Goal: Task Accomplishment & Management: Manage account settings

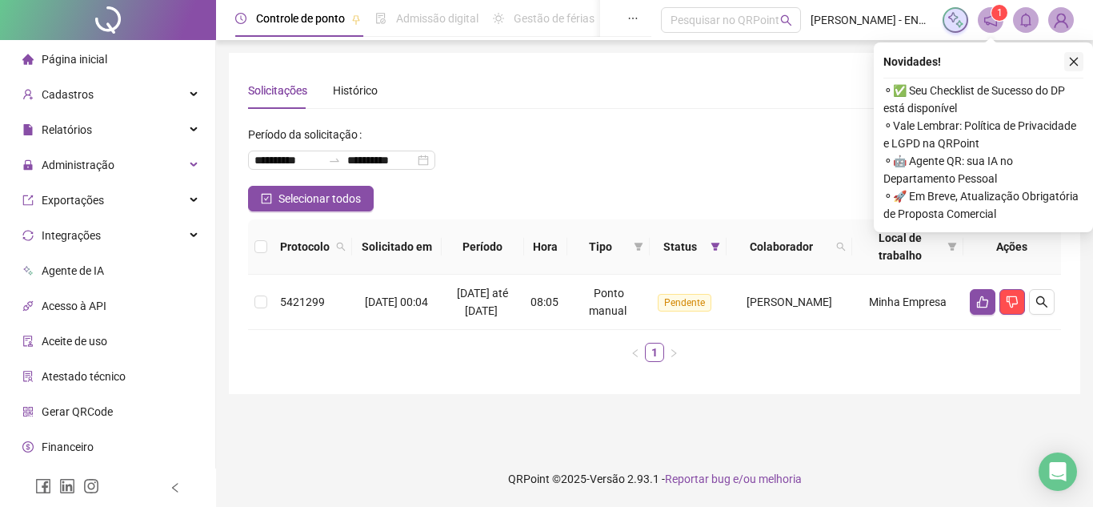
click at [1080, 60] on button "button" at bounding box center [1073, 61] width 19 height 19
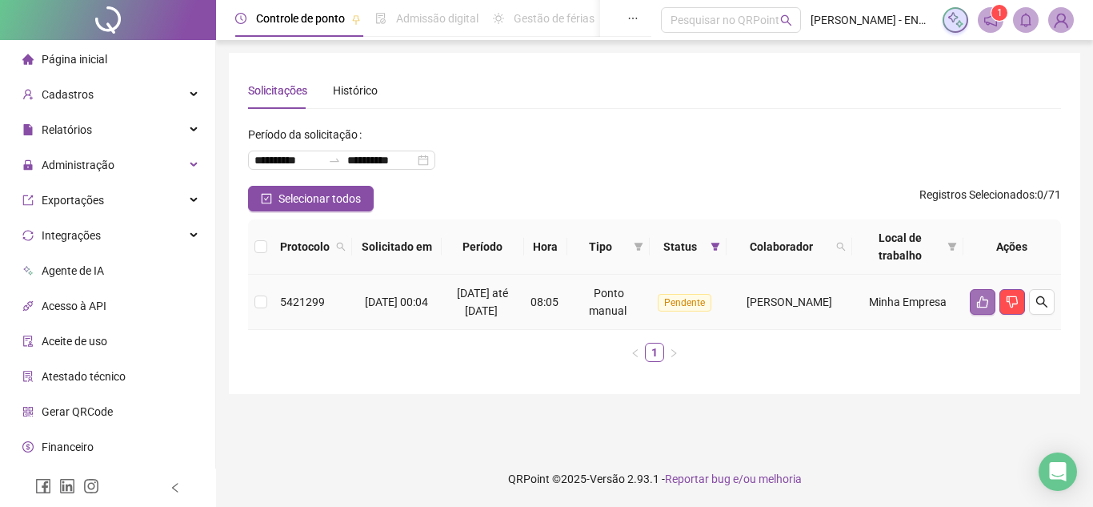
click at [984, 292] on button "button" at bounding box center [983, 302] width 26 height 26
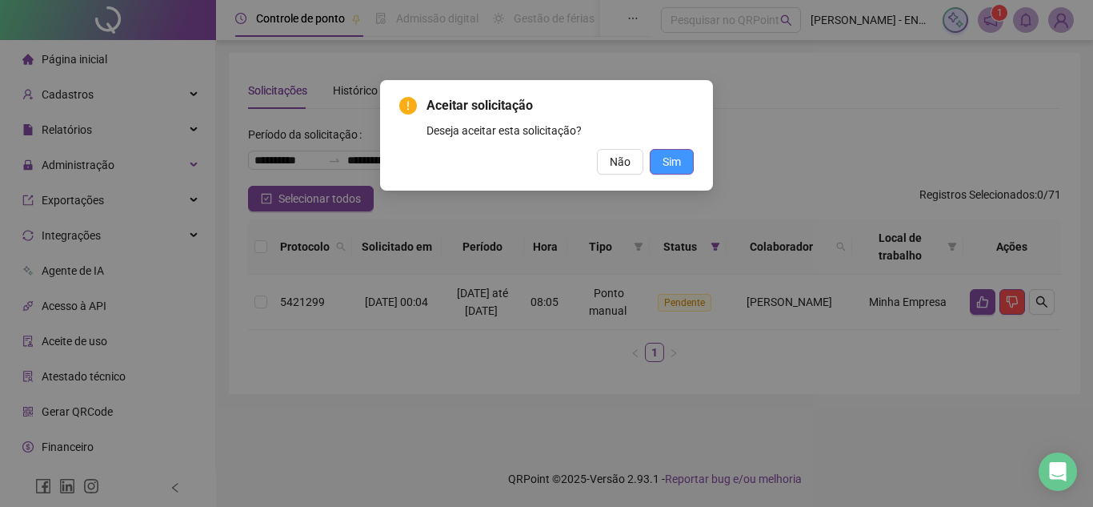
click at [667, 157] on span "Sim" at bounding box center [672, 162] width 18 height 18
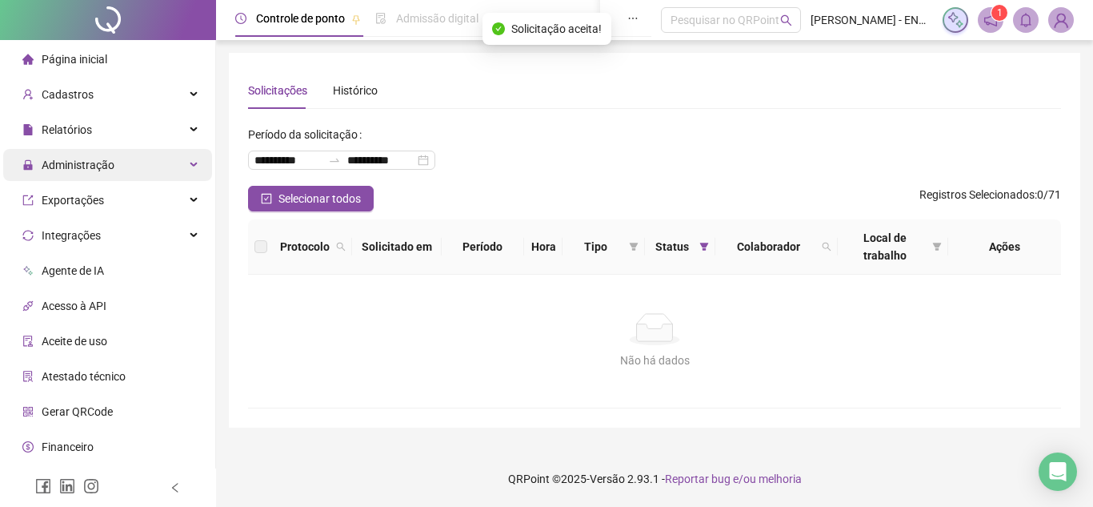
click at [110, 178] on span "Administração" at bounding box center [68, 165] width 92 height 32
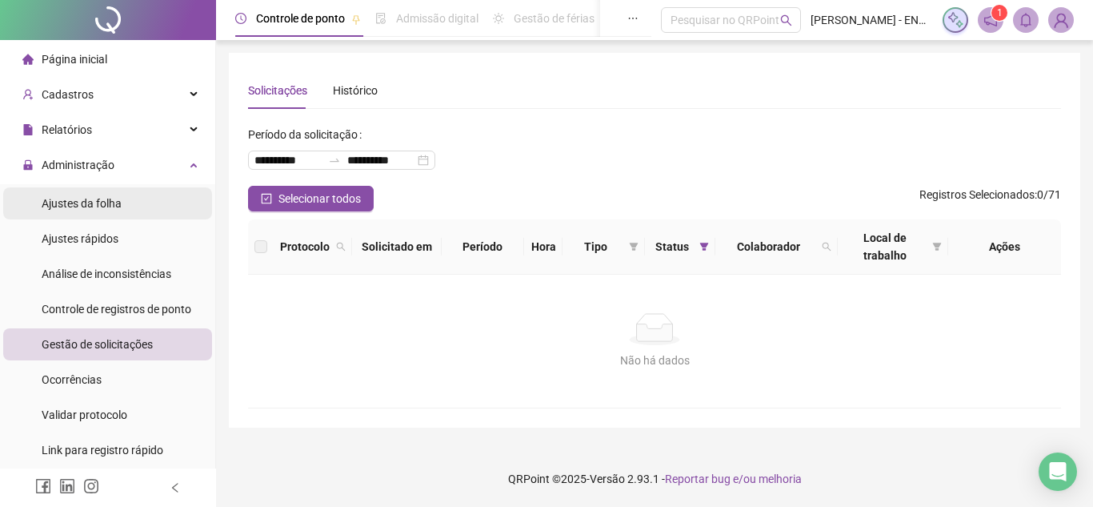
click at [148, 208] on li "Ajustes da folha" at bounding box center [107, 203] width 209 height 32
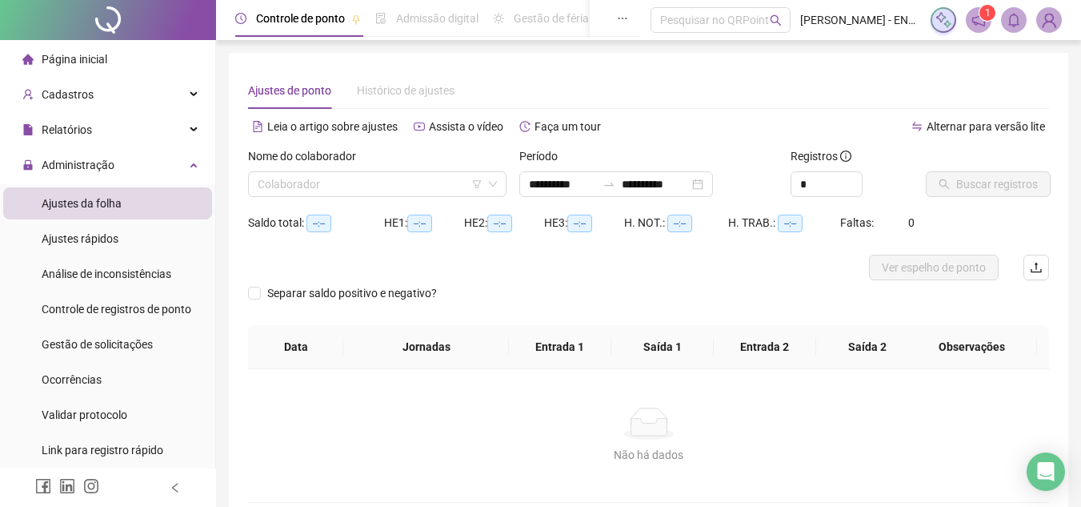
type input "**********"
click at [493, 182] on icon "down" at bounding box center [493, 184] width 10 height 10
click at [713, 183] on div "**********" at bounding box center [616, 184] width 194 height 26
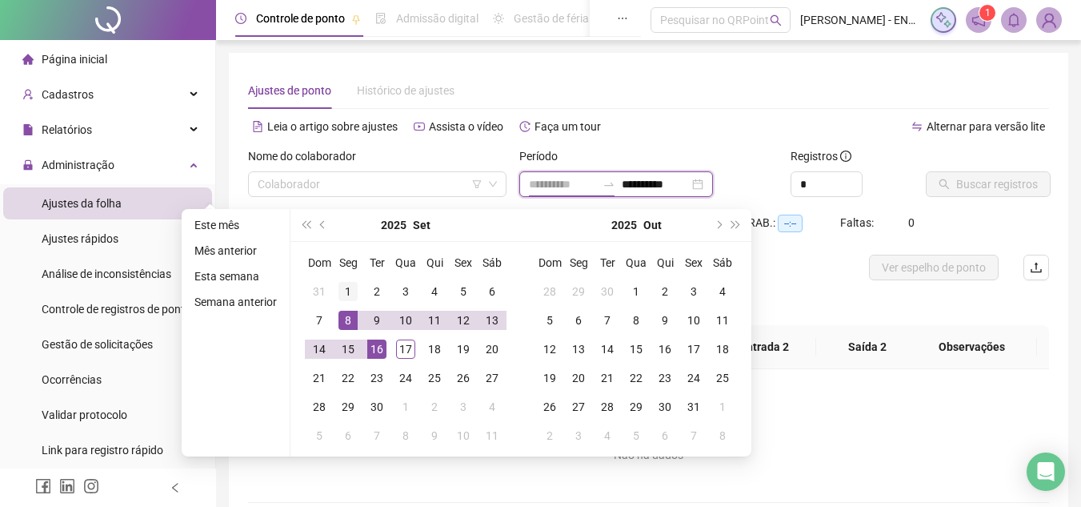
type input "**********"
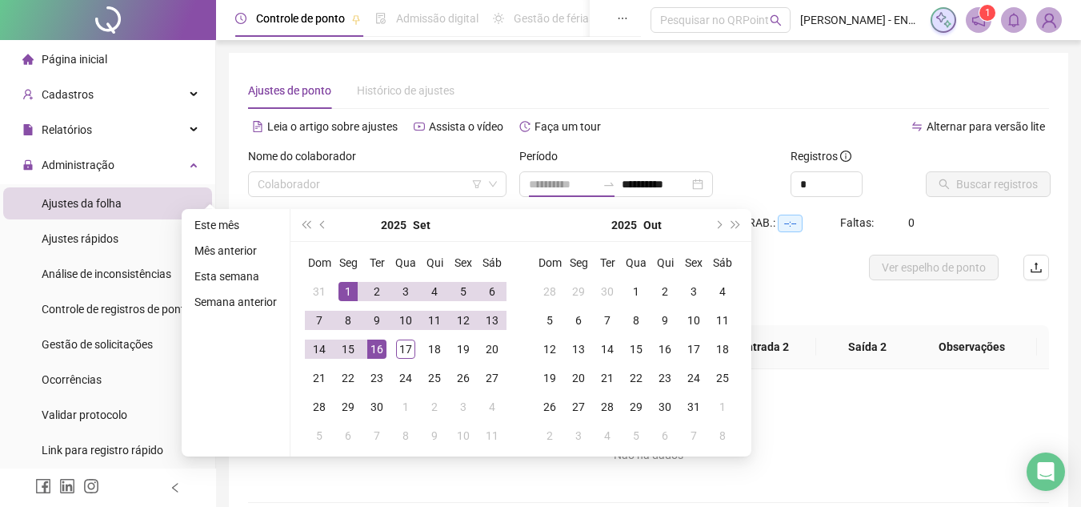
click at [345, 278] on td "1" at bounding box center [348, 291] width 29 height 29
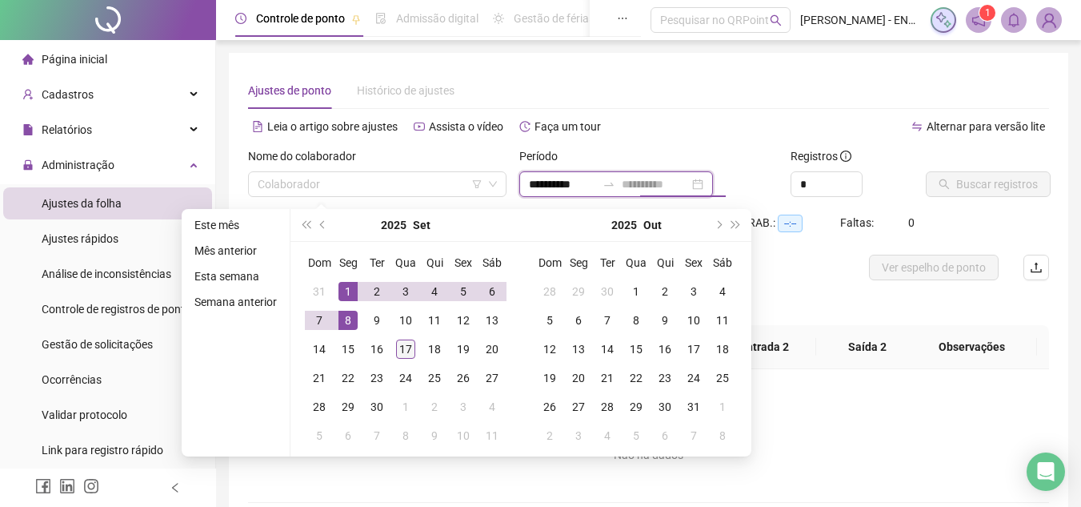
type input "**********"
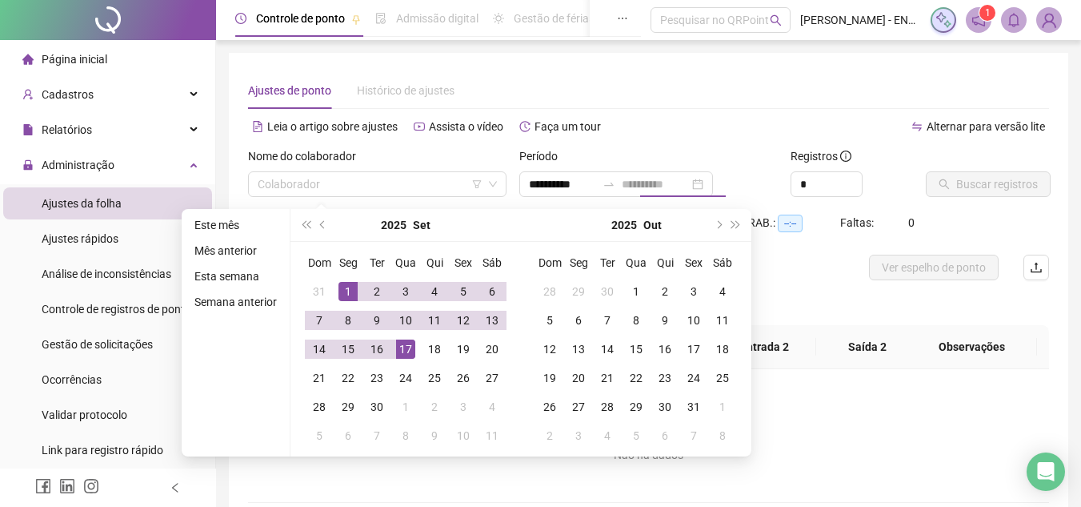
click at [408, 344] on div "17" at bounding box center [405, 348] width 19 height 19
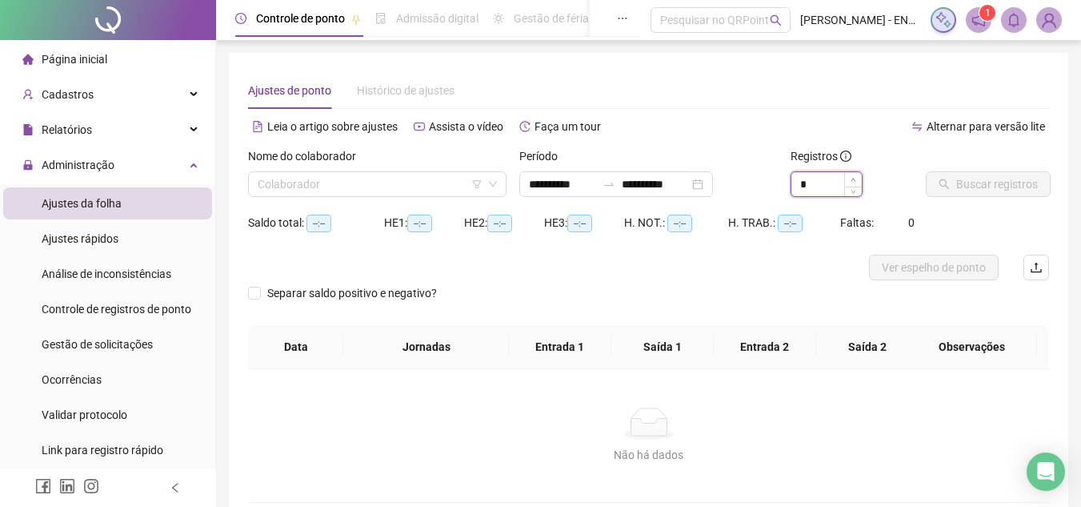
type input "*"
click at [855, 180] on icon "up" at bounding box center [854, 180] width 6 height 6
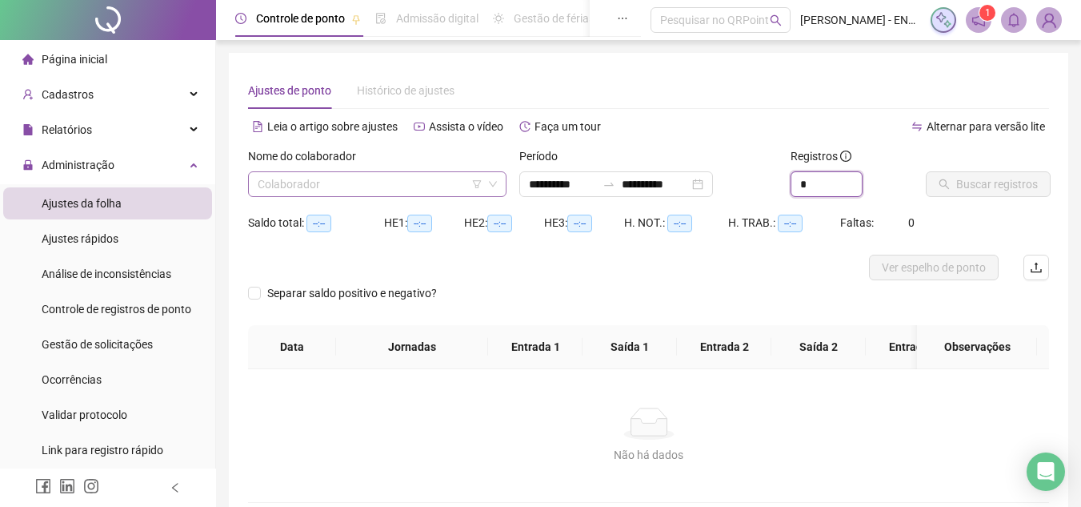
click at [492, 189] on span at bounding box center [377, 184] width 239 height 24
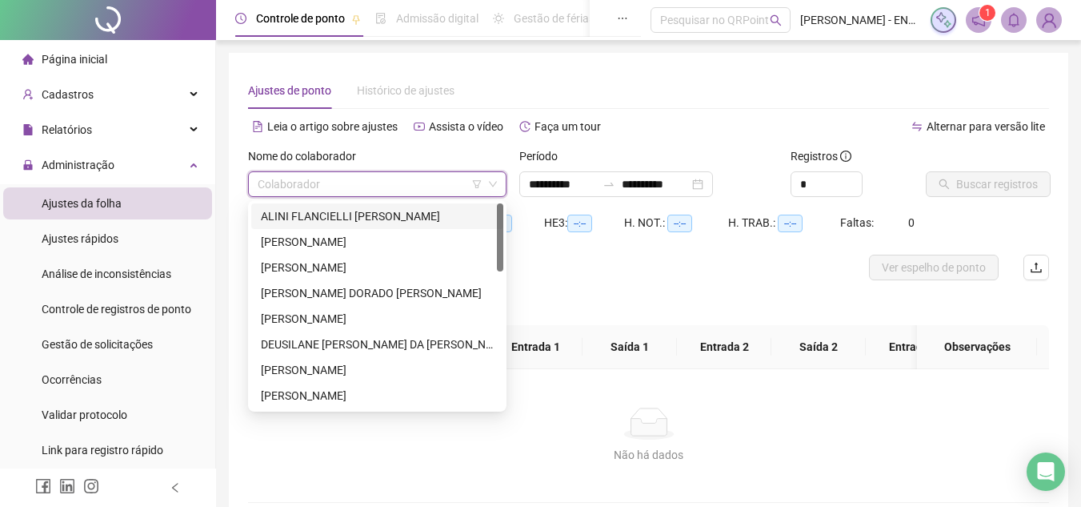
click at [401, 216] on div "ALINI FLANCIELLI [PERSON_NAME]" at bounding box center [377, 216] width 233 height 18
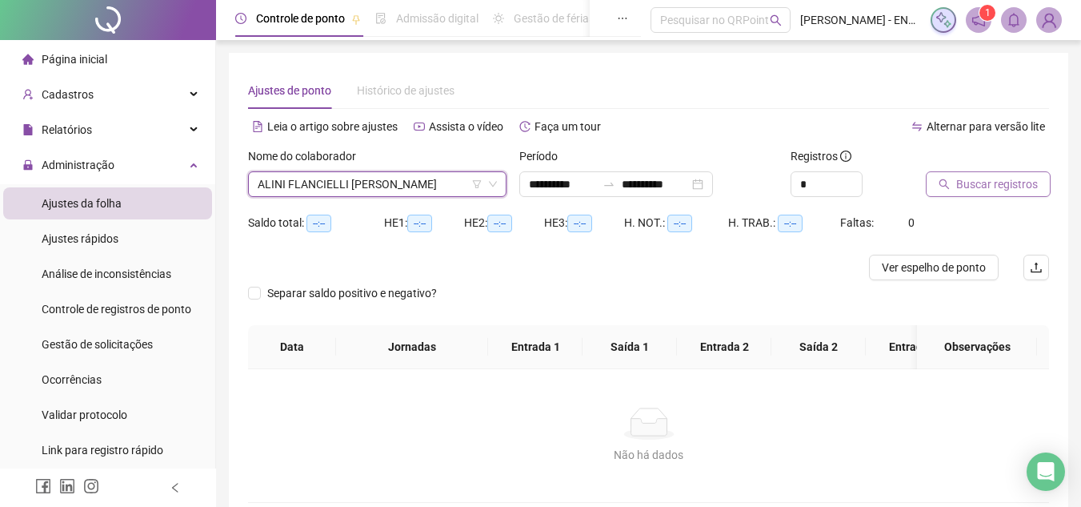
click at [978, 182] on span "Buscar registros" at bounding box center [997, 184] width 82 height 18
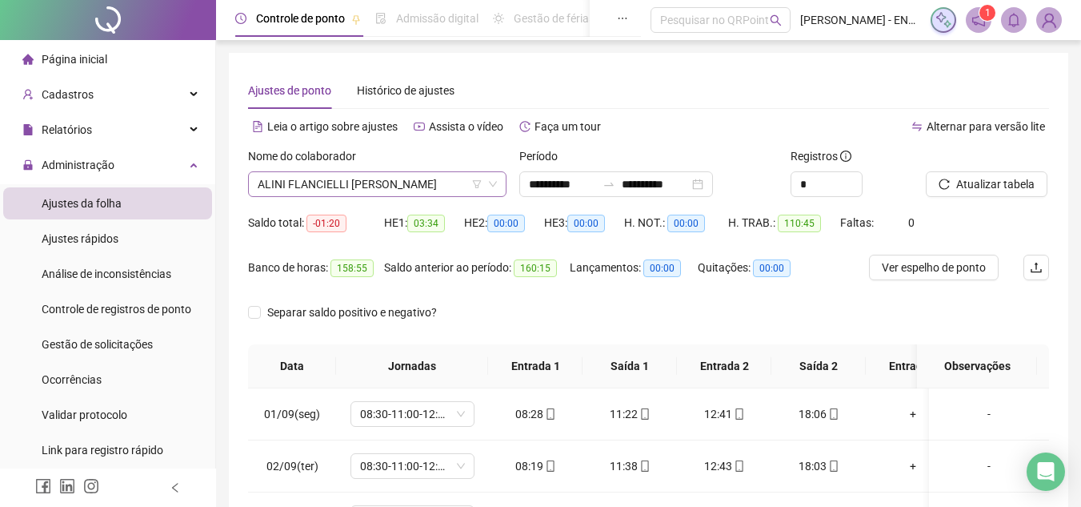
click at [411, 181] on span "ALINI FLANCIELLI [PERSON_NAME]" at bounding box center [377, 184] width 239 height 24
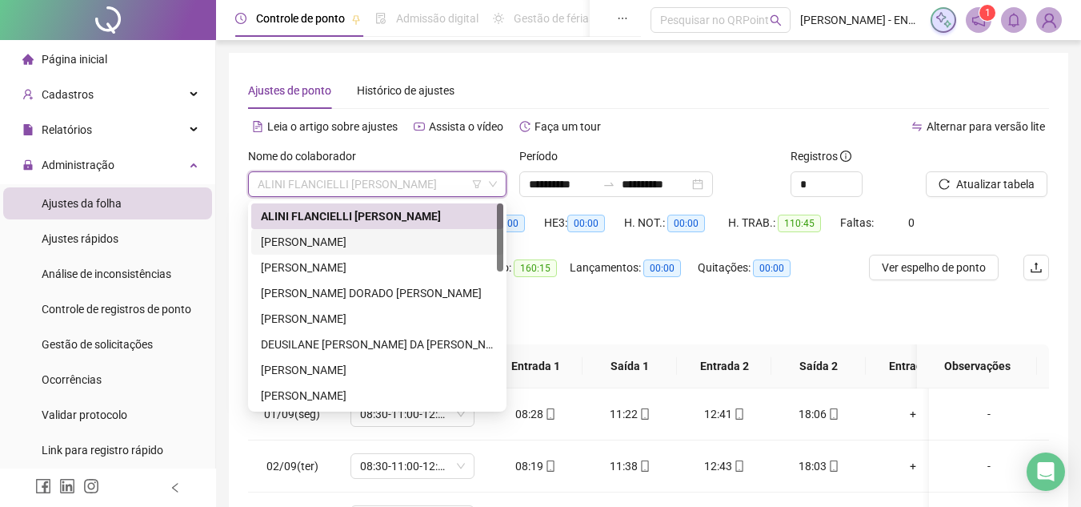
click at [405, 242] on div "[PERSON_NAME]" at bounding box center [377, 242] width 233 height 18
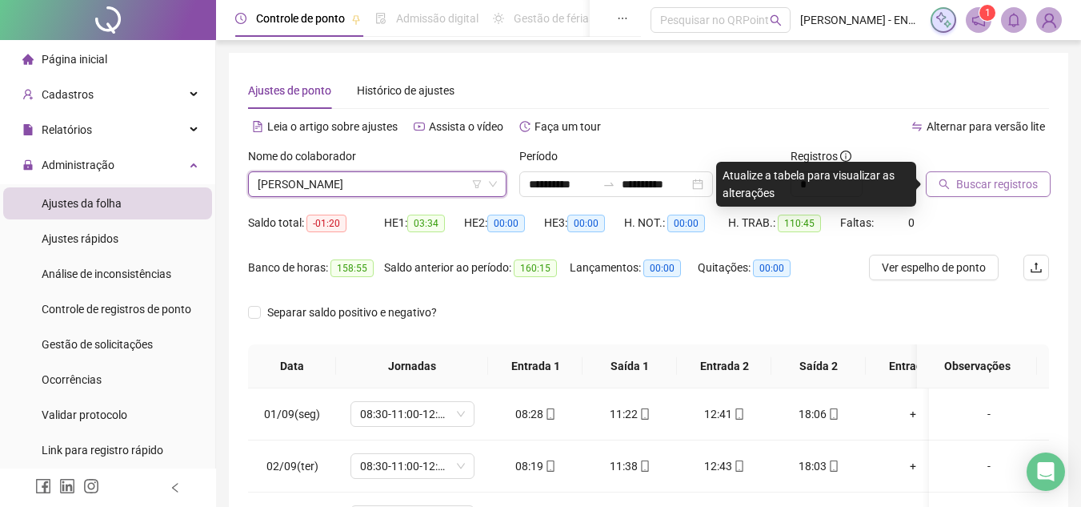
click at [1020, 192] on span "Buscar registros" at bounding box center [997, 184] width 82 height 18
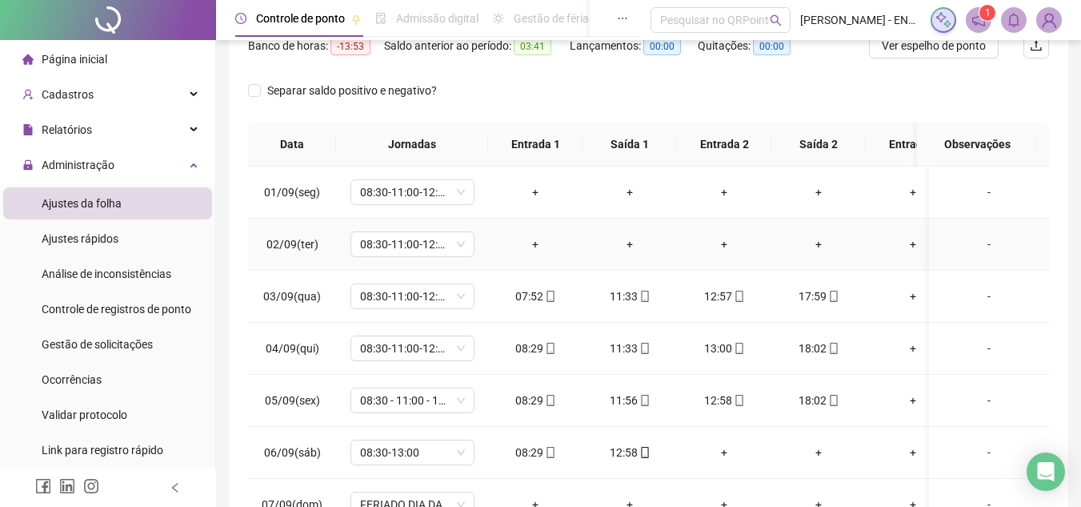
scroll to position [71, 0]
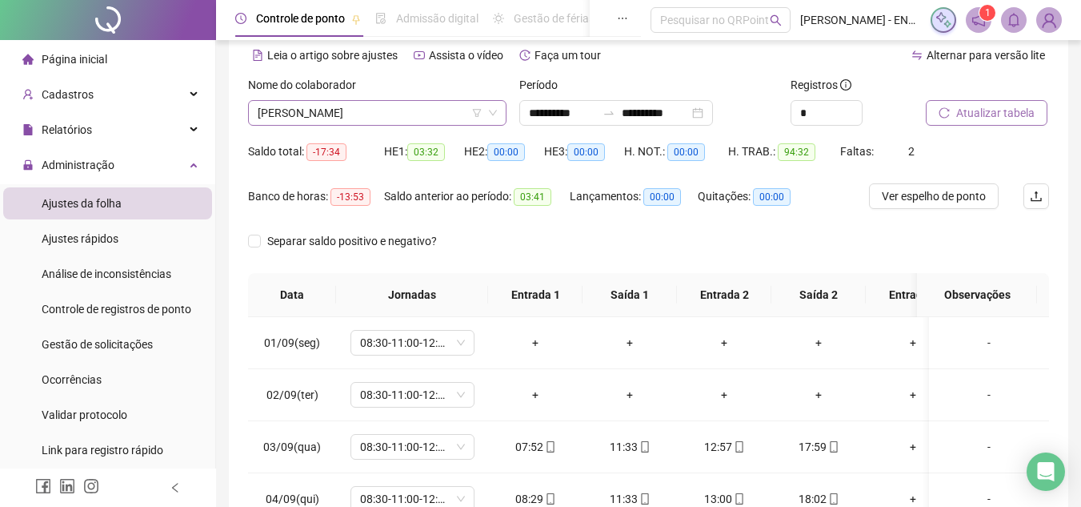
click at [418, 114] on span "[PERSON_NAME]" at bounding box center [377, 113] width 239 height 24
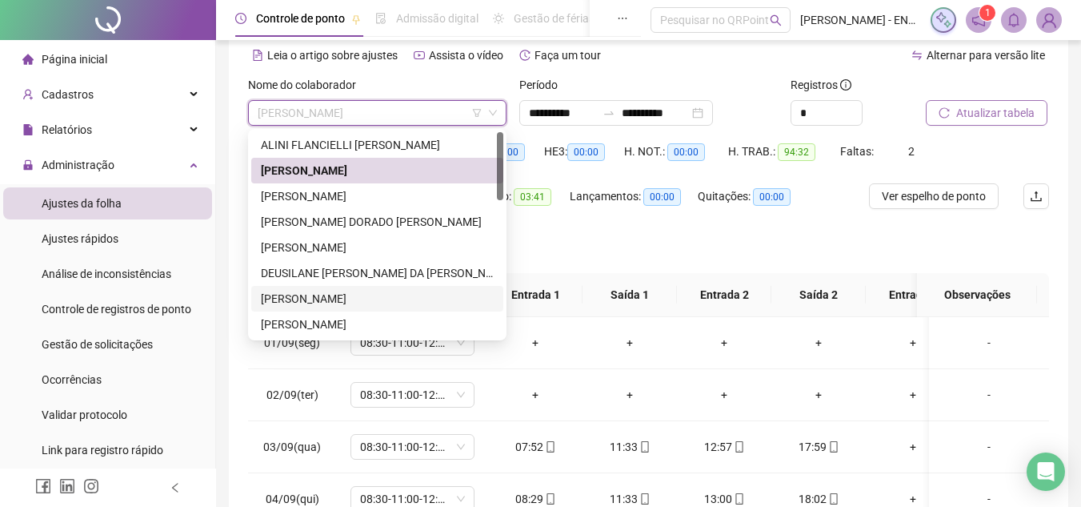
click at [391, 299] on div "[PERSON_NAME]" at bounding box center [377, 299] width 233 height 18
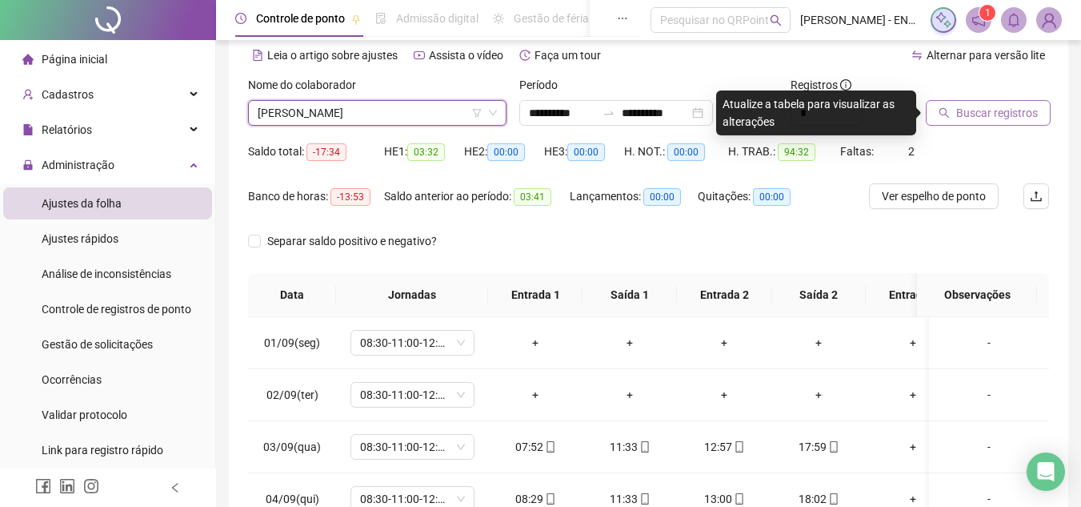
click at [997, 113] on span "Buscar registros" at bounding box center [997, 113] width 82 height 18
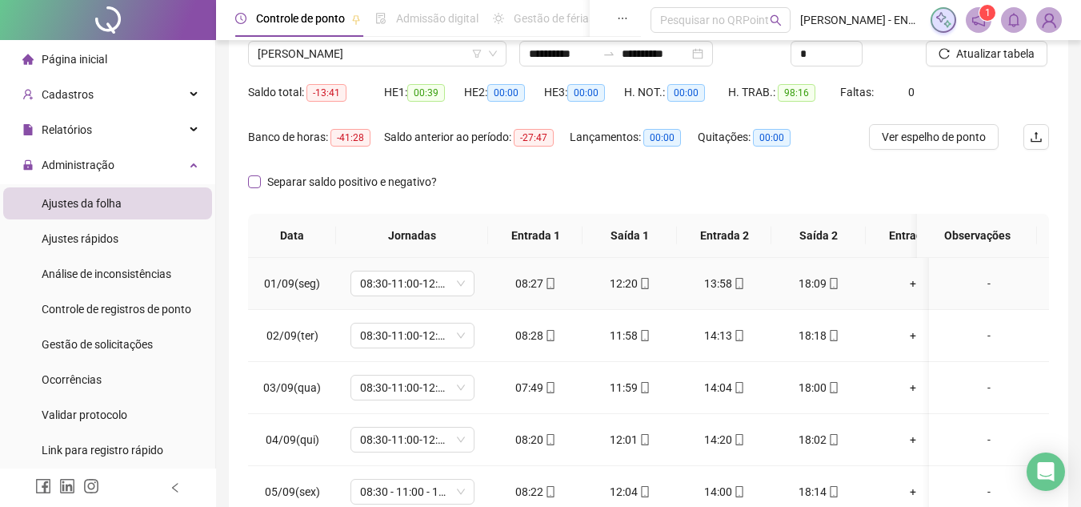
scroll to position [0, 0]
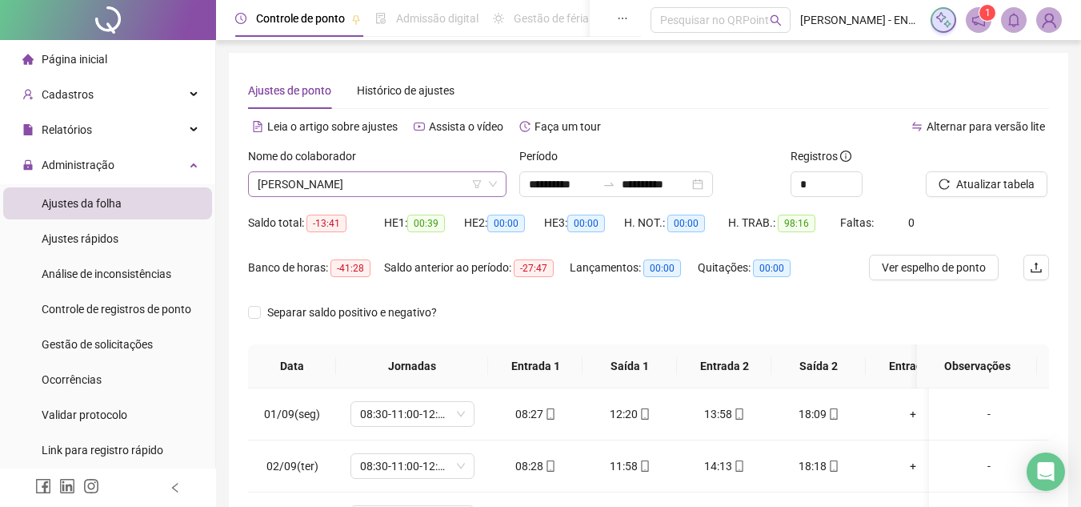
click at [399, 182] on span "[PERSON_NAME]" at bounding box center [377, 184] width 239 height 24
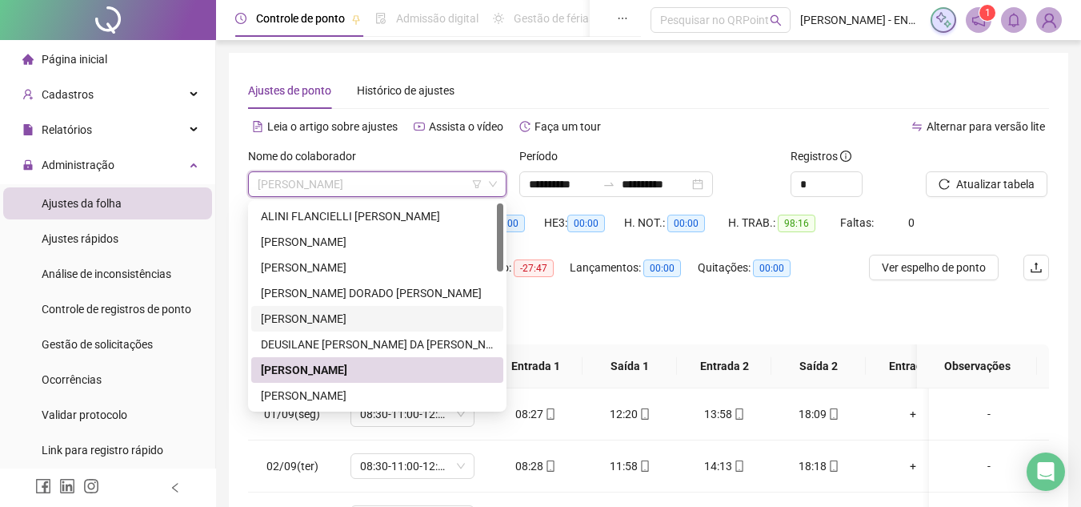
scroll to position [80, 0]
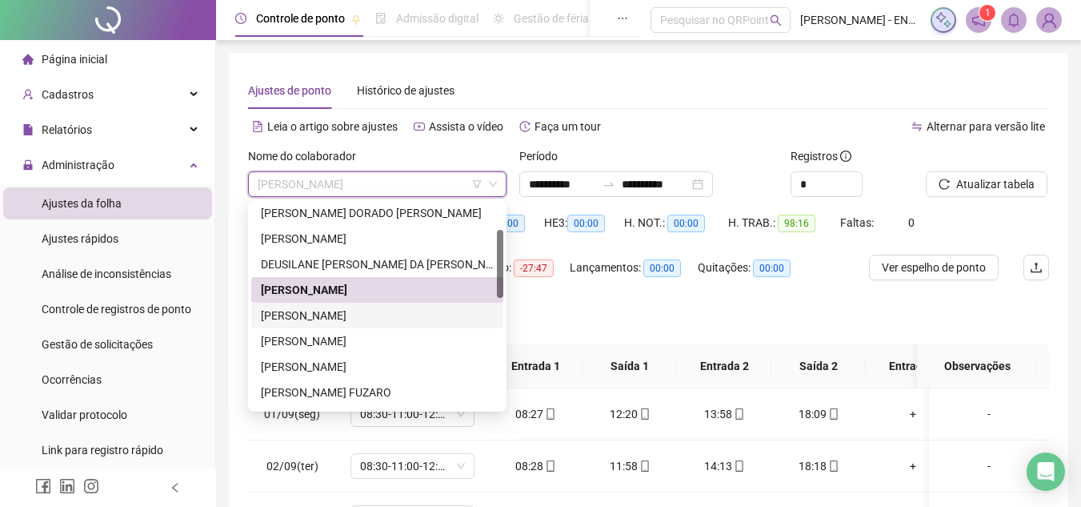
click at [387, 312] on div "[PERSON_NAME]" at bounding box center [377, 316] width 233 height 18
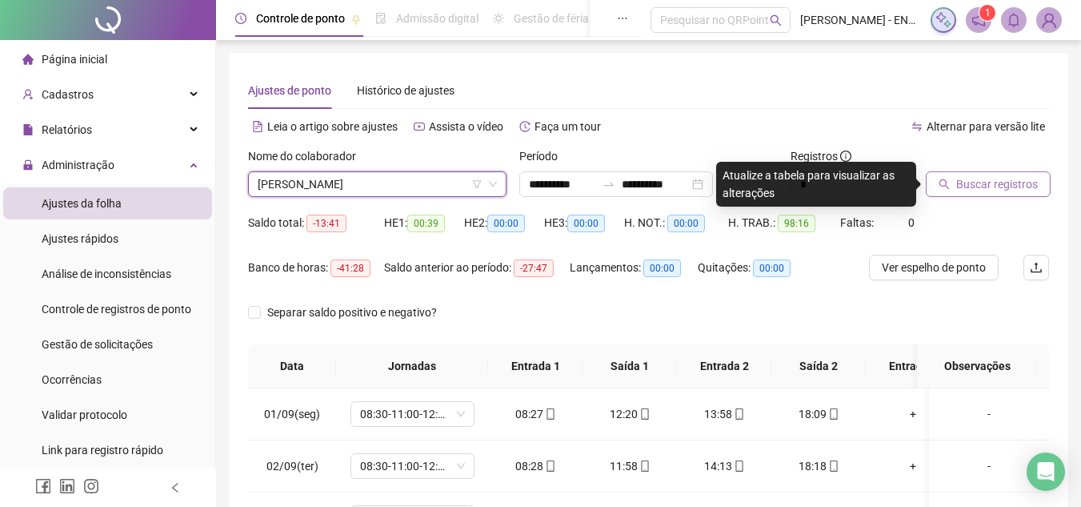
click at [998, 184] on span "Buscar registros" at bounding box center [997, 184] width 82 height 18
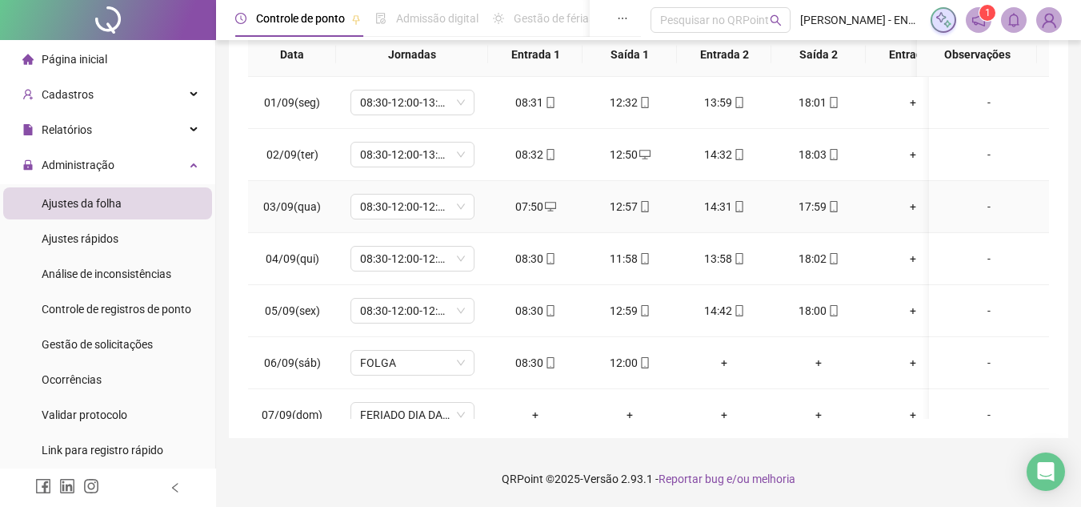
scroll to position [0, 0]
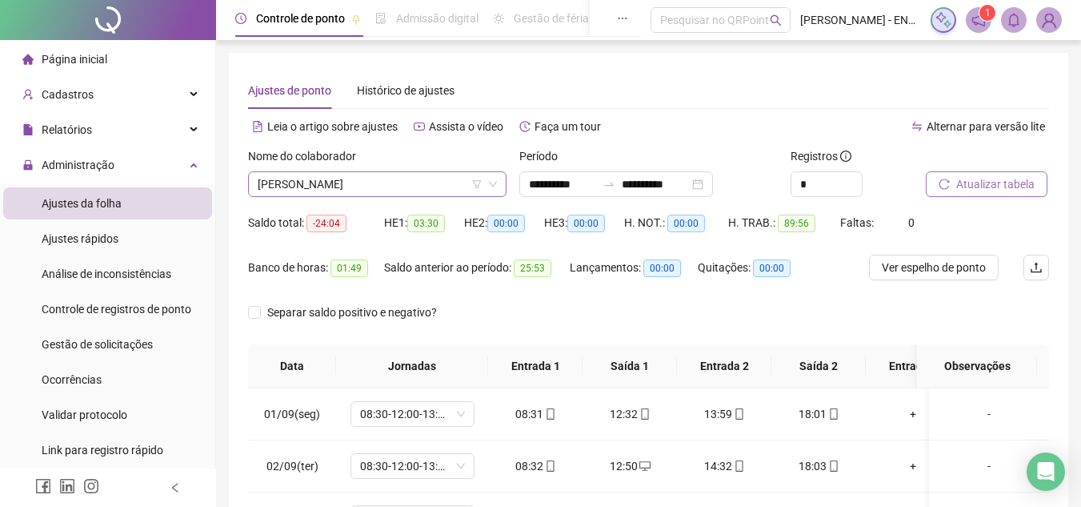
click at [416, 187] on span "[PERSON_NAME]" at bounding box center [377, 184] width 239 height 24
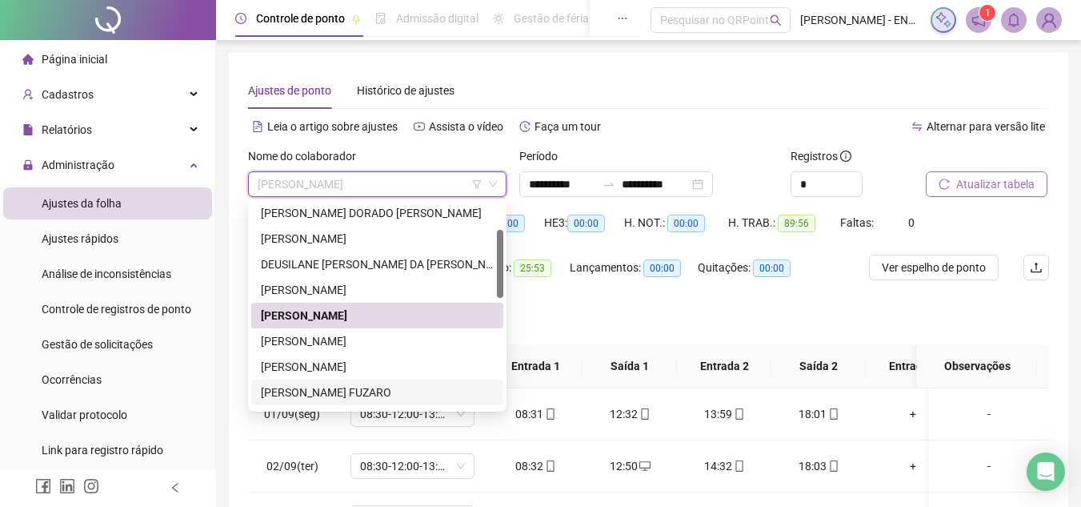
scroll to position [240, 0]
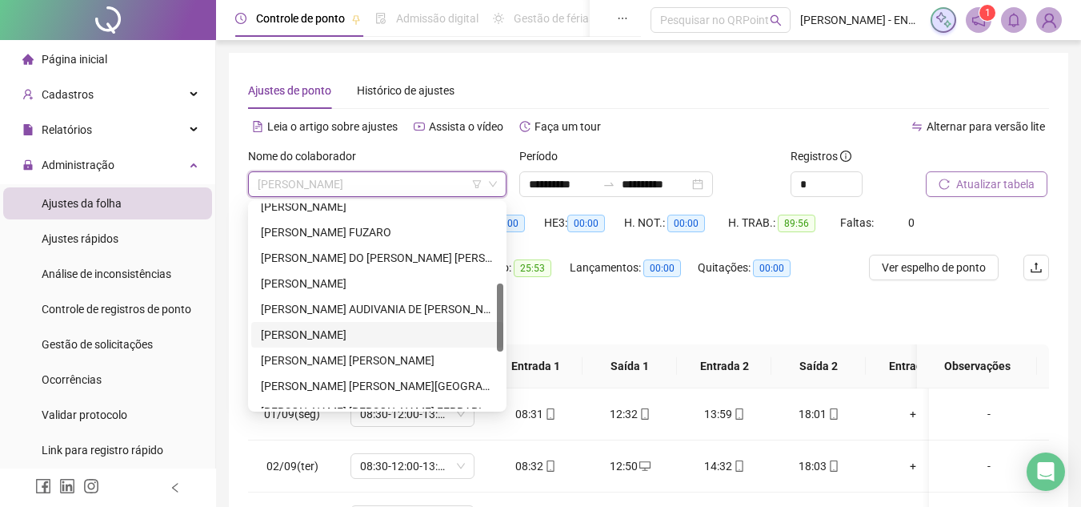
click at [364, 335] on div "[PERSON_NAME]" at bounding box center [377, 335] width 233 height 18
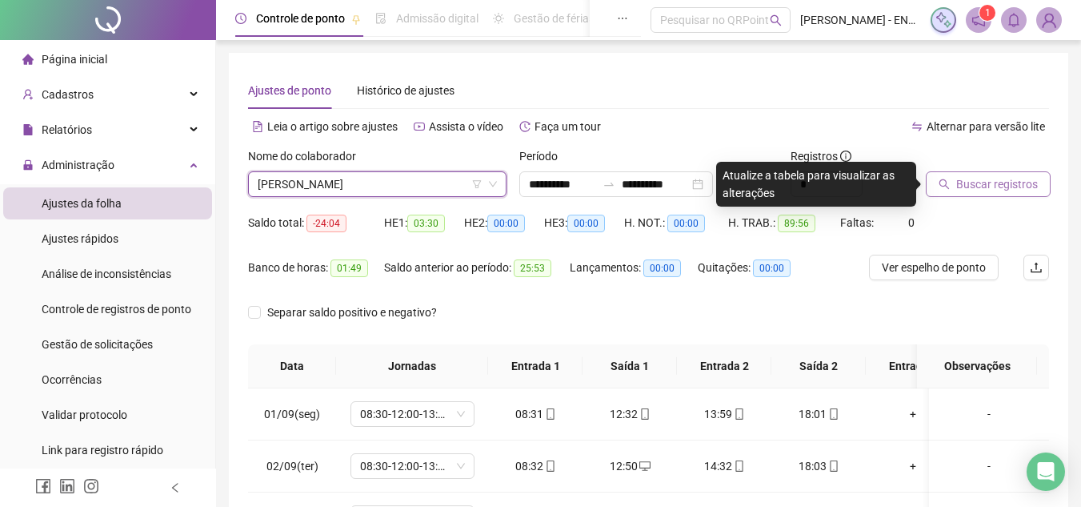
click at [993, 186] on span "Buscar registros" at bounding box center [997, 184] width 82 height 18
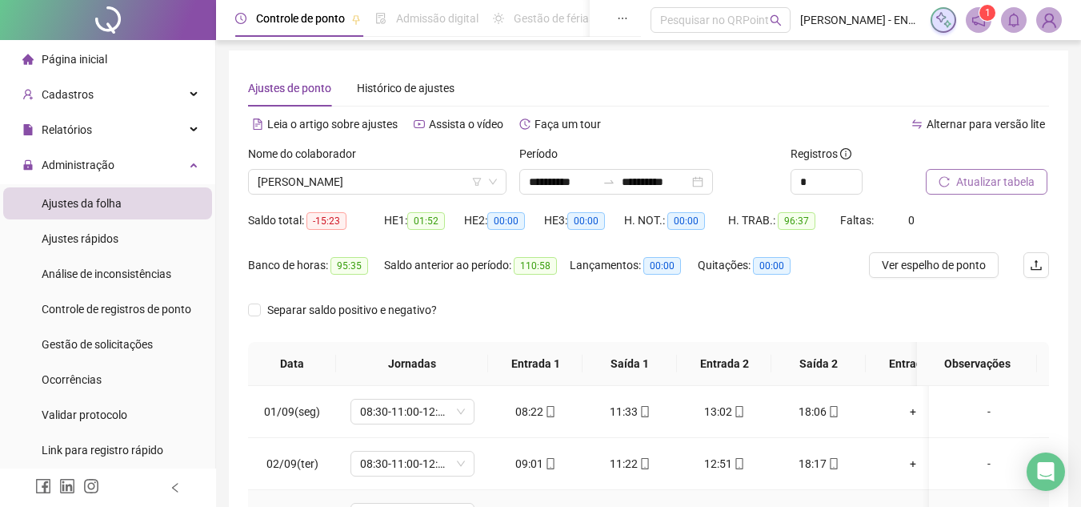
scroll to position [0, 0]
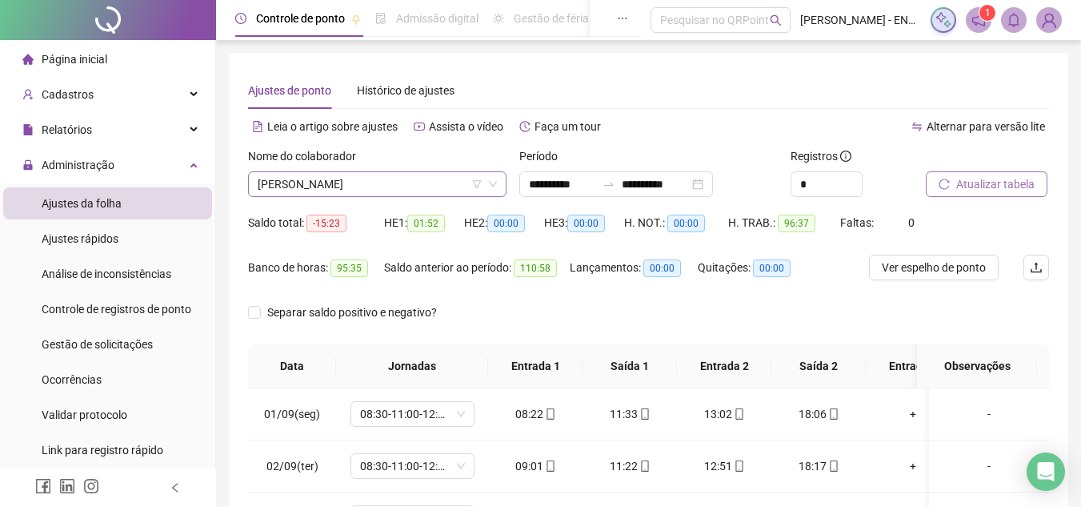
click at [453, 185] on span "[PERSON_NAME]" at bounding box center [377, 184] width 239 height 24
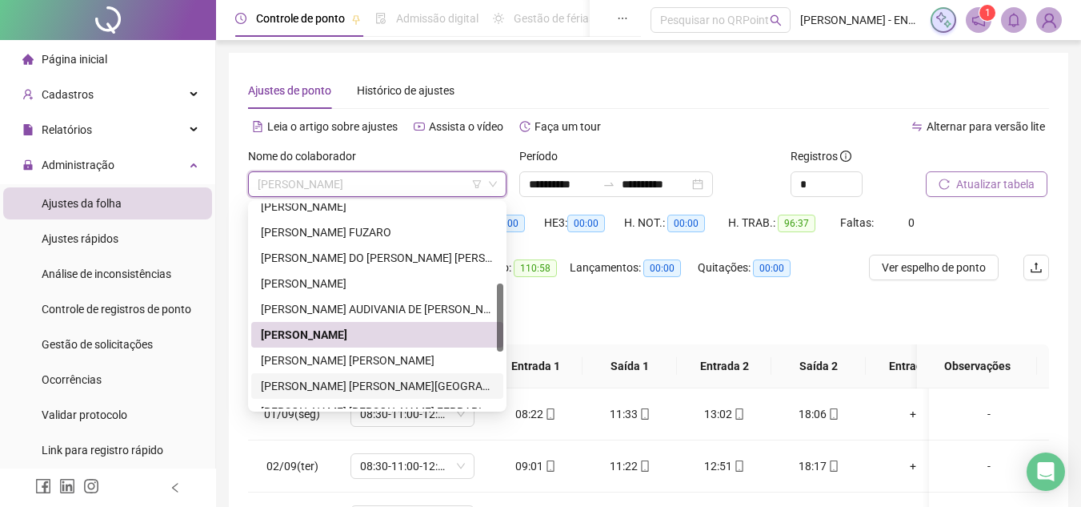
click at [396, 384] on div "[PERSON_NAME] [PERSON_NAME][GEOGRAPHIC_DATA] CHRISTOFOL" at bounding box center [377, 386] width 233 height 18
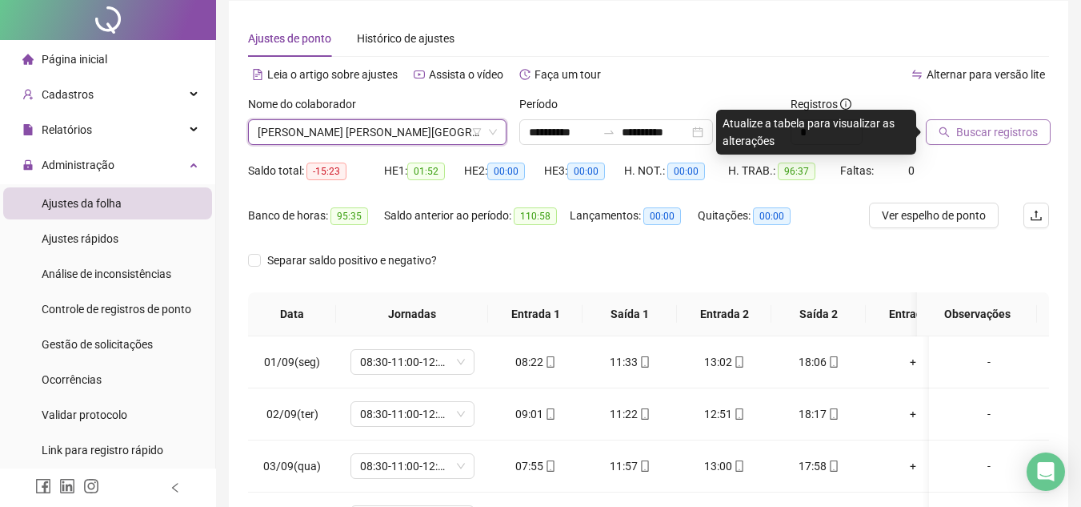
scroll to position [80, 0]
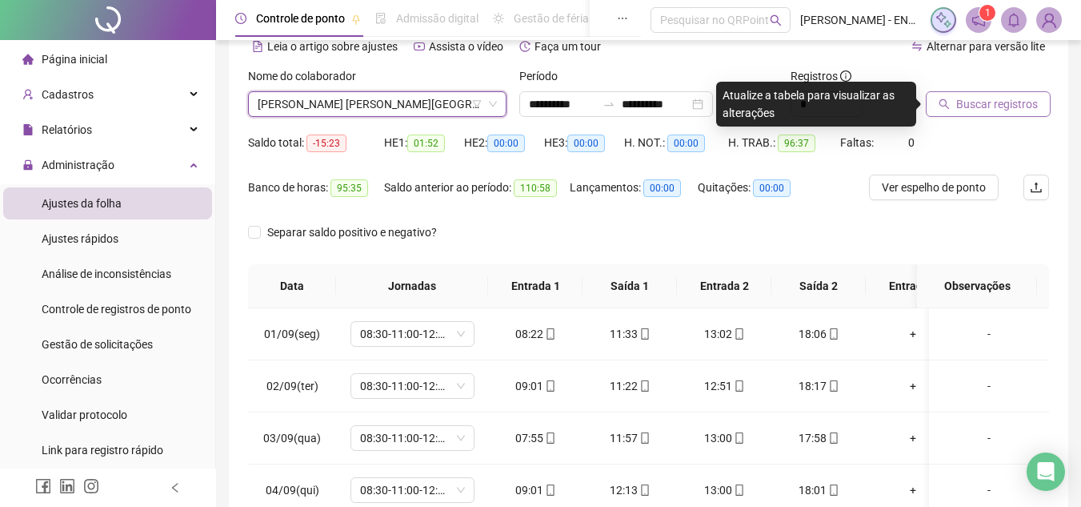
click at [440, 112] on span "[PERSON_NAME] [PERSON_NAME][GEOGRAPHIC_DATA] CHRISTOFOL" at bounding box center [377, 104] width 239 height 24
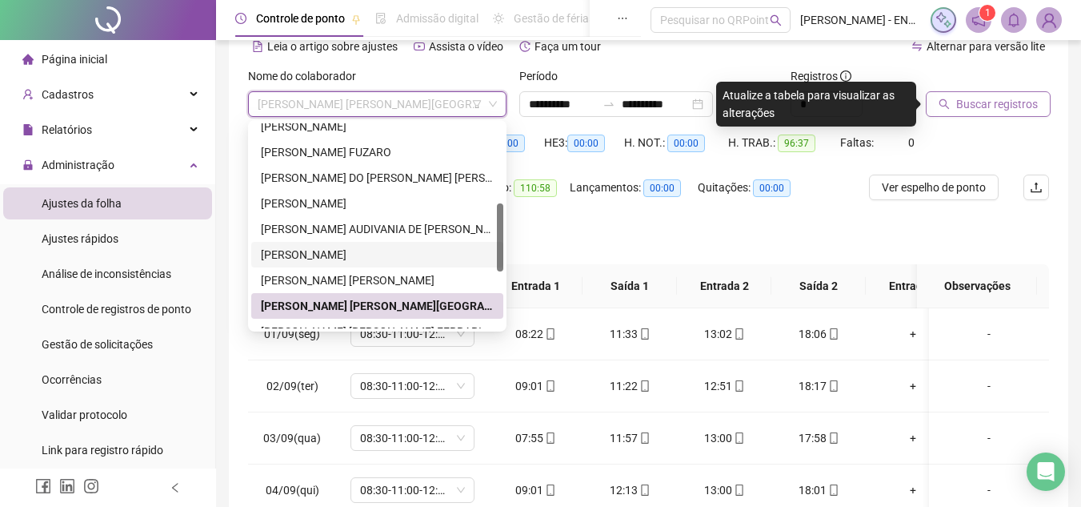
scroll to position [320, 0]
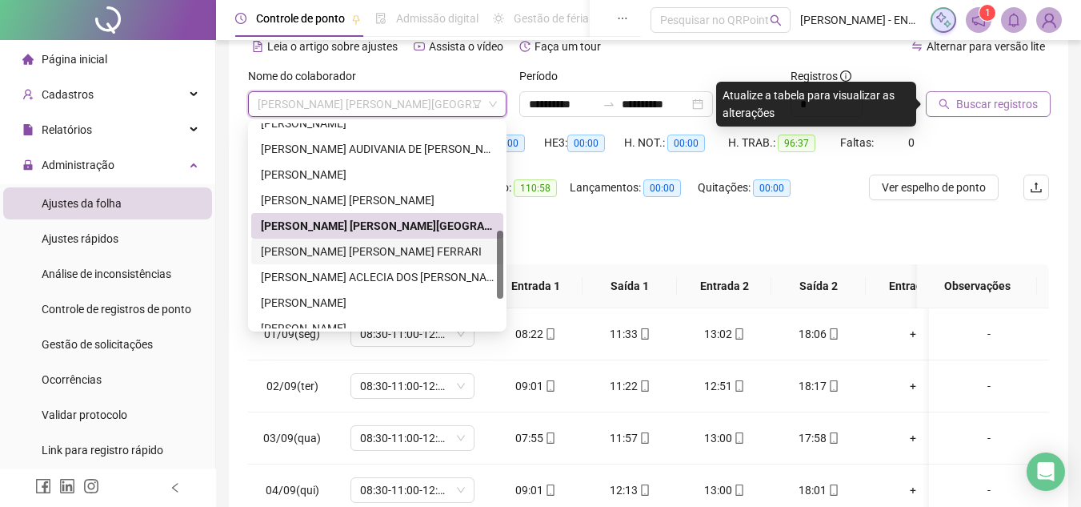
click at [398, 254] on div "[PERSON_NAME] [PERSON_NAME] FERRARI" at bounding box center [377, 251] width 233 height 18
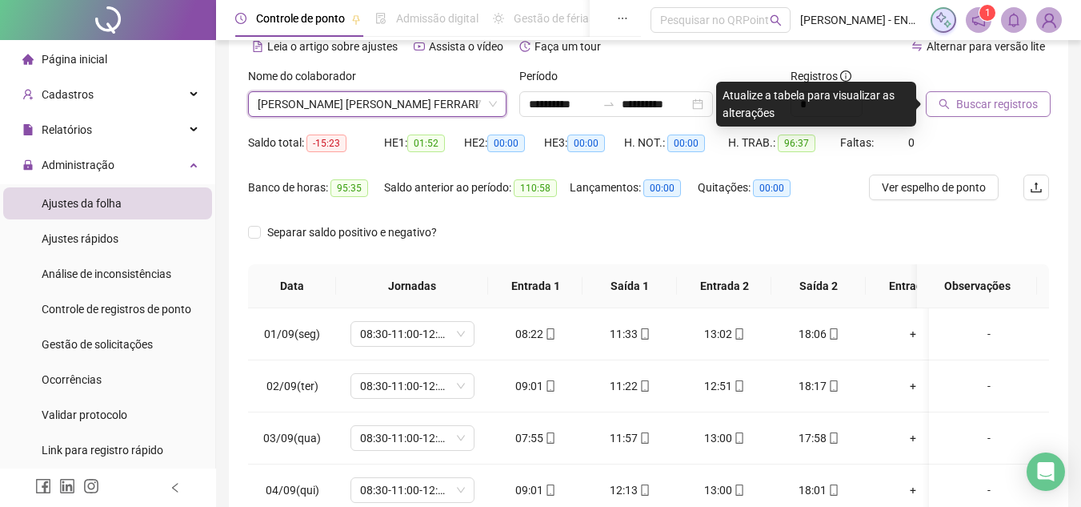
click at [967, 100] on span "Buscar registros" at bounding box center [997, 104] width 82 height 18
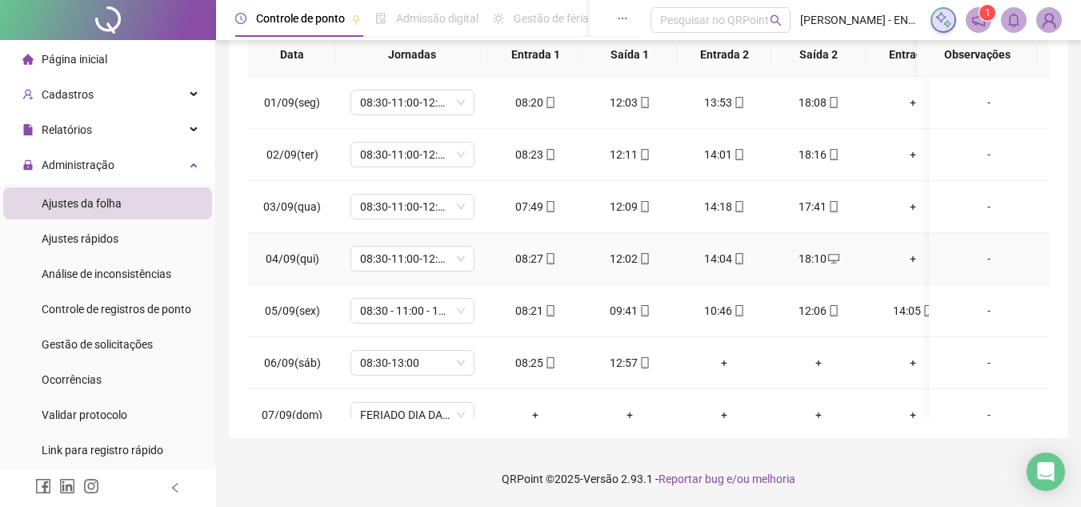
scroll to position [0, 0]
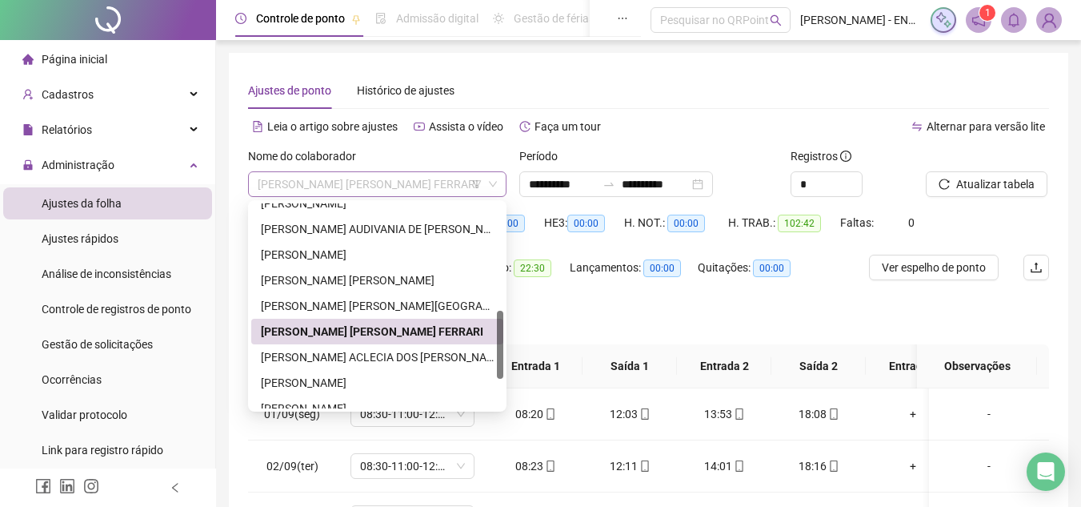
click at [422, 182] on span "[PERSON_NAME] [PERSON_NAME] FERRARI" at bounding box center [377, 184] width 239 height 24
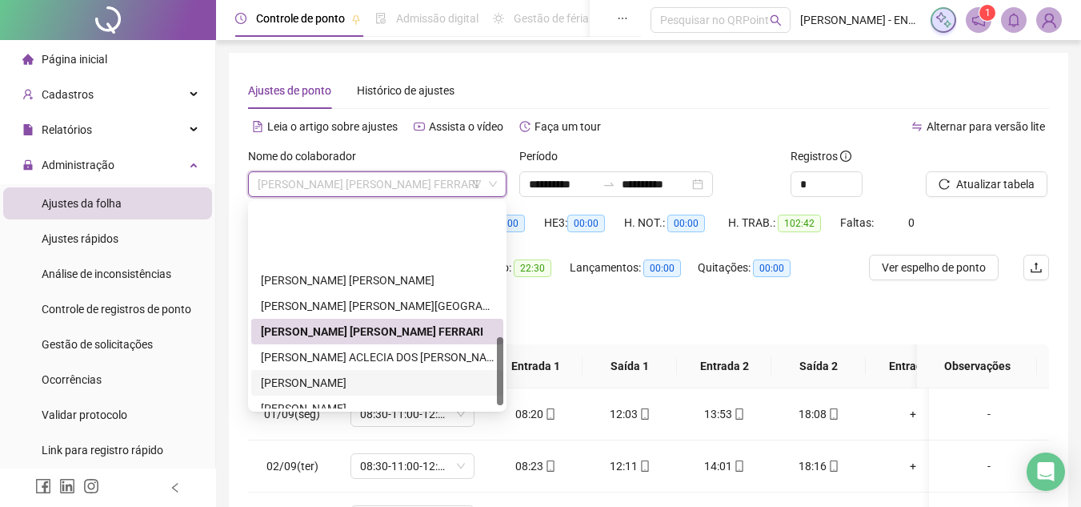
scroll to position [400, 0]
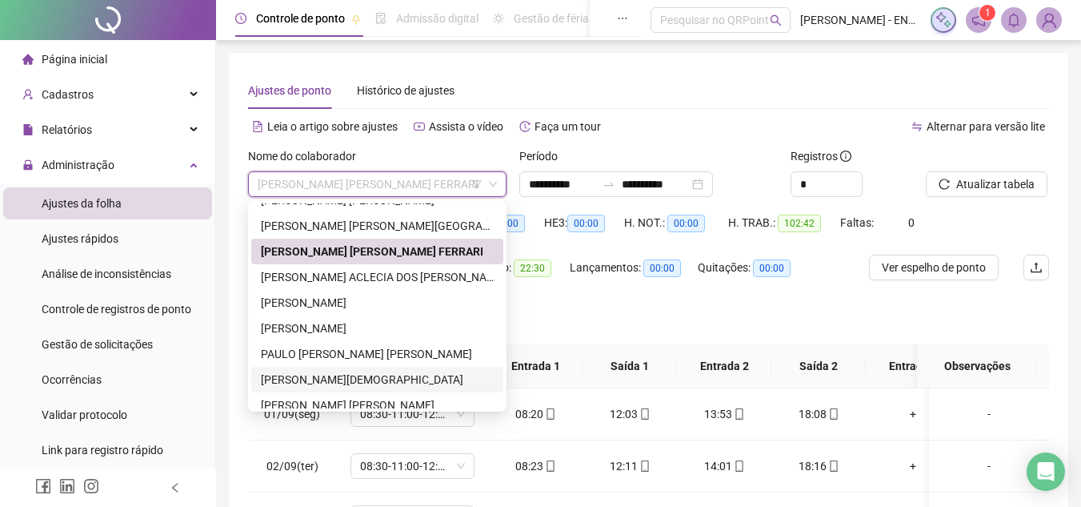
click at [391, 374] on div "[PERSON_NAME][DEMOGRAPHIC_DATA]" at bounding box center [377, 380] width 233 height 18
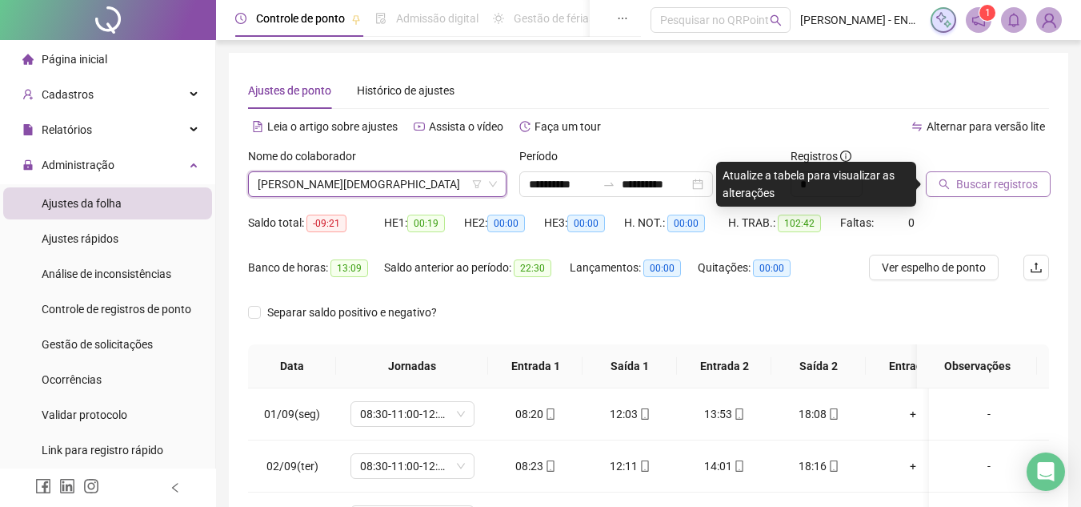
click at [1008, 185] on span "Buscar registros" at bounding box center [997, 184] width 82 height 18
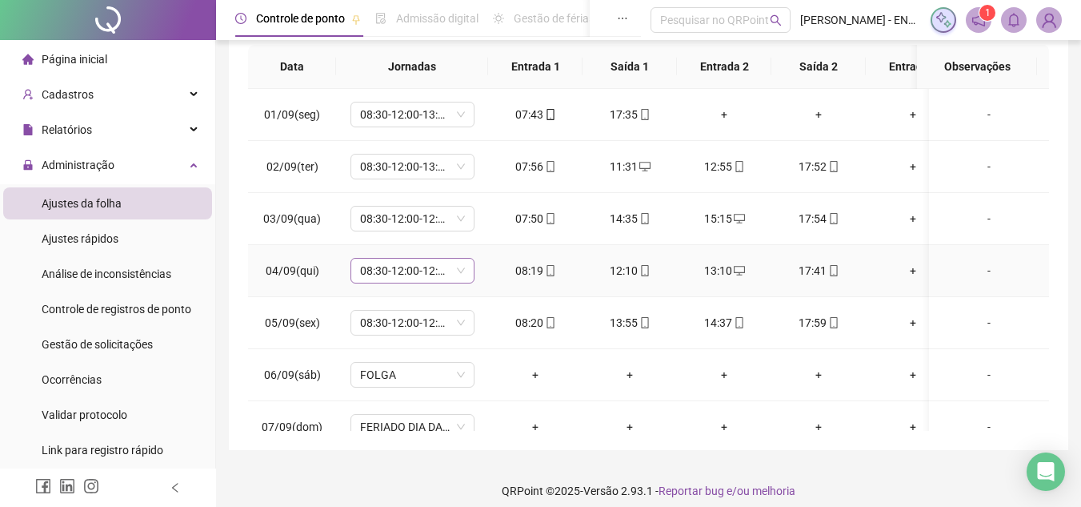
scroll to position [0, 0]
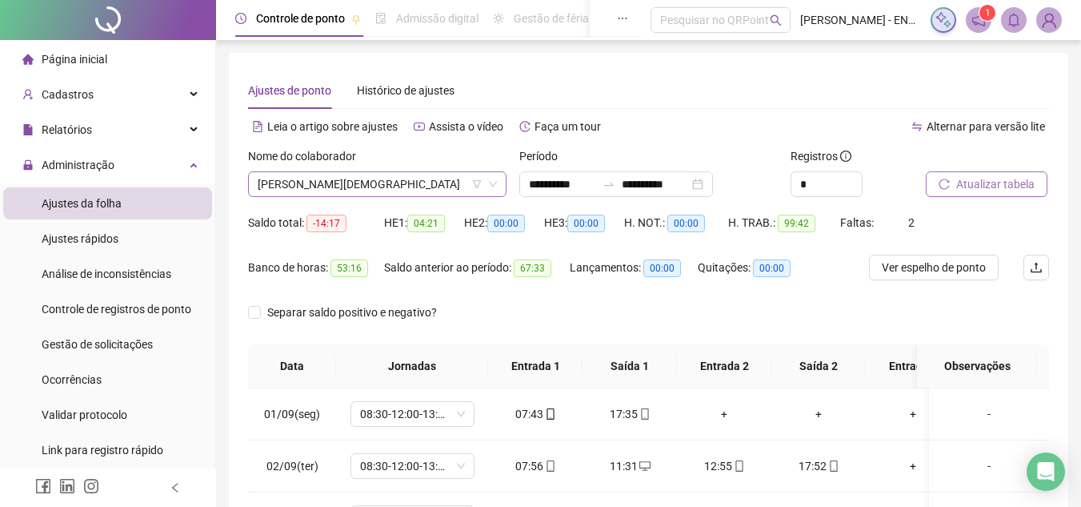
click at [414, 180] on span "[PERSON_NAME][DEMOGRAPHIC_DATA]" at bounding box center [377, 184] width 239 height 24
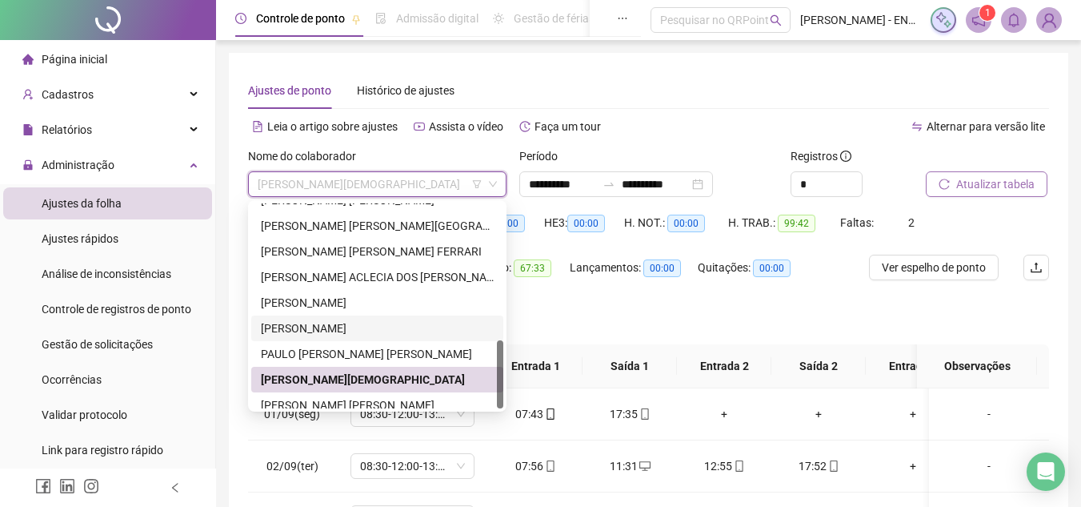
scroll to position [410, 0]
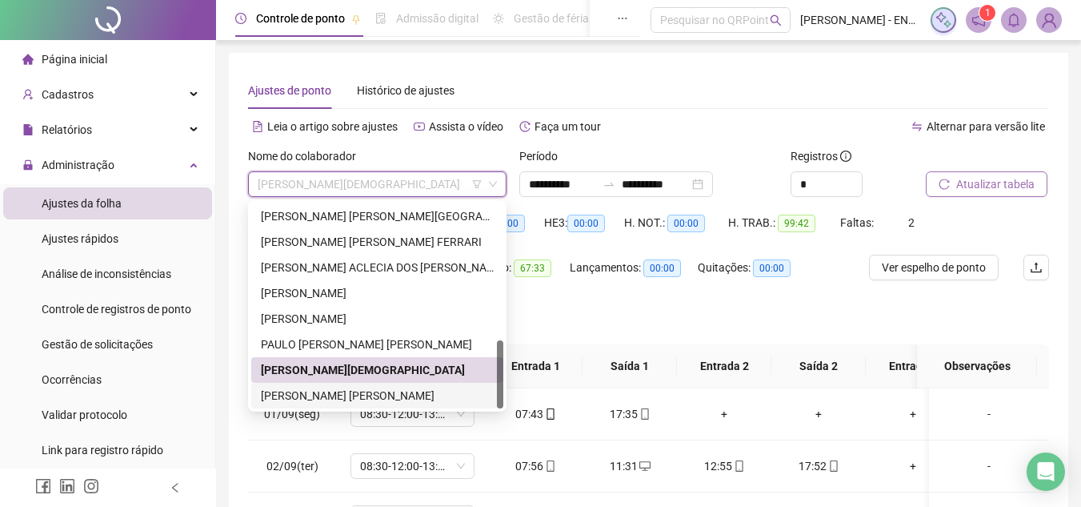
click at [400, 383] on div "[PERSON_NAME] [PERSON_NAME]" at bounding box center [377, 396] width 252 height 26
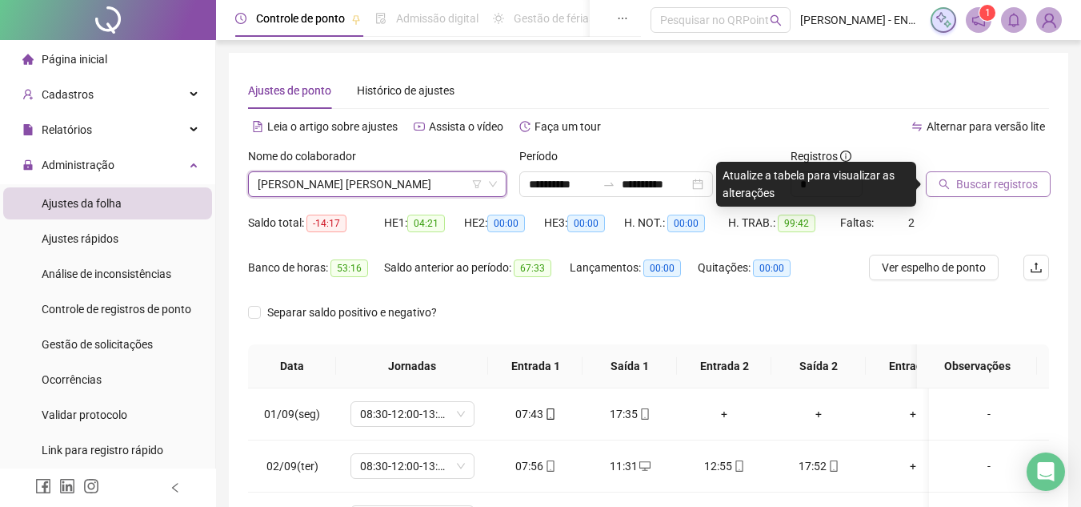
click at [995, 169] on div at bounding box center [967, 159] width 83 height 24
click at [974, 192] on span "Buscar registros" at bounding box center [997, 184] width 82 height 18
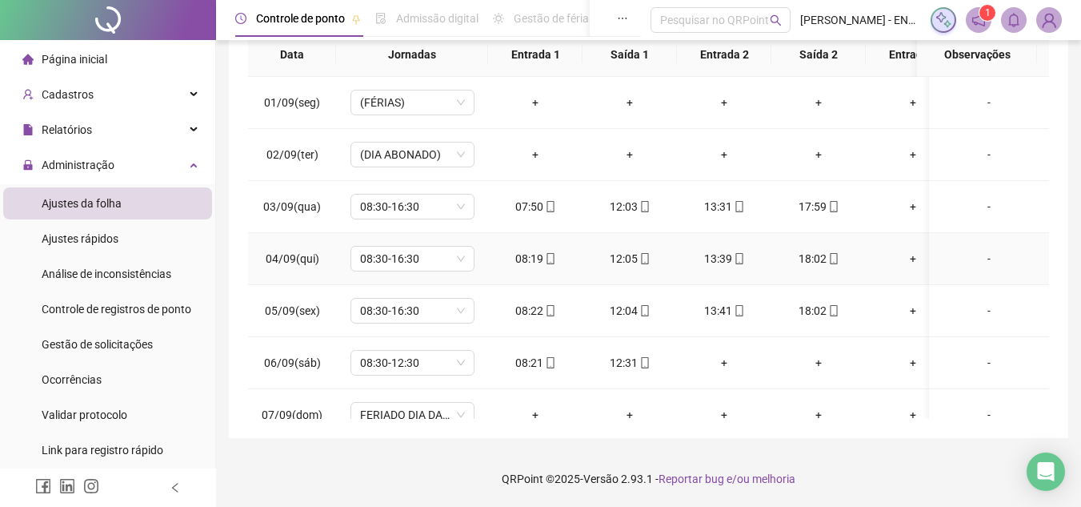
scroll to position [0, 0]
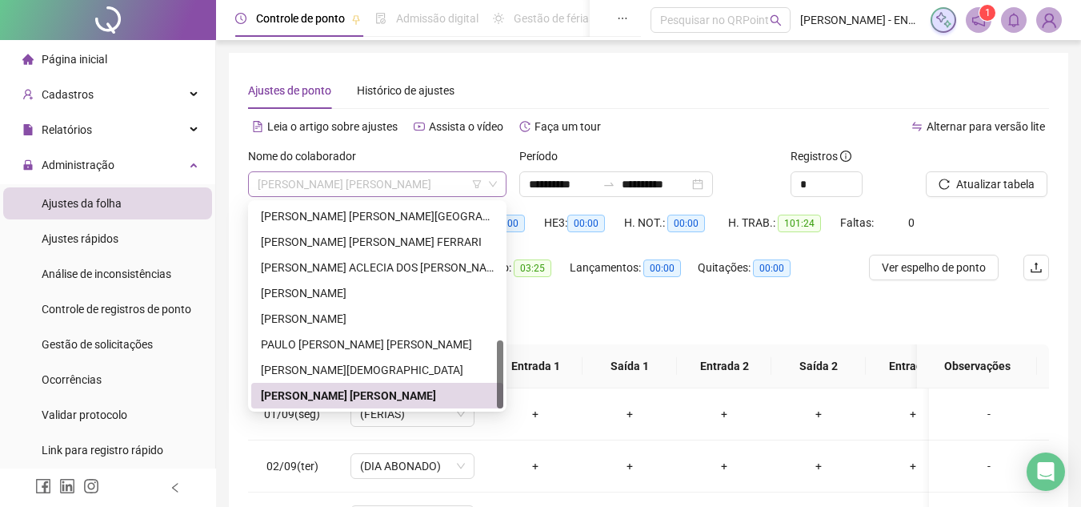
click at [428, 186] on span "[PERSON_NAME] [PERSON_NAME]" at bounding box center [377, 184] width 239 height 24
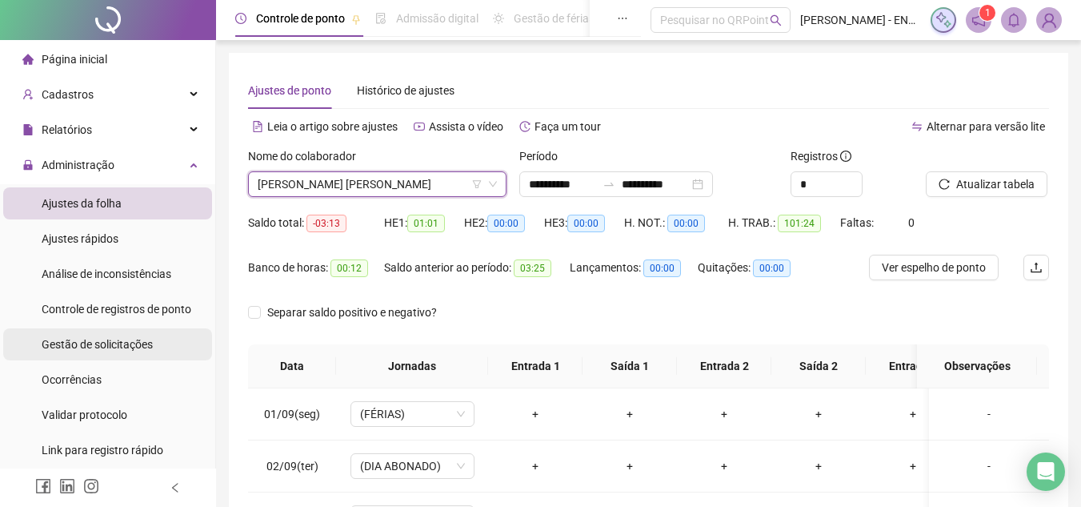
click at [102, 334] on div "Gestão de solicitações" at bounding box center [97, 344] width 111 height 32
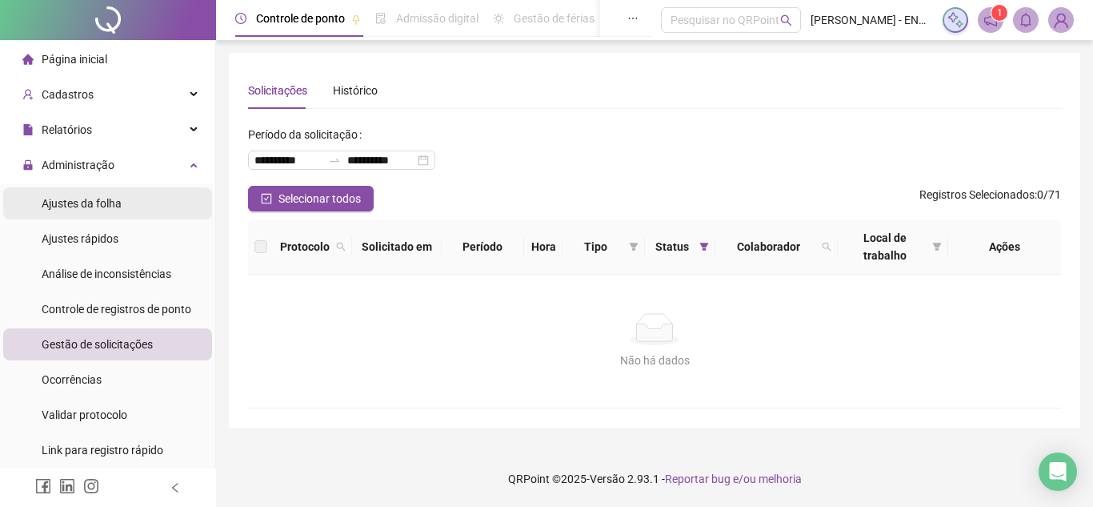
click at [117, 205] on span "Ajustes da folha" at bounding box center [82, 203] width 80 height 13
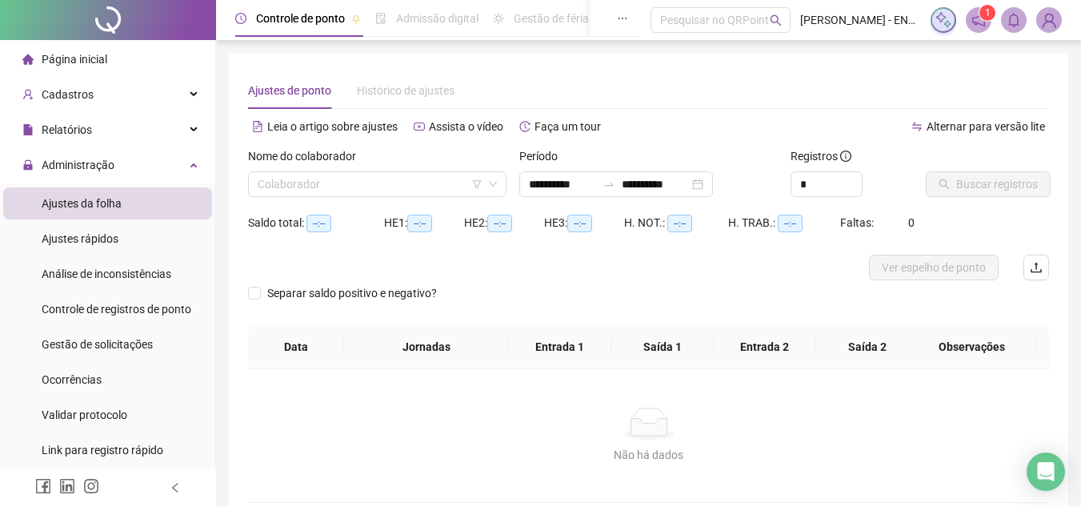
type input "**********"
click at [713, 188] on div "**********" at bounding box center [616, 184] width 194 height 26
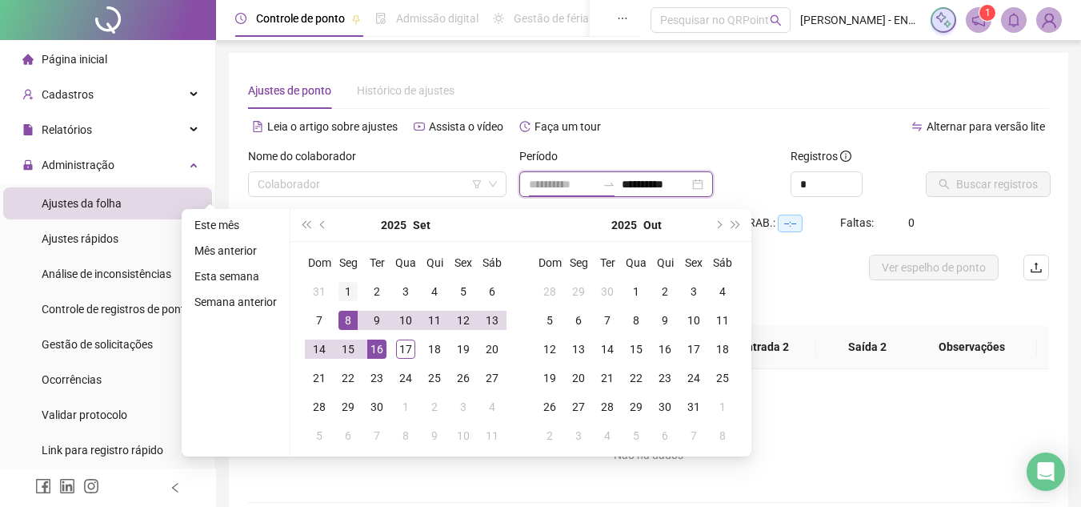
type input "**********"
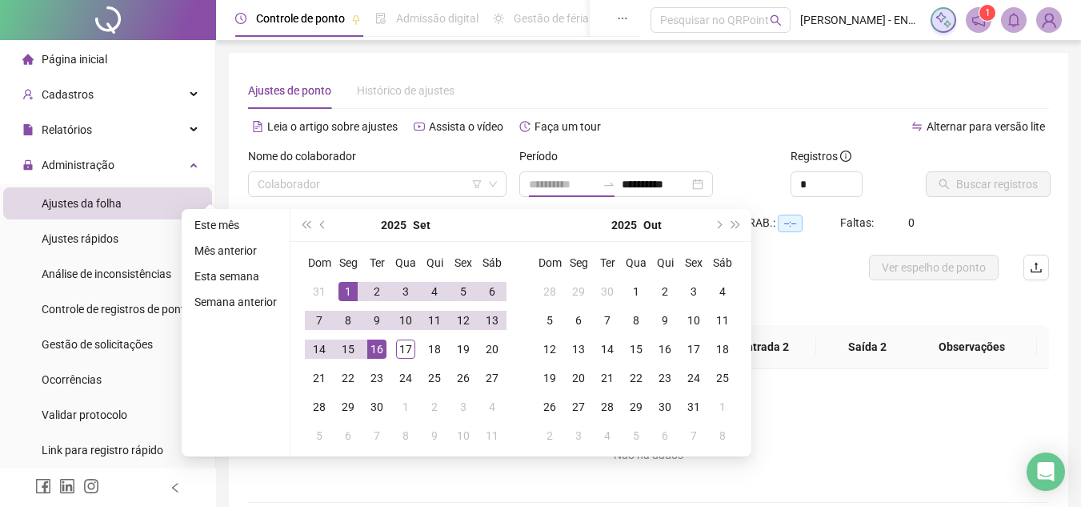
drag, startPoint x: 343, startPoint y: 288, endPoint x: 356, endPoint y: 303, distance: 19.8
click at [346, 289] on div "1" at bounding box center [348, 291] width 19 height 19
type input "**********"
click at [400, 350] on div "17" at bounding box center [405, 348] width 19 height 19
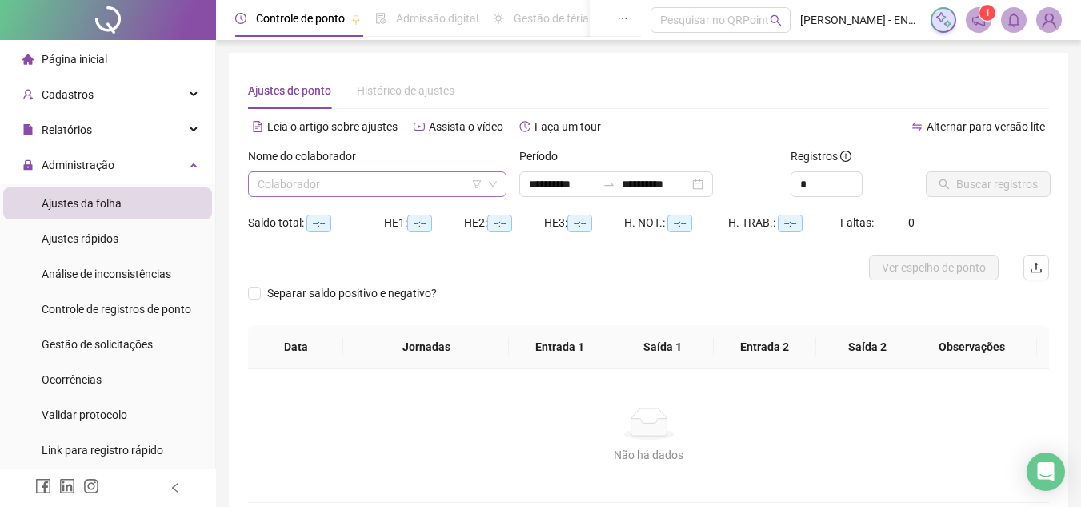
click at [383, 173] on input "search" at bounding box center [370, 184] width 225 height 24
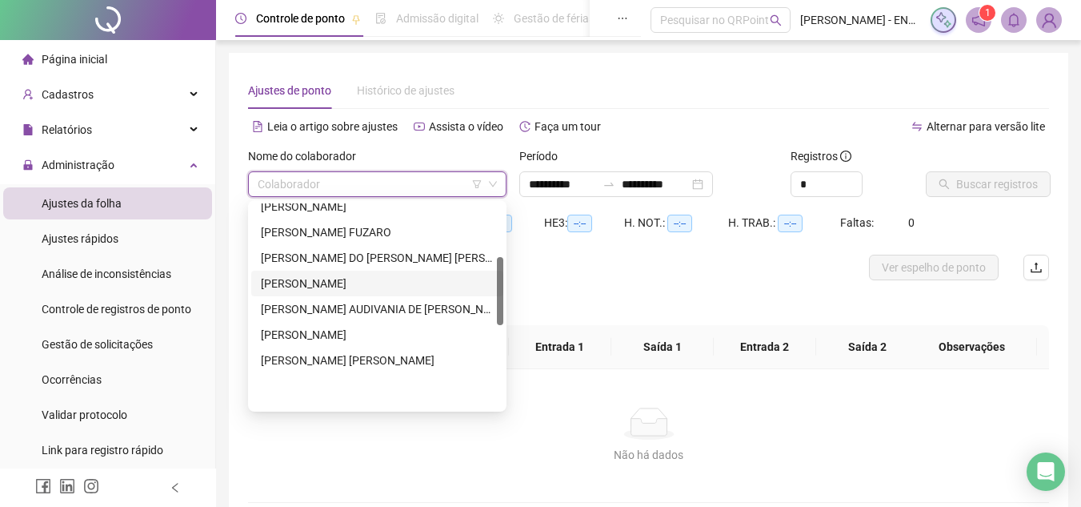
scroll to position [80, 0]
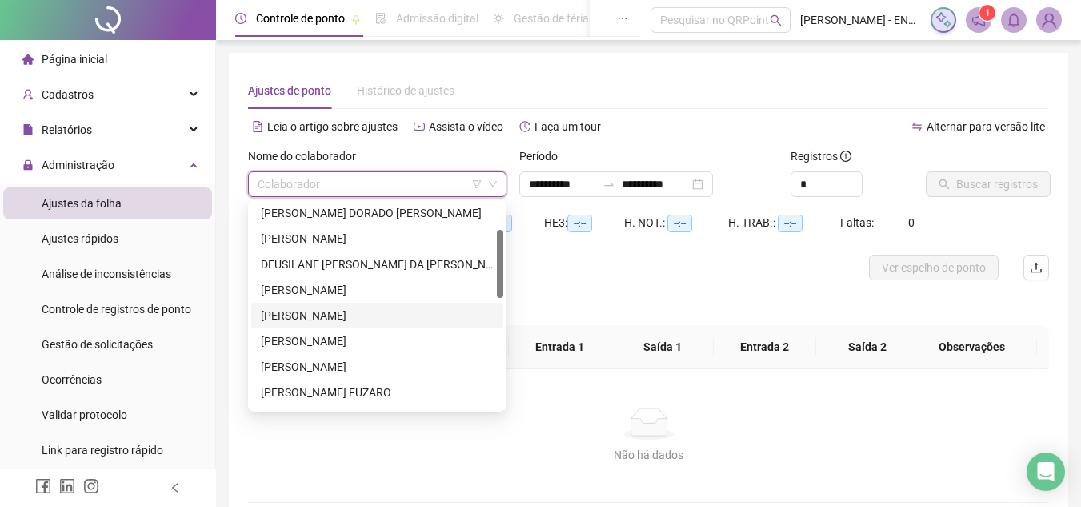
click at [370, 312] on div "[PERSON_NAME]" at bounding box center [377, 316] width 233 height 18
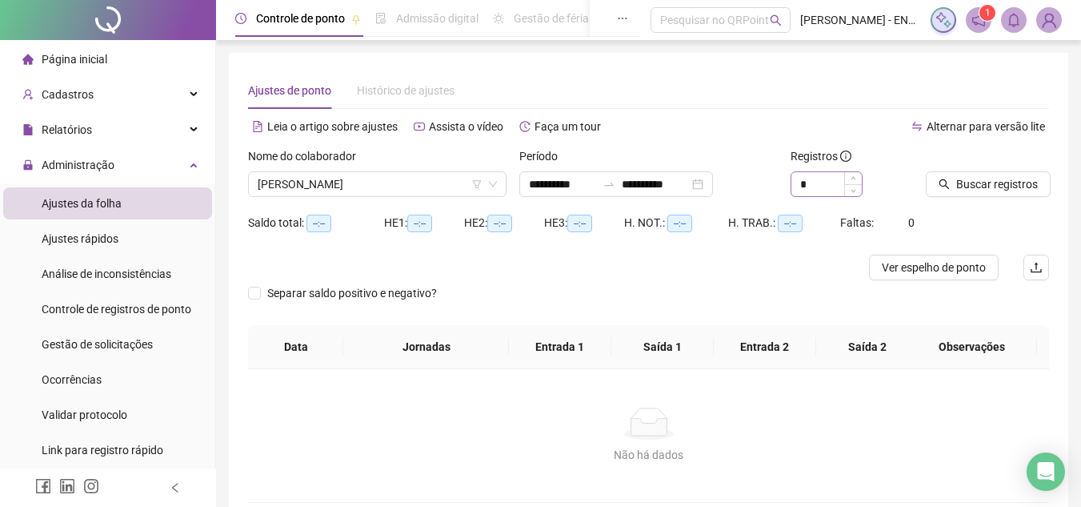
click at [862, 176] on div "*" at bounding box center [827, 184] width 72 height 26
type input "*"
click at [855, 177] on icon "up" at bounding box center [854, 180] width 6 height 6
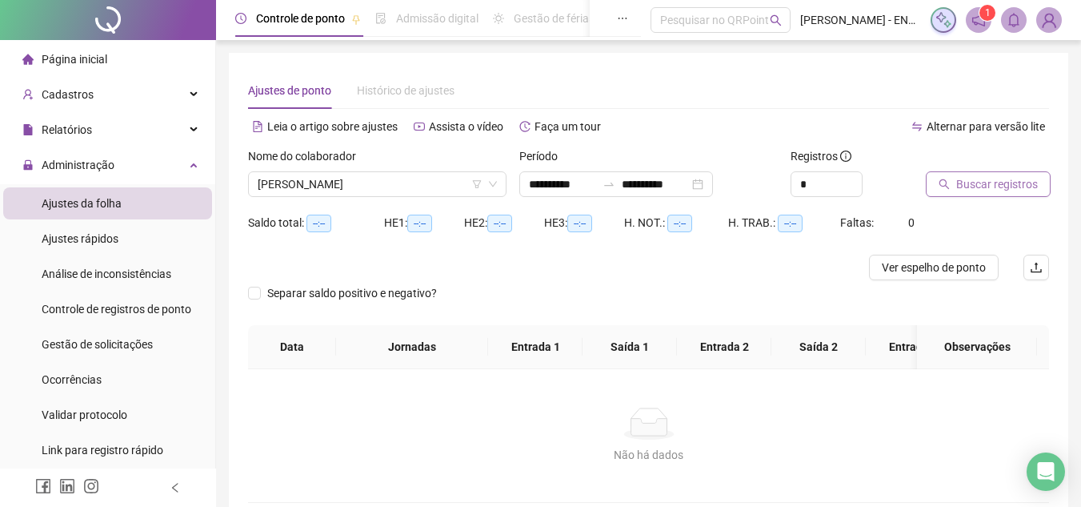
click at [992, 178] on span "Buscar registros" at bounding box center [997, 184] width 82 height 18
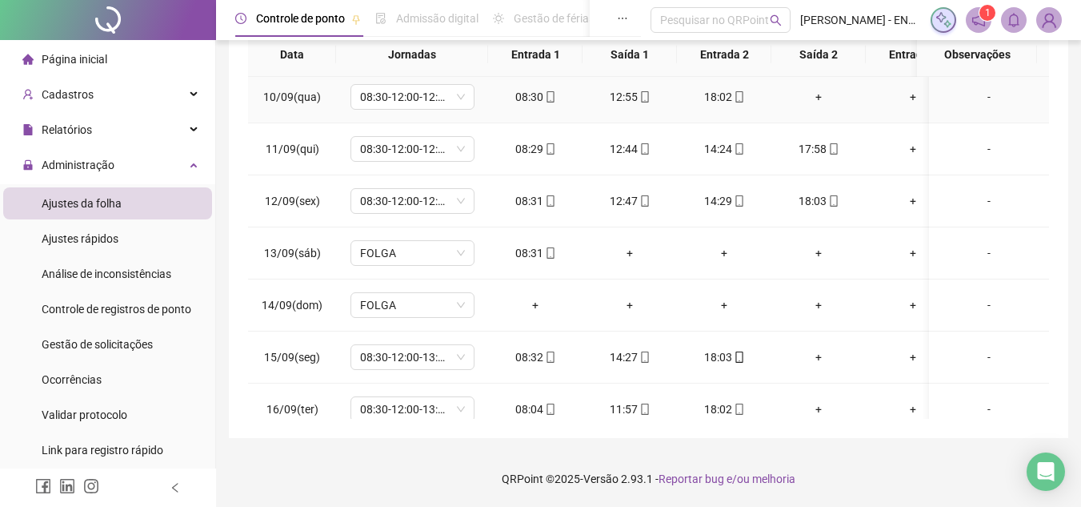
scroll to position [555, 0]
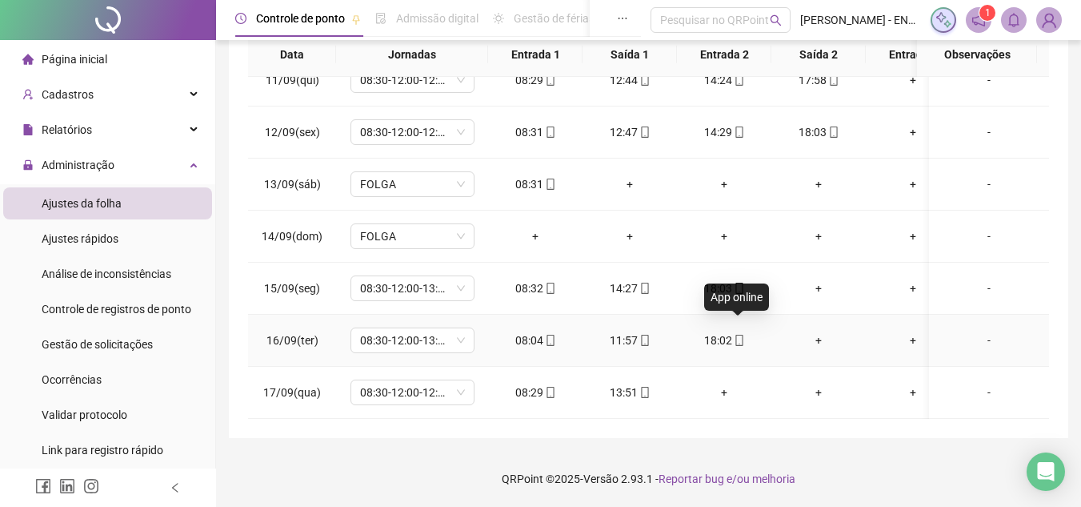
click at [735, 335] on span at bounding box center [738, 340] width 13 height 13
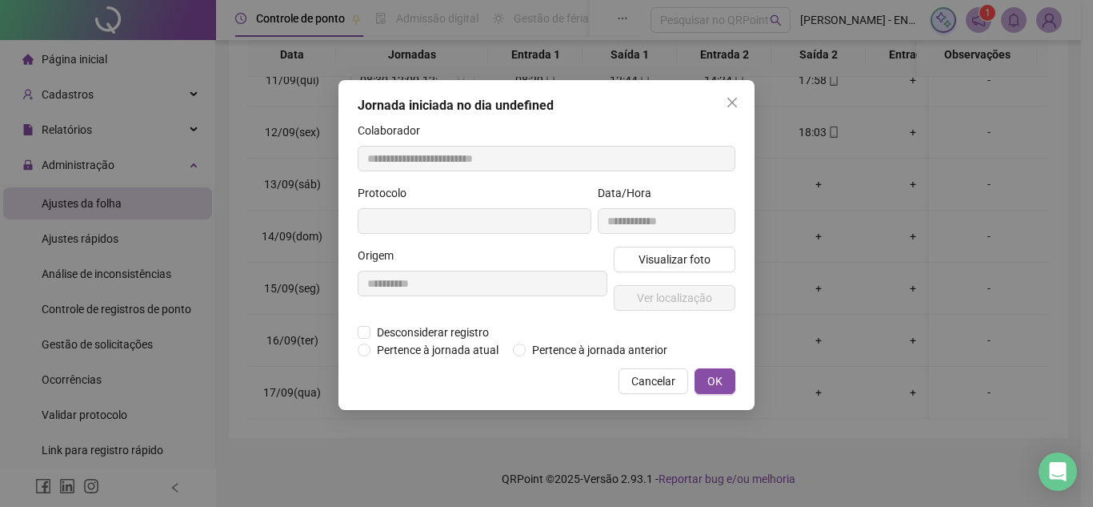
type input "**********"
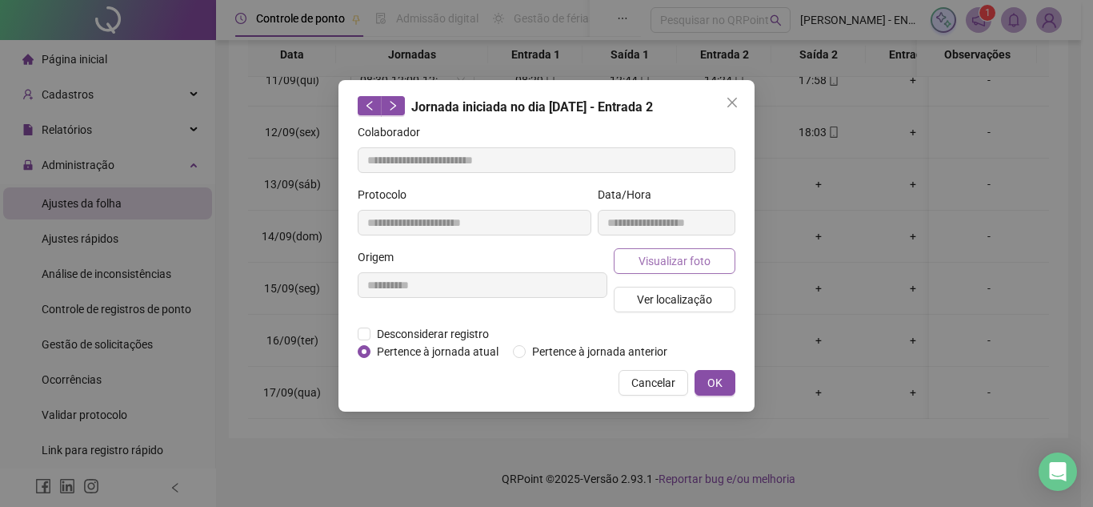
click at [677, 266] on span "Visualizar foto" at bounding box center [675, 261] width 72 height 18
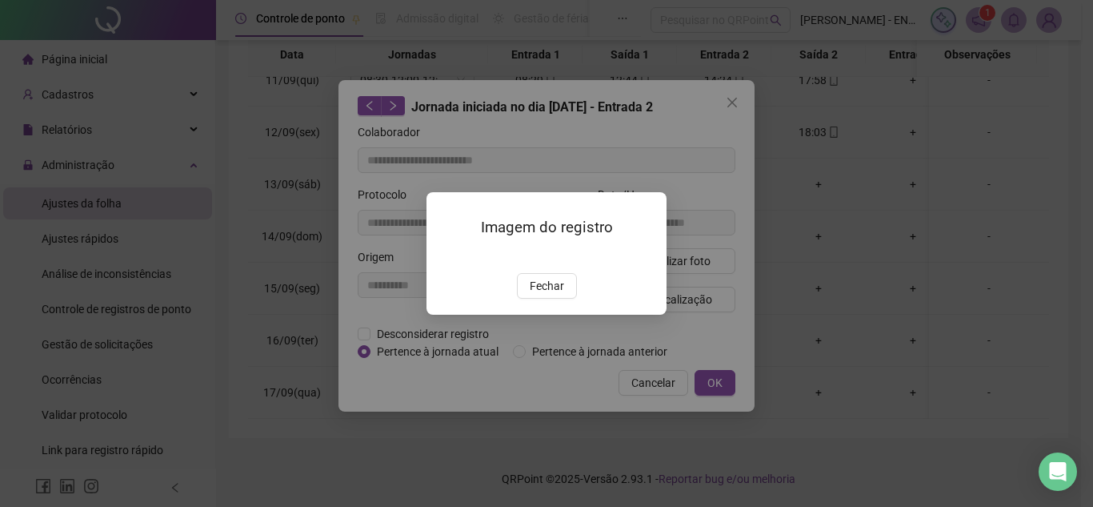
click at [446, 256] on img at bounding box center [446, 256] width 0 height 0
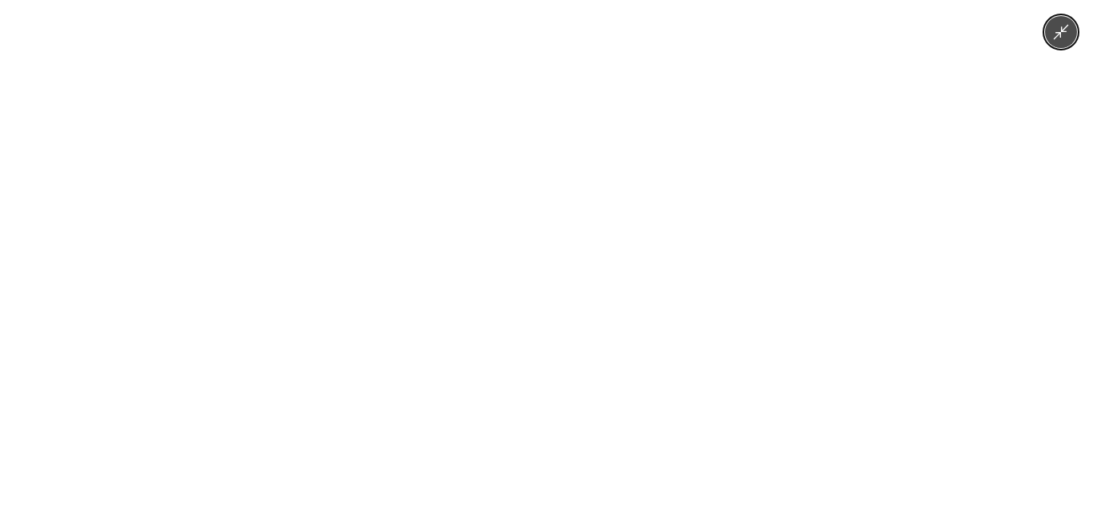
click at [1056, 36] on icon "Minimize image" at bounding box center [1061, 32] width 18 height 18
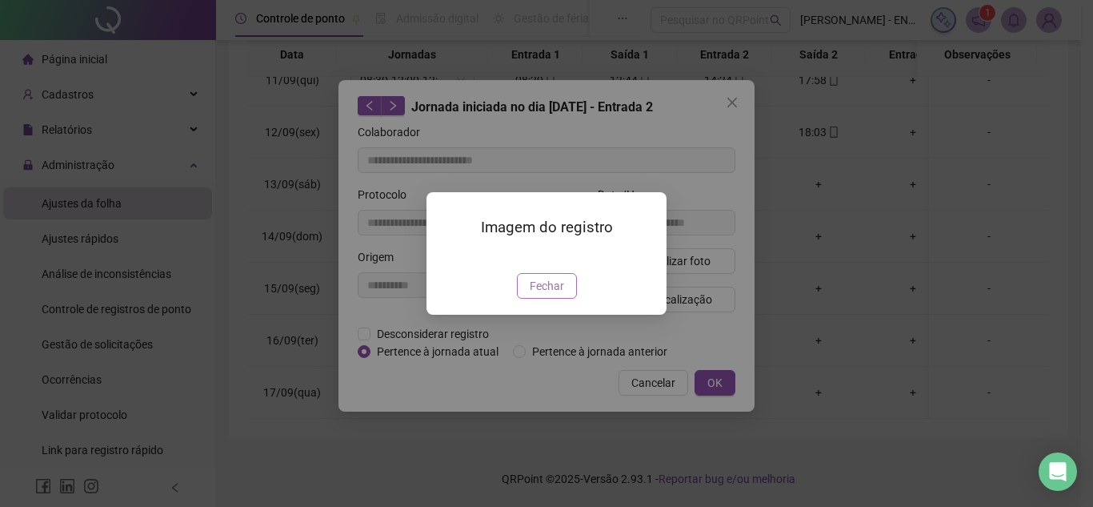
click at [546, 294] on span "Fechar" at bounding box center [547, 286] width 34 height 18
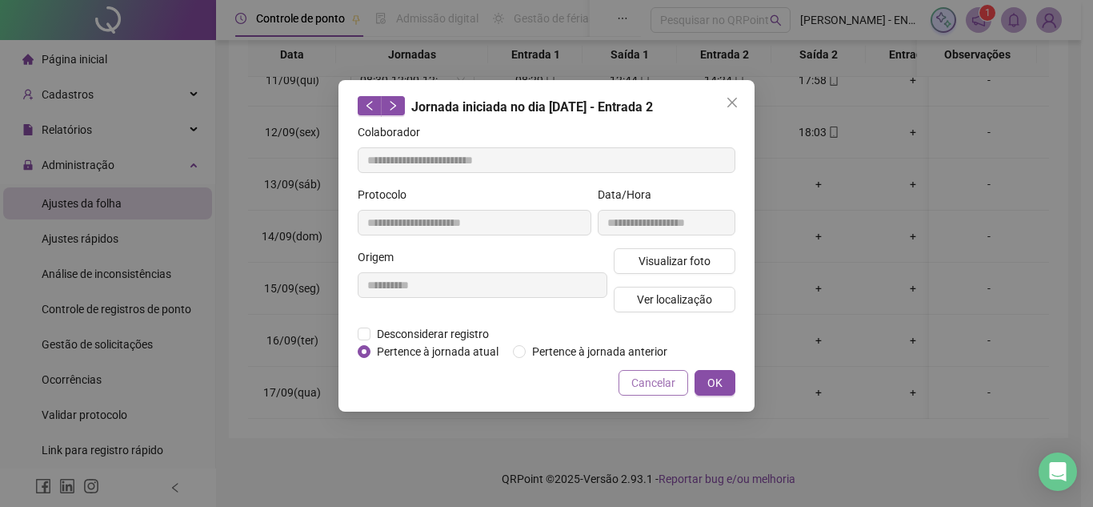
click at [661, 390] on span "Cancelar" at bounding box center [653, 383] width 44 height 18
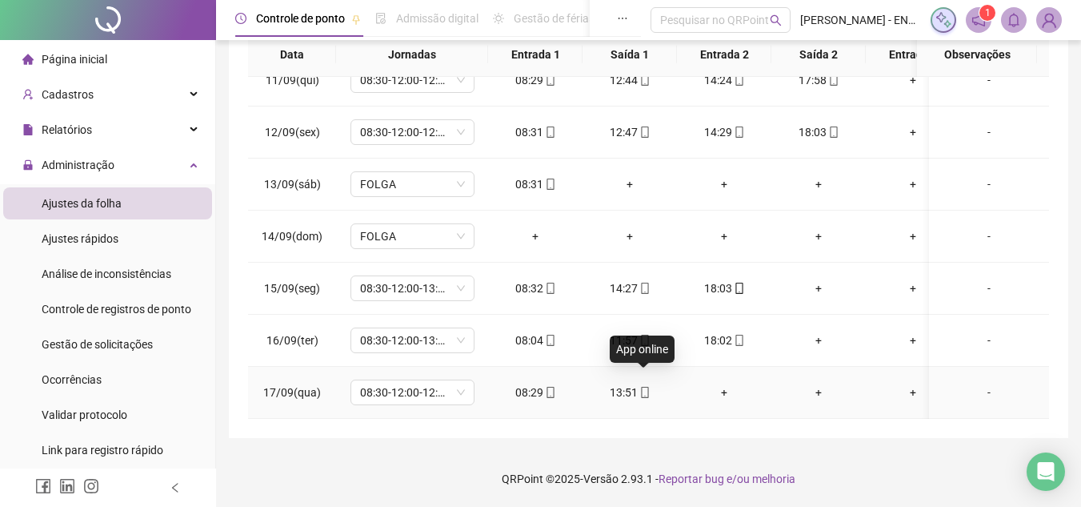
click at [644, 387] on icon "mobile" at bounding box center [644, 392] width 11 height 11
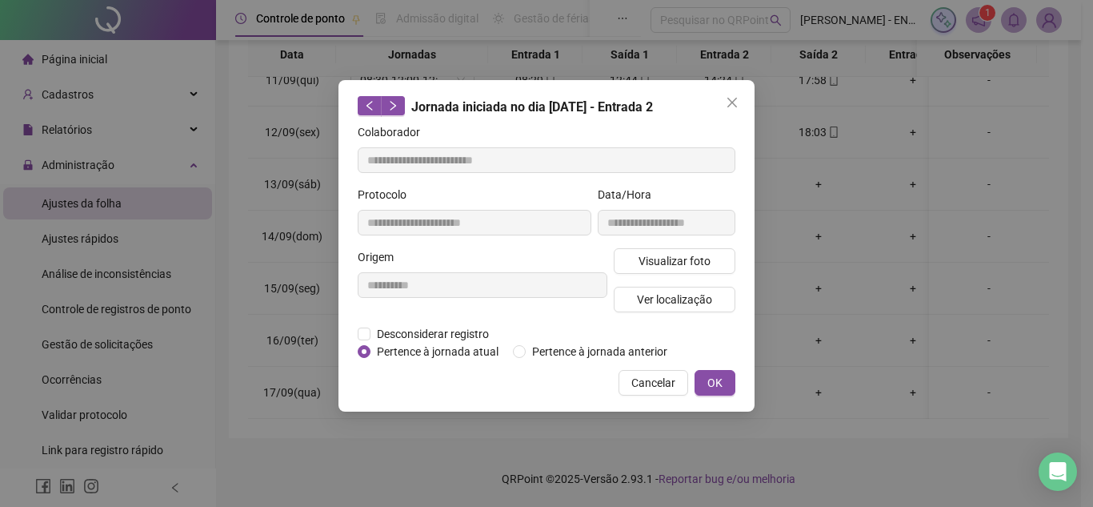
type input "**********"
click at [666, 254] on span "Visualizar foto" at bounding box center [675, 261] width 72 height 18
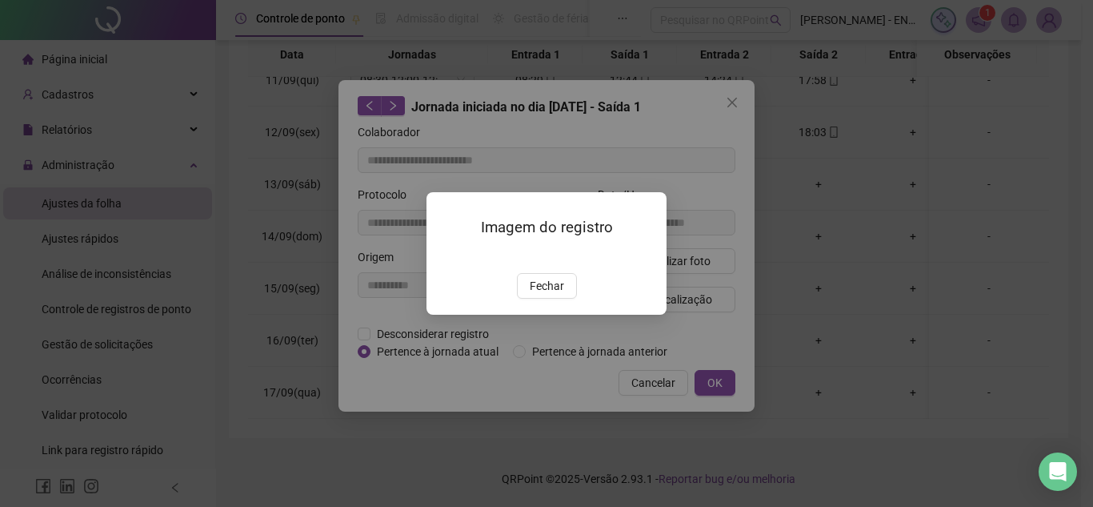
click at [446, 256] on img at bounding box center [446, 256] width 0 height 0
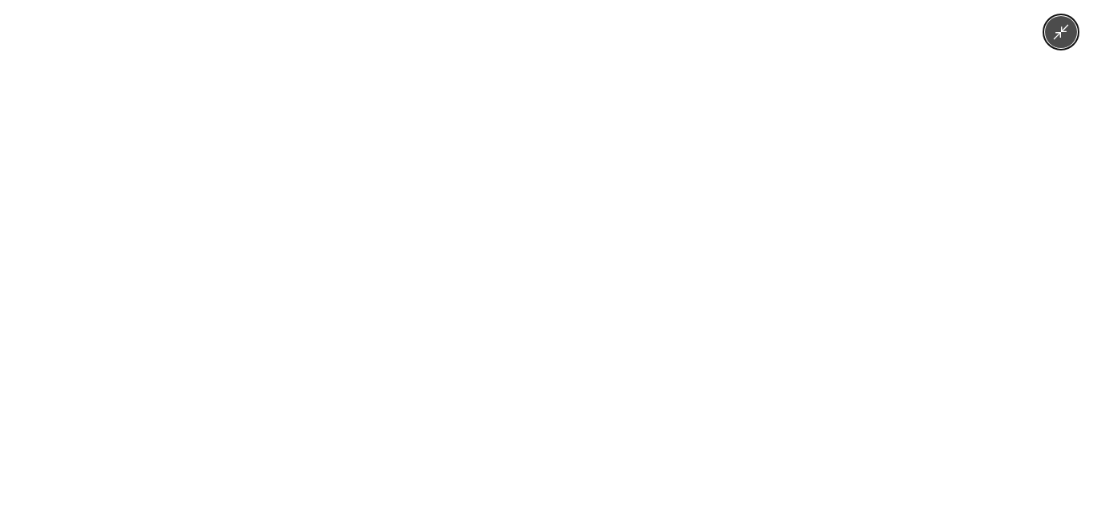
click at [952, 225] on div at bounding box center [546, 253] width 1093 height 507
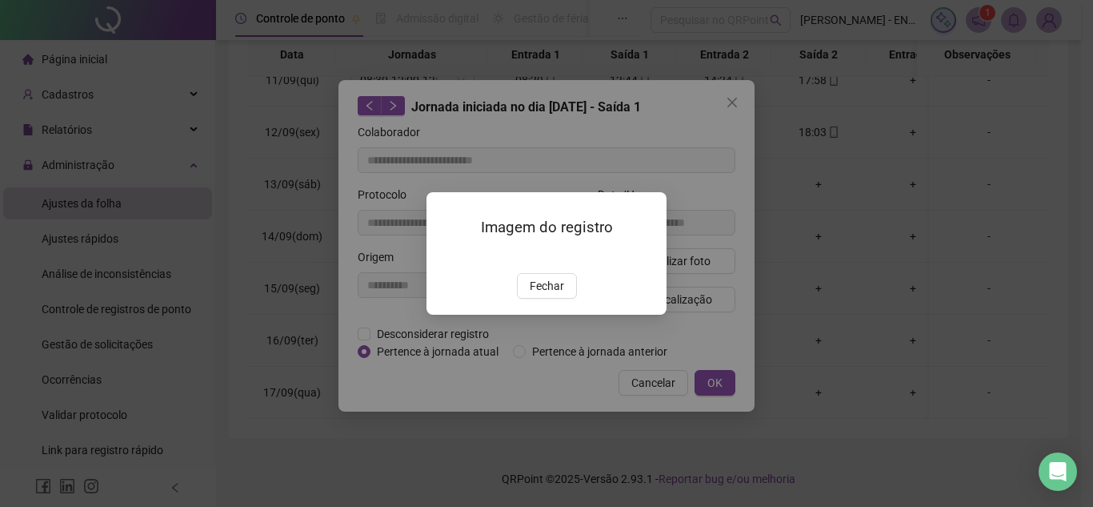
click at [446, 256] on img at bounding box center [446, 256] width 0 height 0
click at [555, 298] on button "Fechar" at bounding box center [547, 286] width 60 height 26
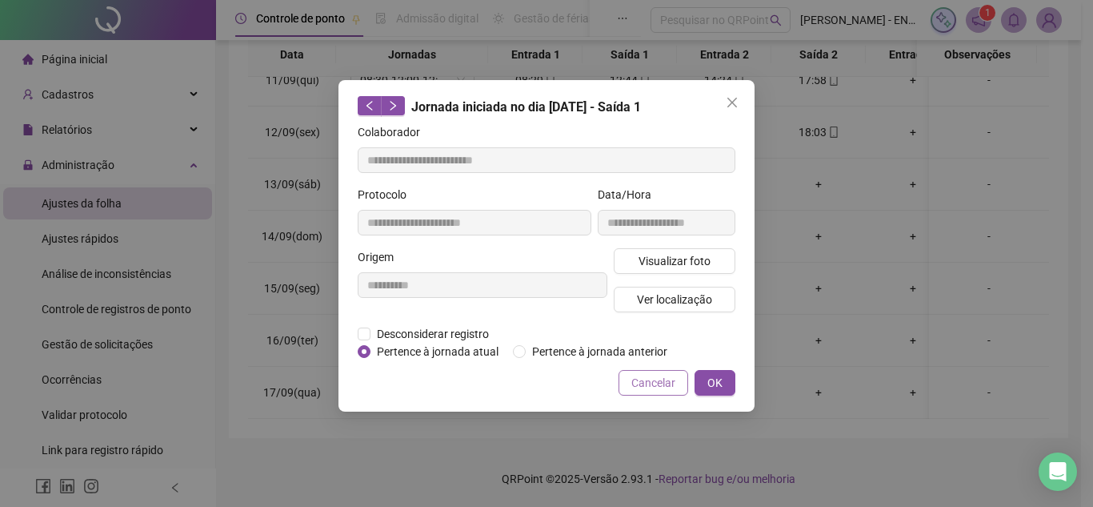
click at [647, 383] on span "Cancelar" at bounding box center [653, 383] width 44 height 18
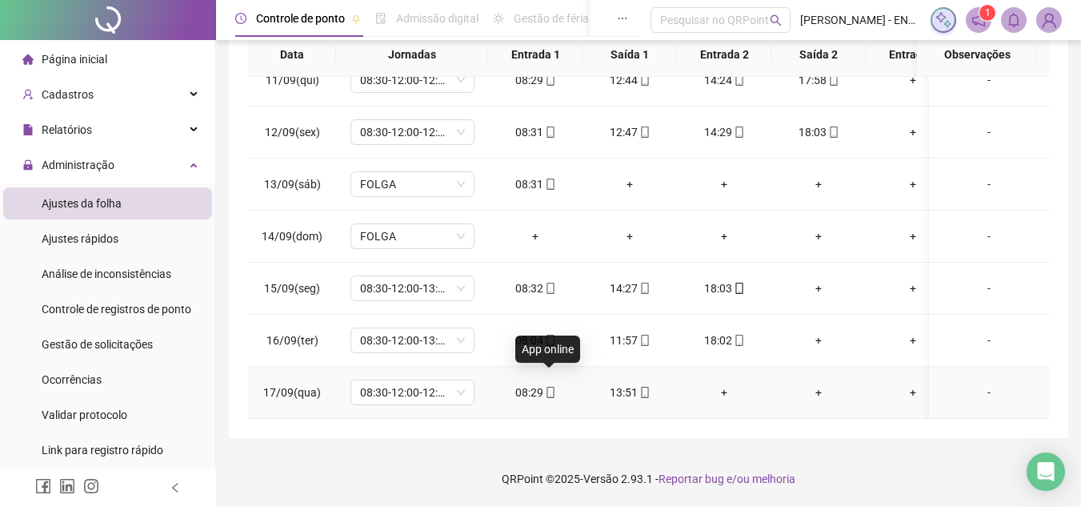
click at [547, 387] on icon "mobile" at bounding box center [550, 392] width 11 height 11
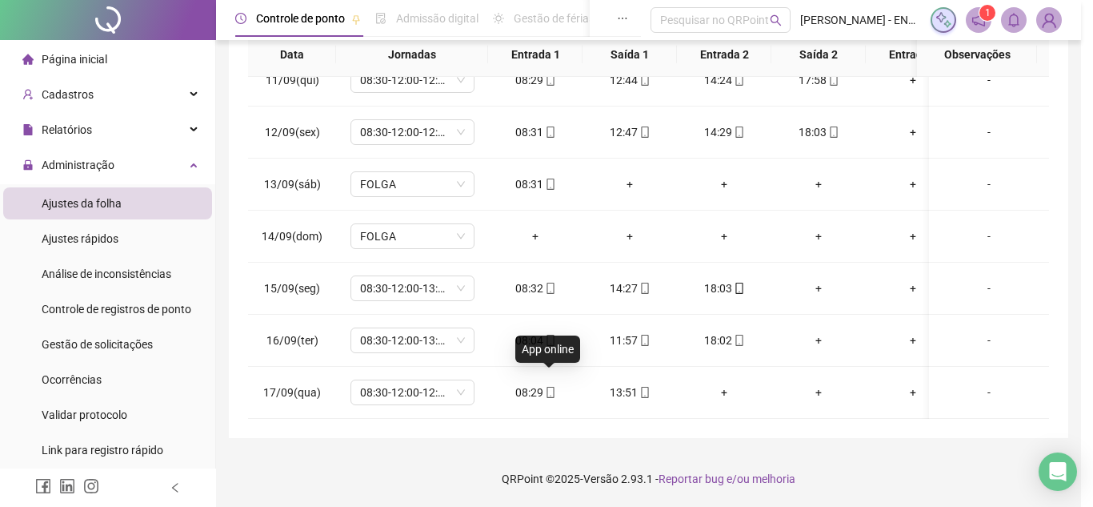
type input "**********"
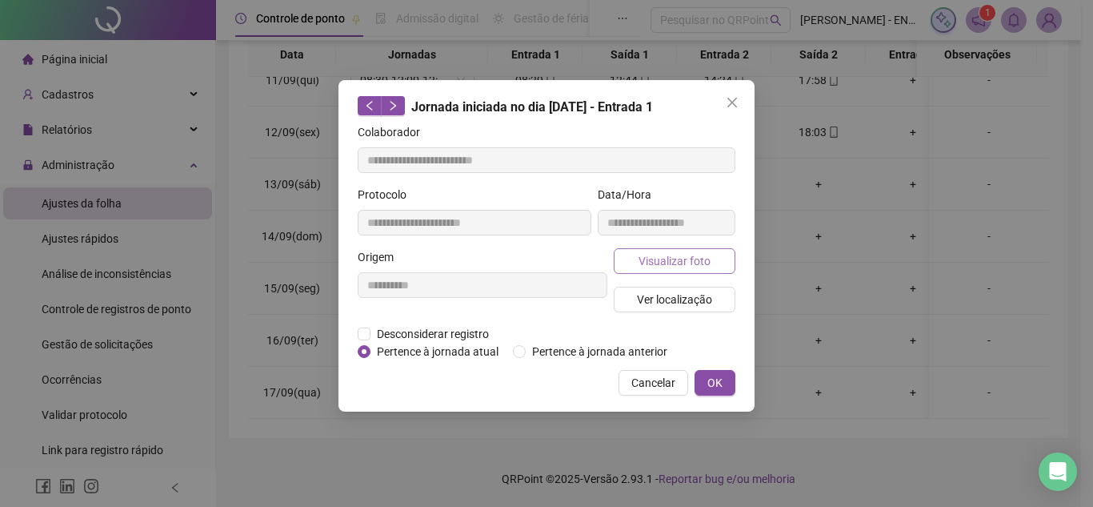
click at [656, 266] on span "Visualizar foto" at bounding box center [675, 261] width 72 height 18
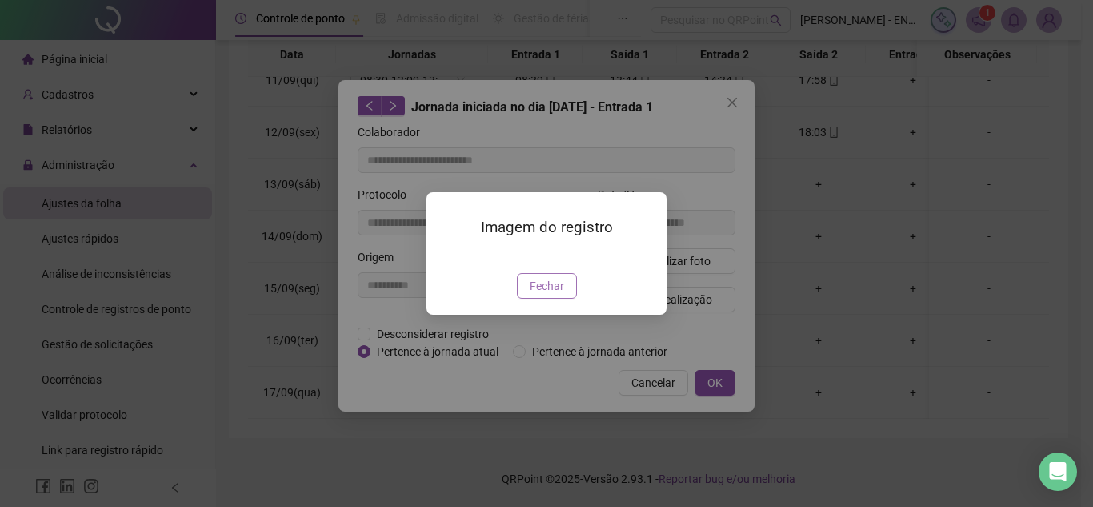
click at [532, 294] on span "Fechar" at bounding box center [547, 286] width 34 height 18
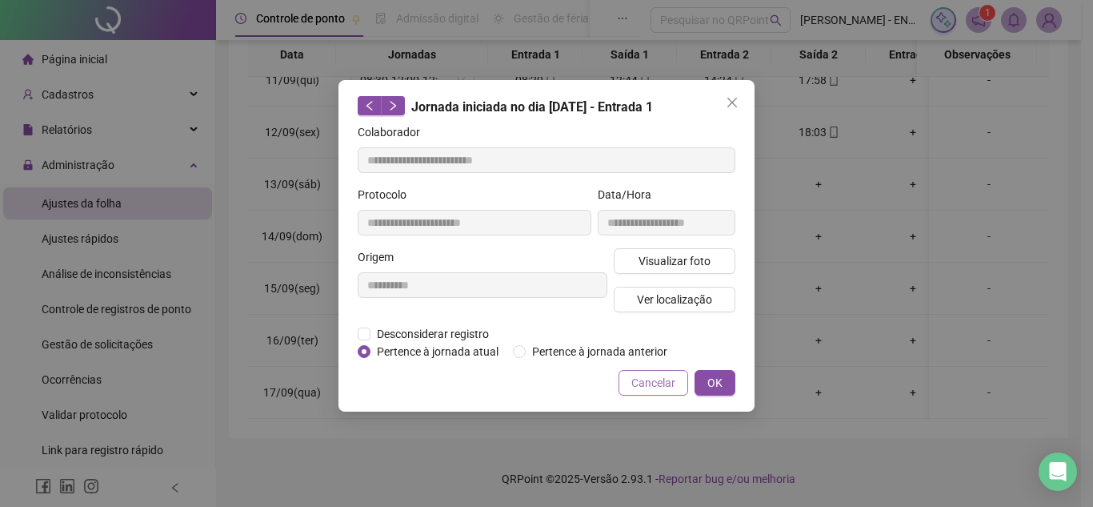
click at [660, 375] on span "Cancelar" at bounding box center [653, 383] width 44 height 18
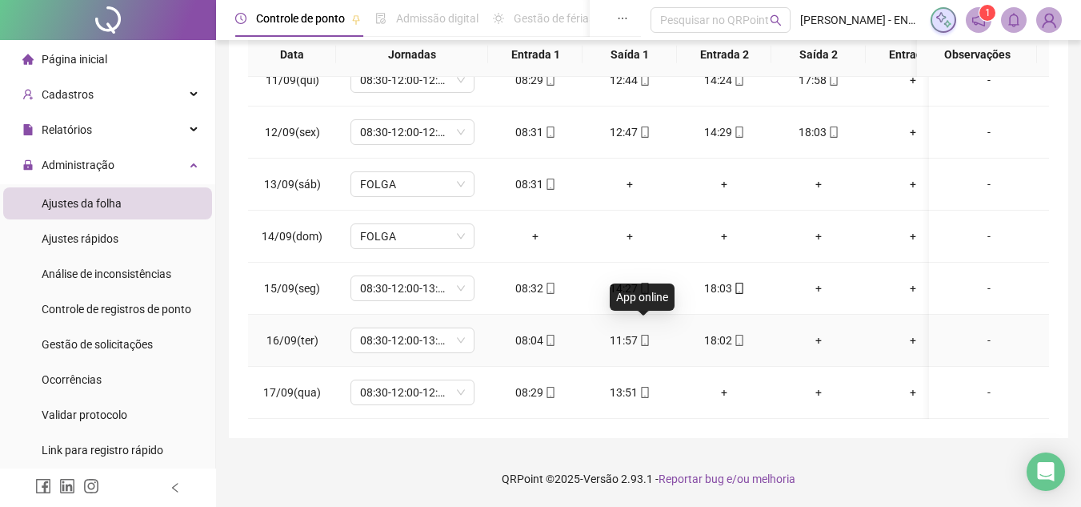
click at [643, 335] on icon "mobile" at bounding box center [644, 340] width 11 height 11
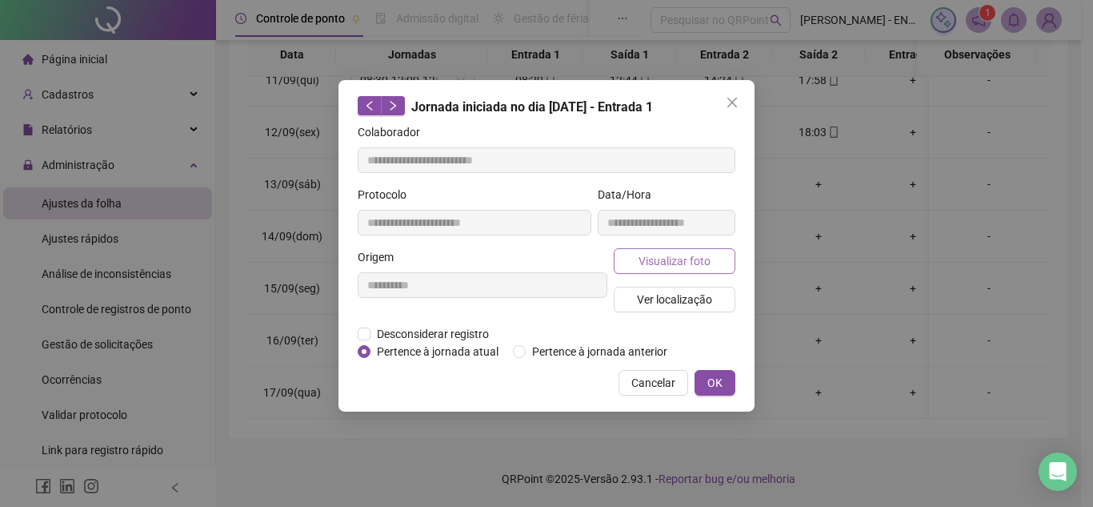
type input "**********"
click at [671, 262] on span "Visualizar foto" at bounding box center [675, 261] width 72 height 18
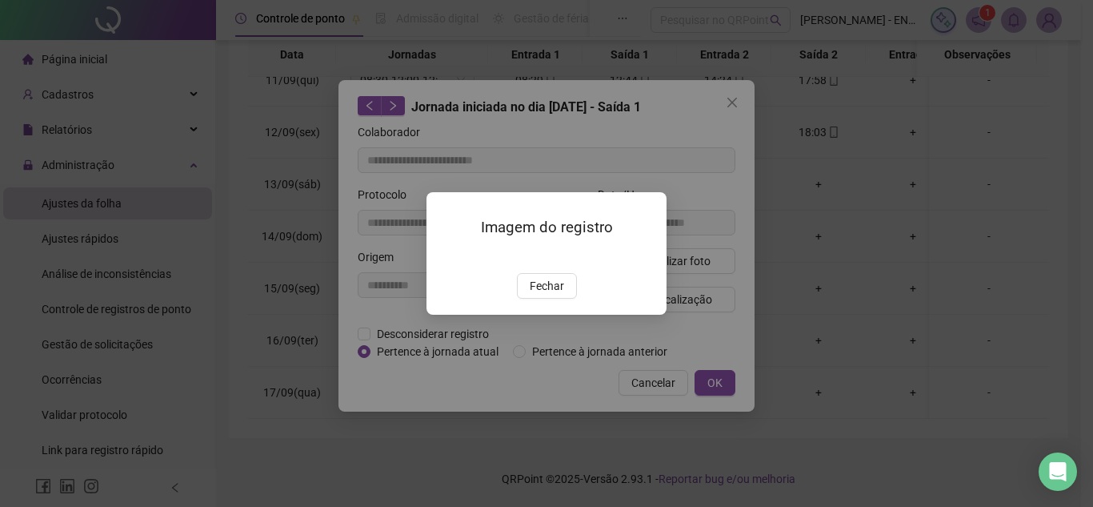
click at [446, 256] on img at bounding box center [446, 256] width 0 height 0
click at [554, 294] on span "Fechar" at bounding box center [547, 286] width 34 height 18
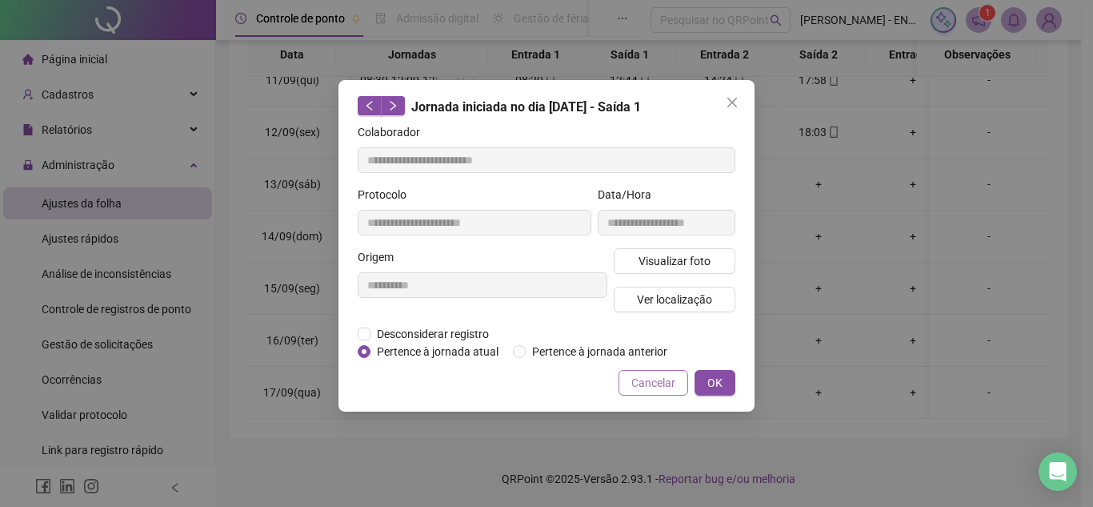
click at [659, 385] on span "Cancelar" at bounding box center [653, 383] width 44 height 18
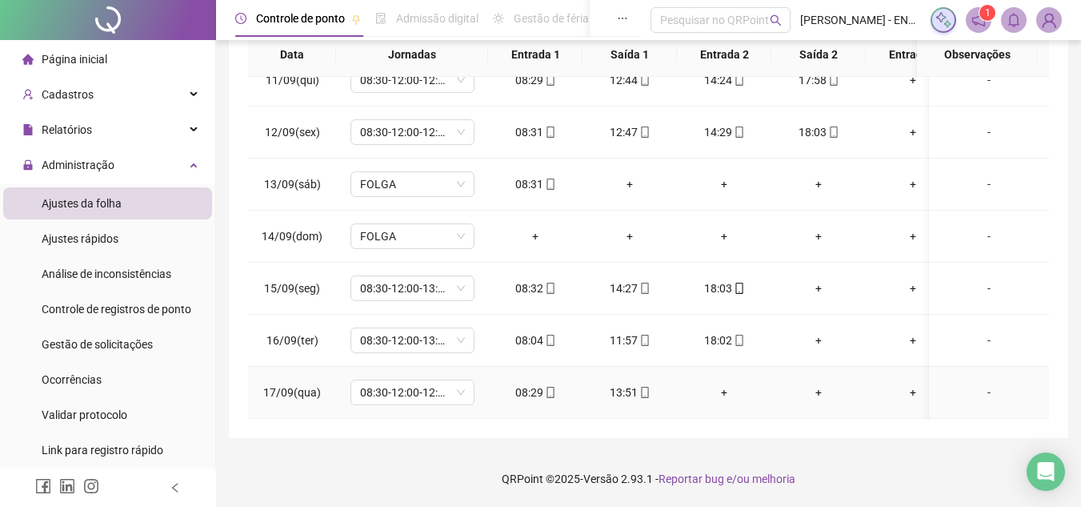
click at [642, 387] on icon "mobile" at bounding box center [644, 392] width 11 height 11
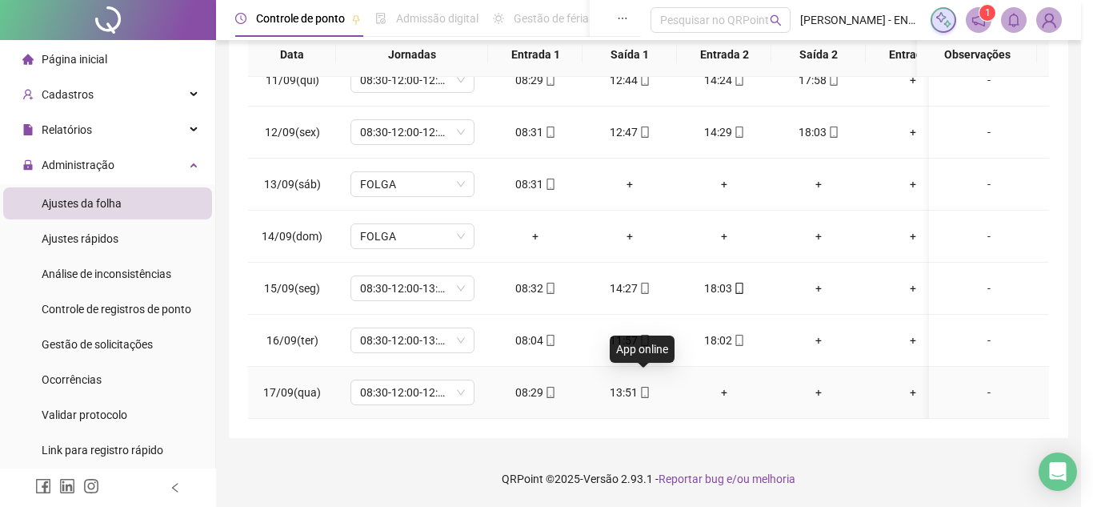
type input "**********"
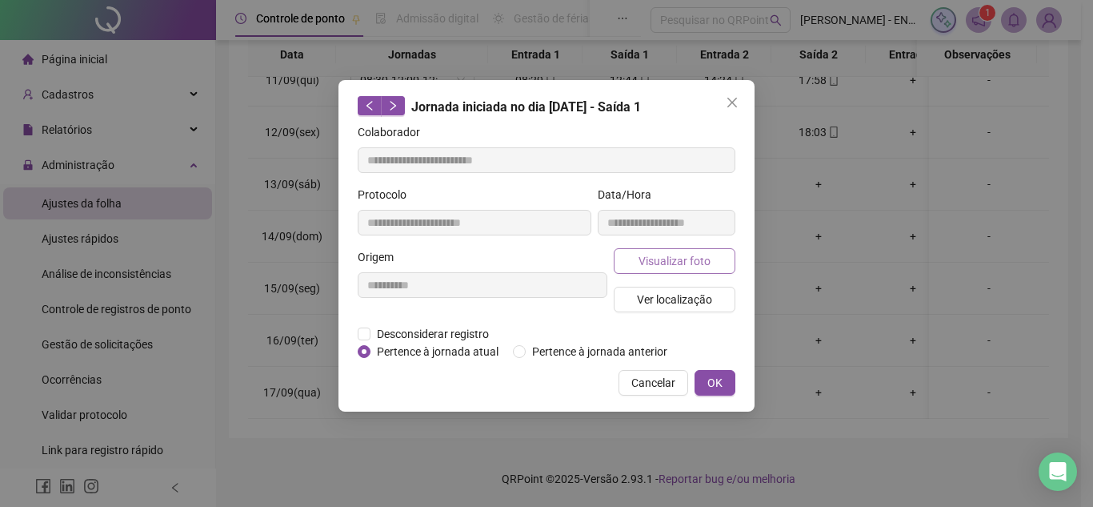
click at [663, 258] on span "Visualizar foto" at bounding box center [675, 261] width 72 height 18
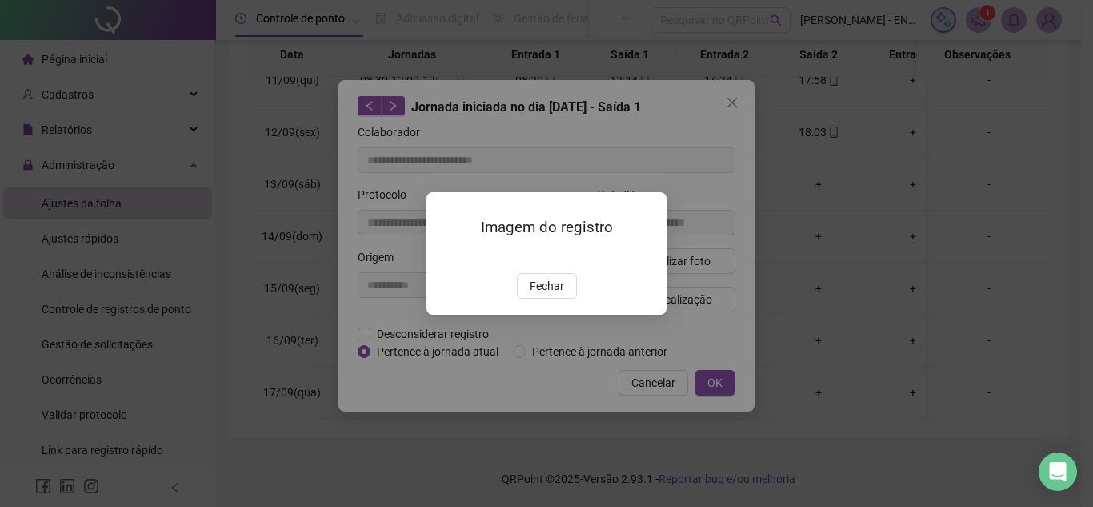
click at [446, 256] on img at bounding box center [446, 256] width 0 height 0
click at [548, 294] on span "Fechar" at bounding box center [547, 286] width 34 height 18
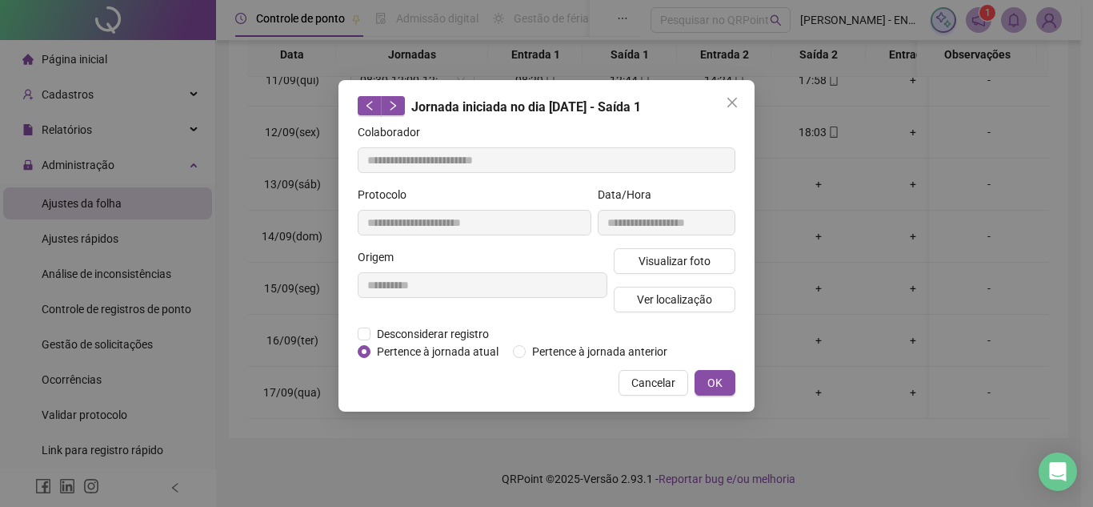
click at [651, 381] on span "Cancelar" at bounding box center [653, 383] width 44 height 18
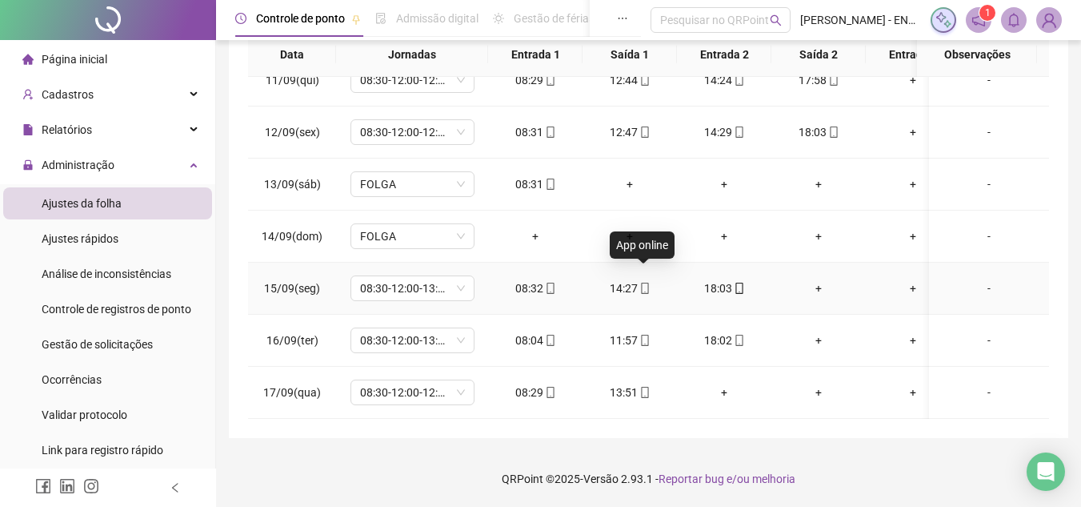
click at [641, 282] on icon "mobile" at bounding box center [644, 287] width 7 height 11
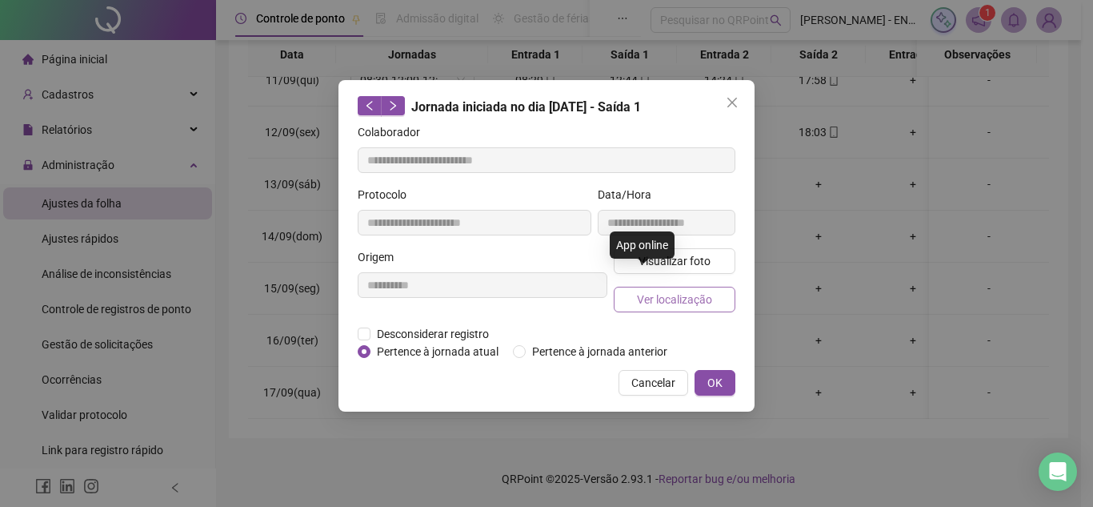
type input "**********"
click at [699, 248] on button "Visualizar foto" at bounding box center [675, 261] width 122 height 26
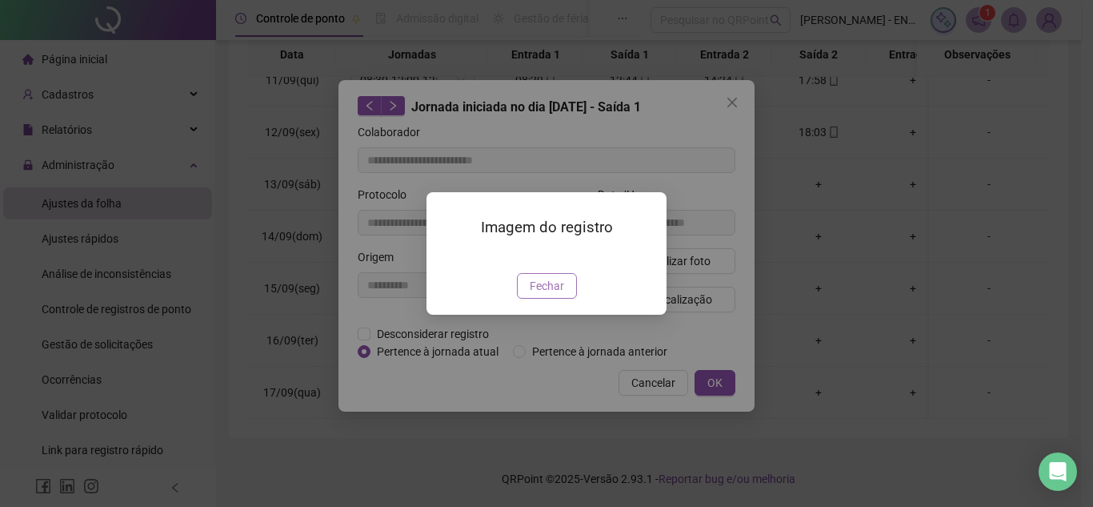
click at [532, 294] on span "Fechar" at bounding box center [547, 286] width 34 height 18
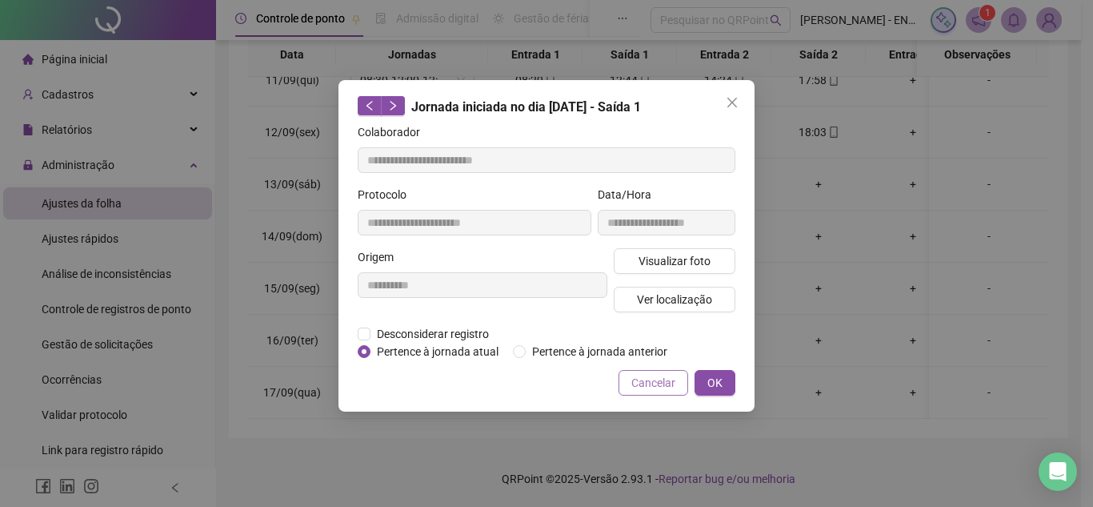
click at [635, 374] on span "Cancelar" at bounding box center [653, 383] width 44 height 18
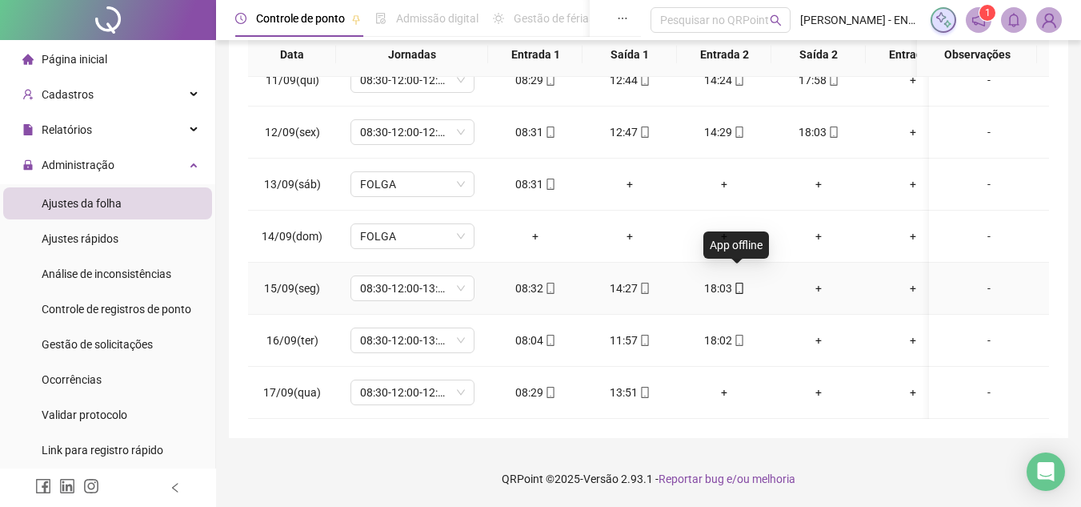
click at [736, 282] on span at bounding box center [738, 288] width 13 height 13
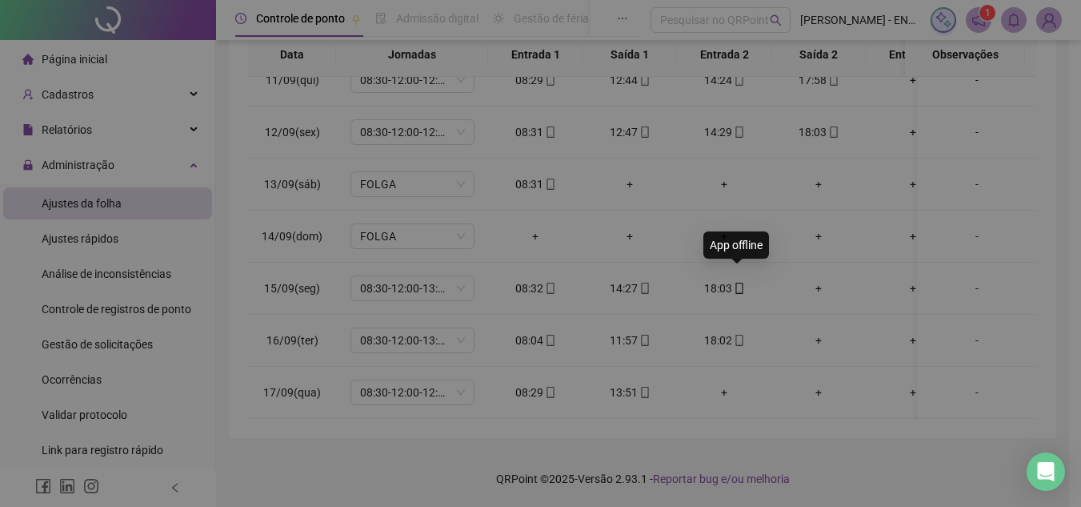
type input "**********"
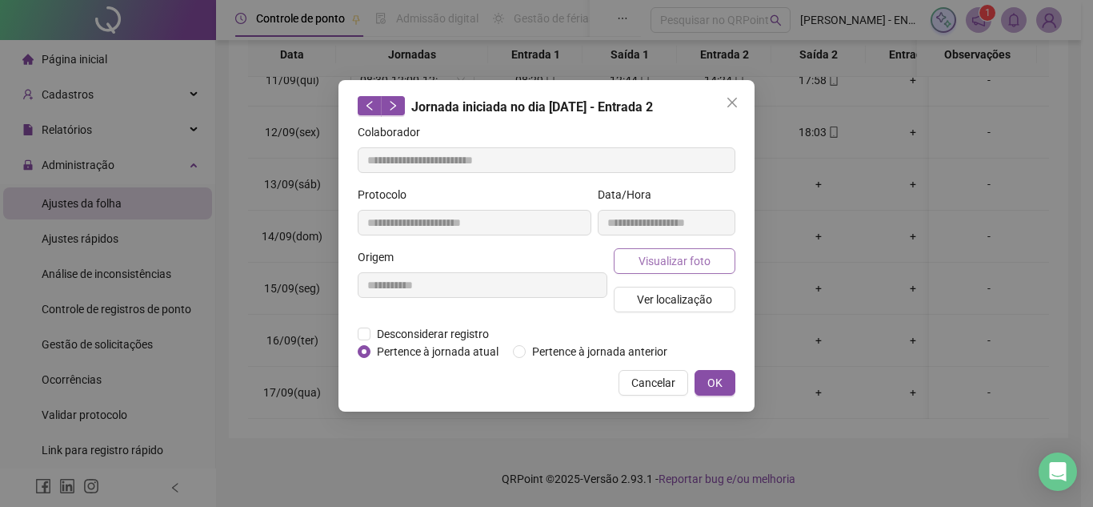
click at [695, 257] on span "Visualizar foto" at bounding box center [675, 261] width 72 height 18
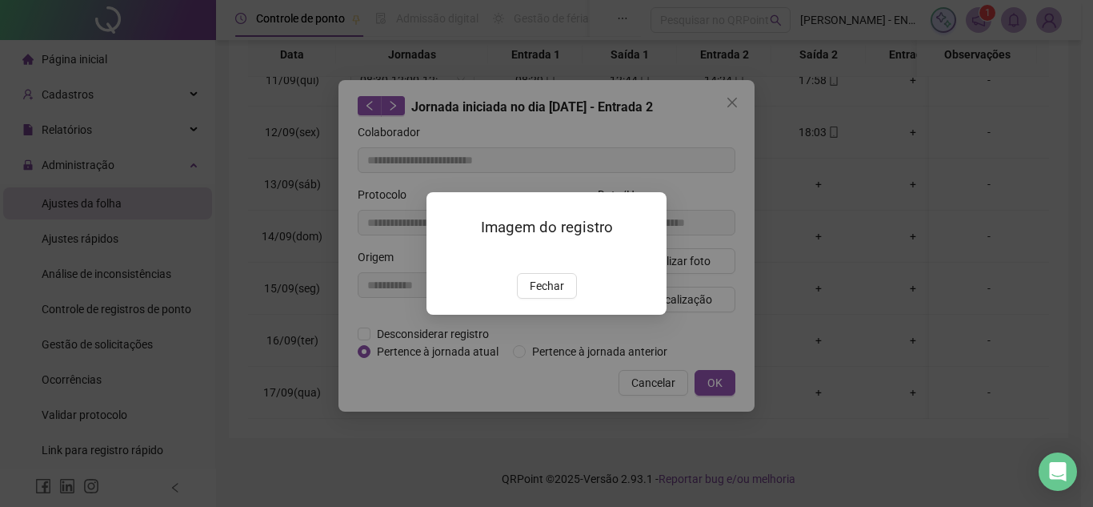
click at [446, 256] on img at bounding box center [446, 256] width 0 height 0
click at [547, 294] on span "Fechar" at bounding box center [547, 286] width 34 height 18
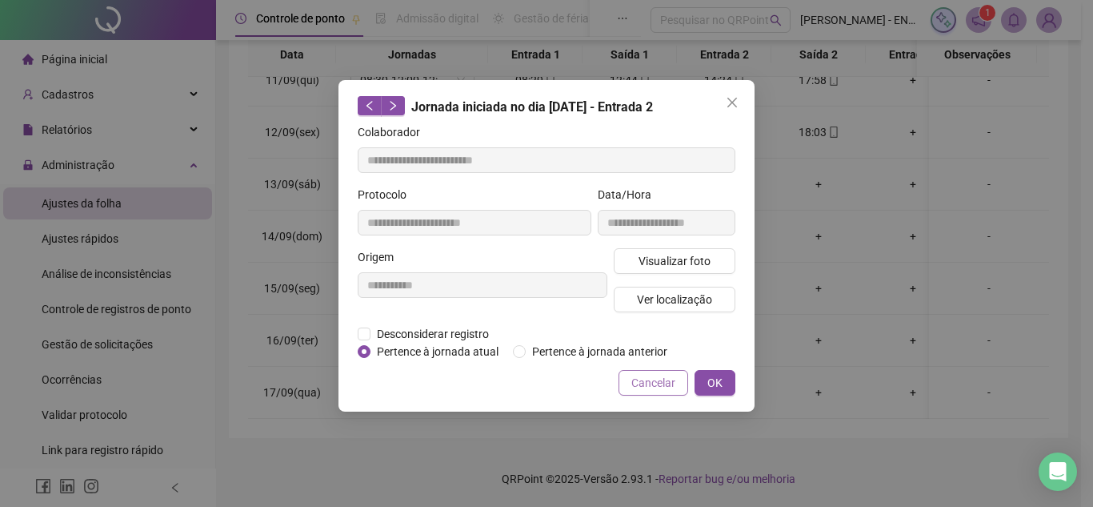
click at [645, 383] on span "Cancelar" at bounding box center [653, 383] width 44 height 18
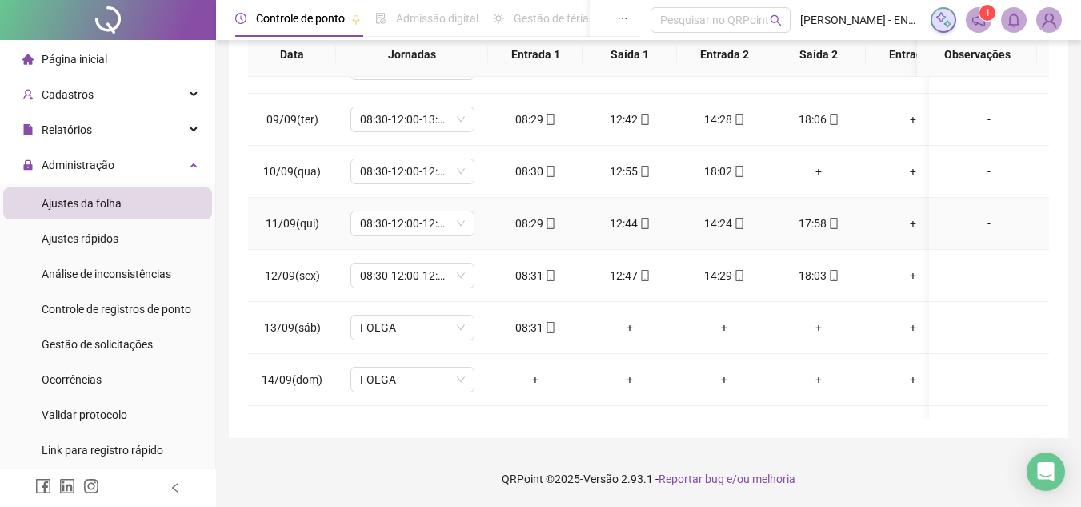
scroll to position [395, 0]
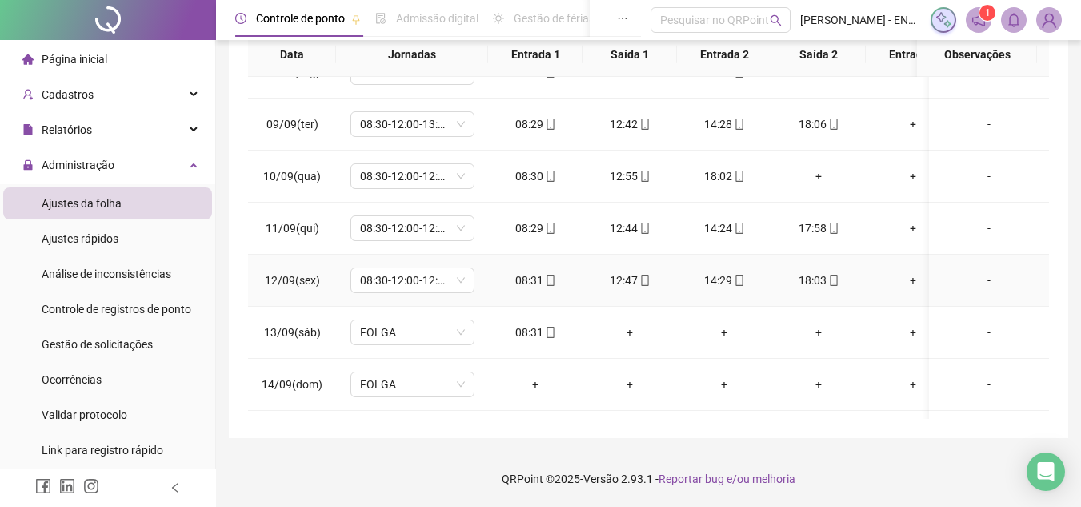
click at [743, 277] on icon "mobile" at bounding box center [739, 279] width 11 height 11
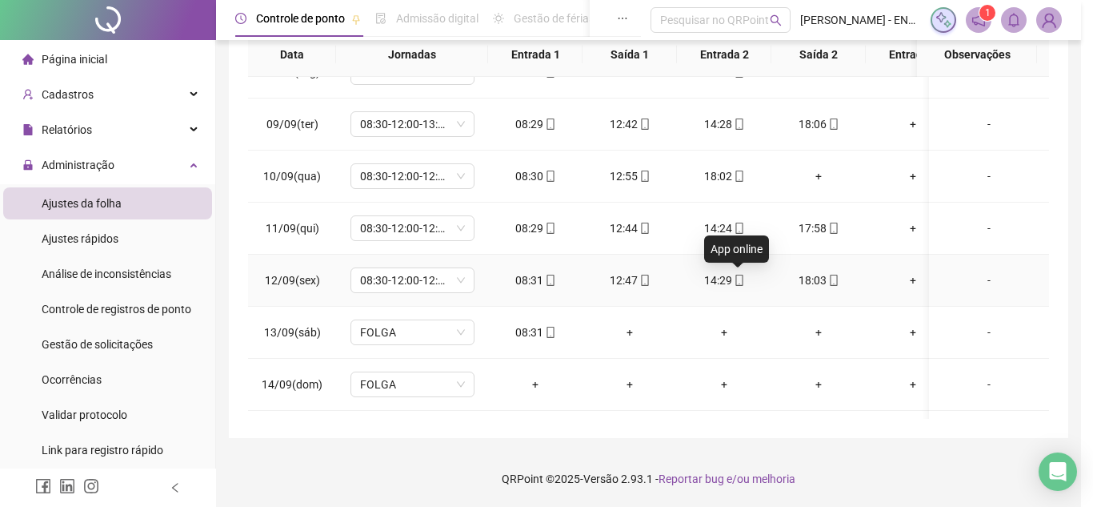
type input "**********"
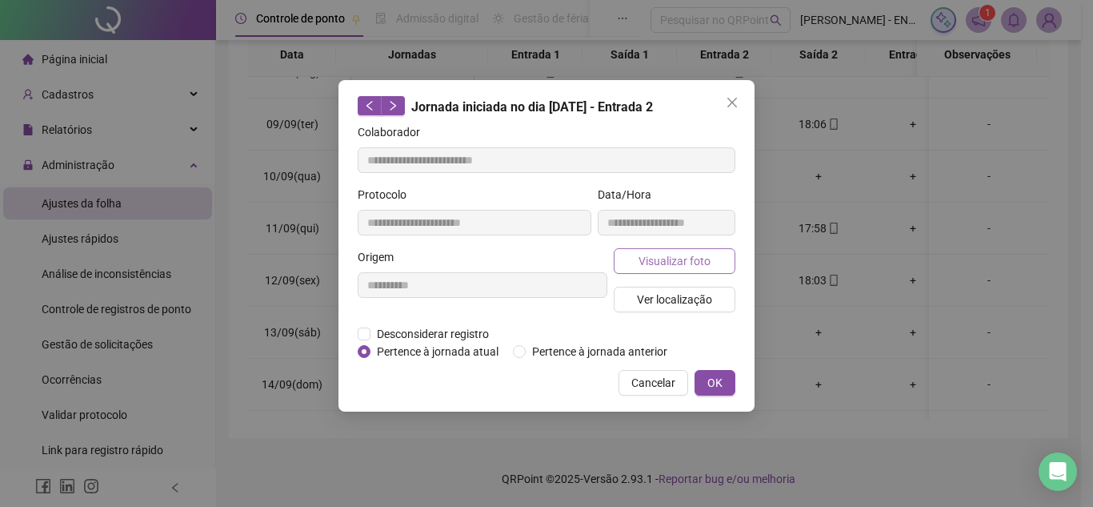
click at [714, 263] on button "Visualizar foto" at bounding box center [675, 261] width 122 height 26
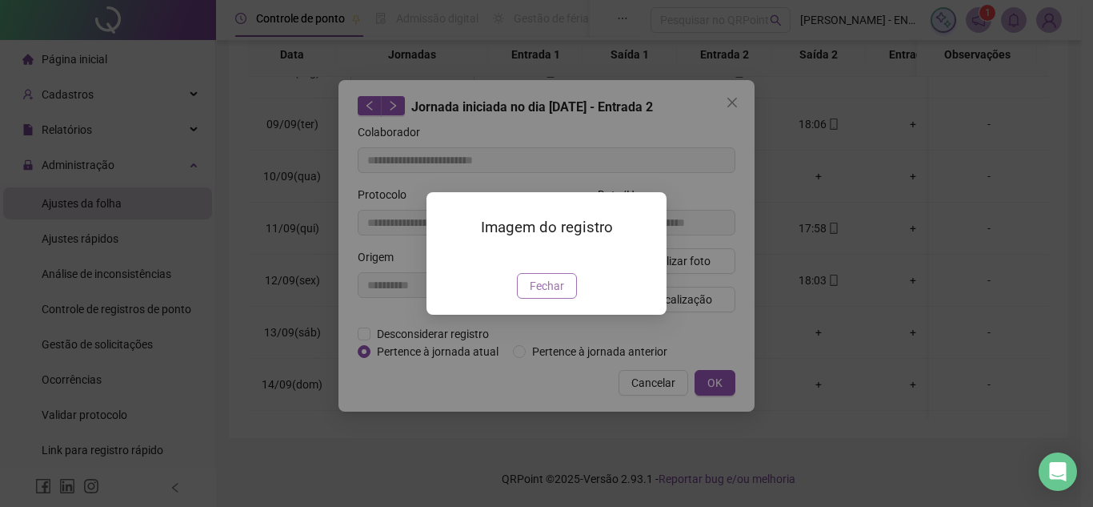
click at [535, 298] on button "Fechar" at bounding box center [547, 286] width 60 height 26
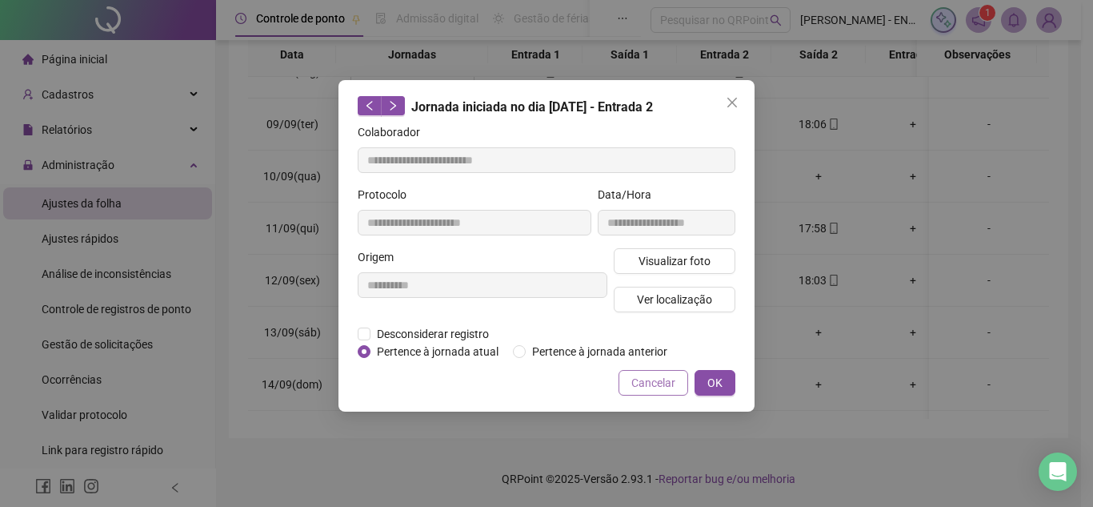
click at [629, 377] on button "Cancelar" at bounding box center [654, 383] width 70 height 26
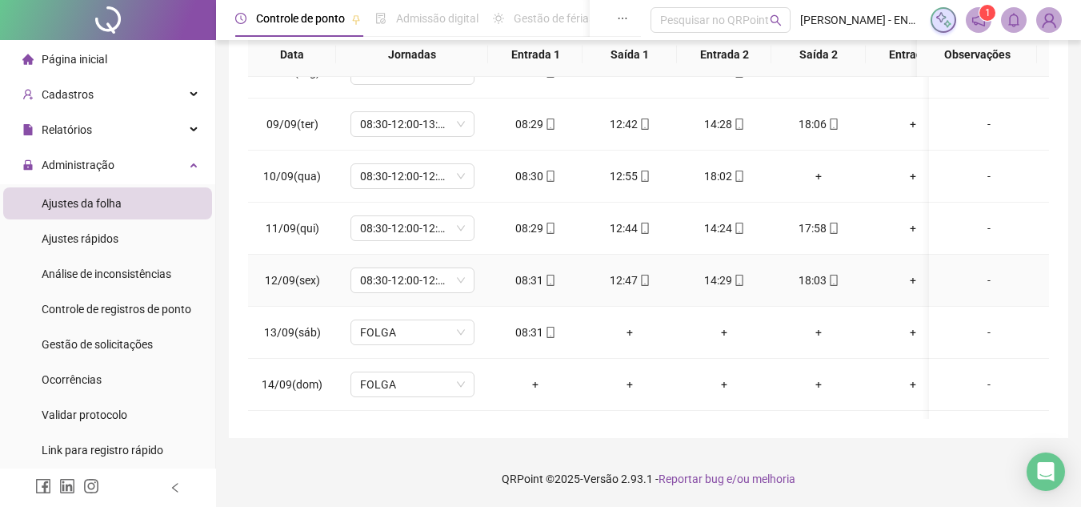
click at [835, 278] on icon "mobile" at bounding box center [833, 279] width 11 height 11
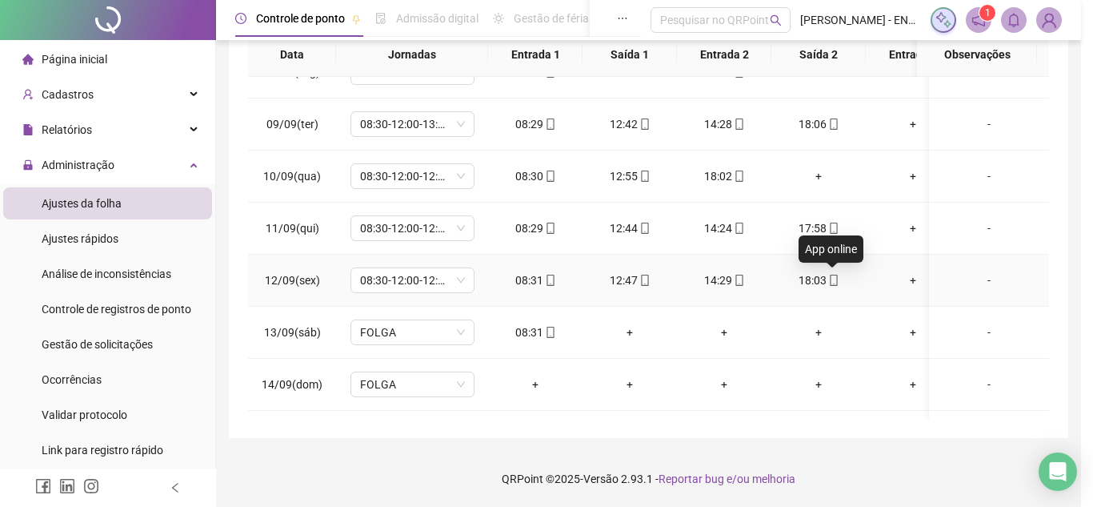
type input "**********"
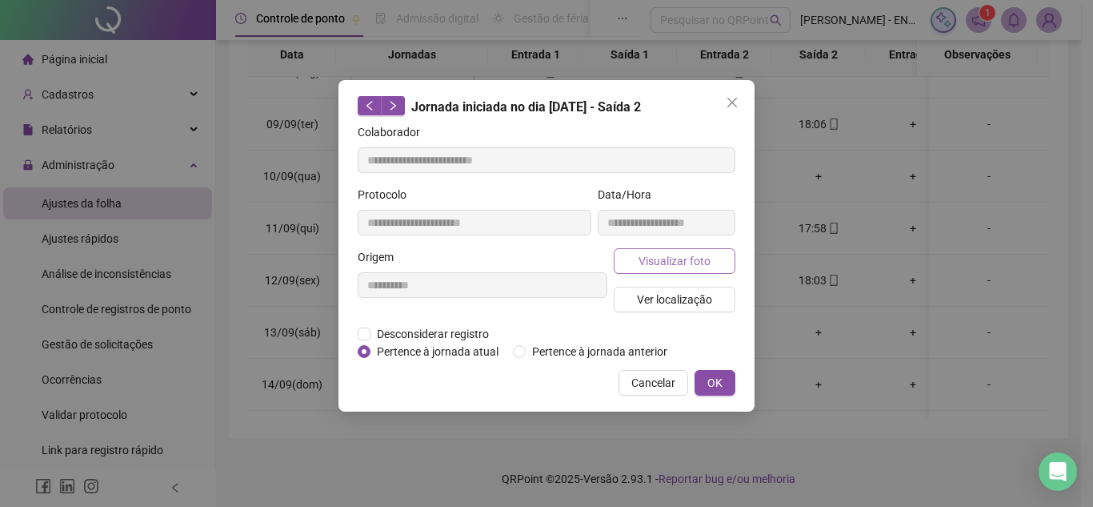
click at [671, 263] on span "Visualizar foto" at bounding box center [675, 261] width 72 height 18
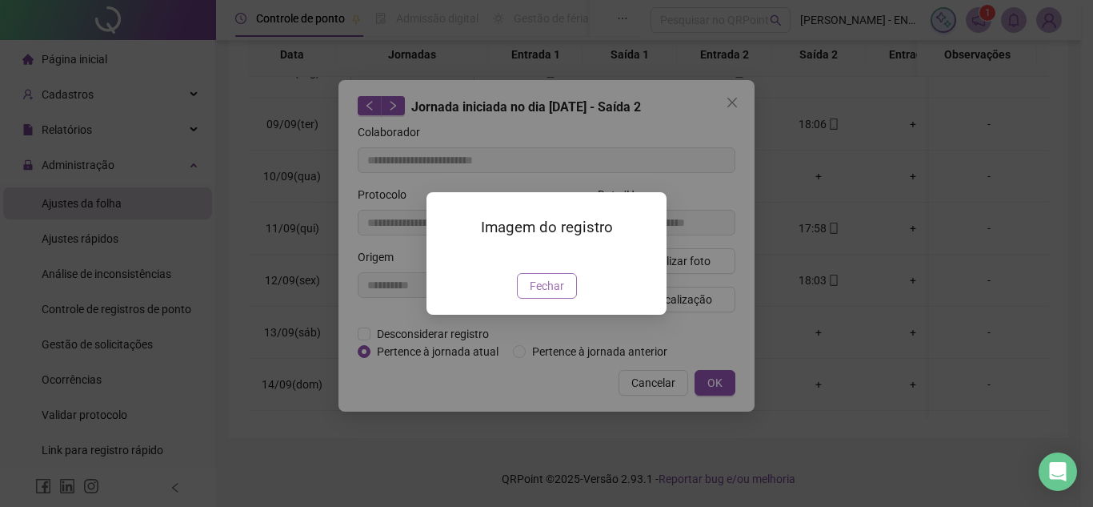
click at [559, 294] on span "Fechar" at bounding box center [547, 286] width 34 height 18
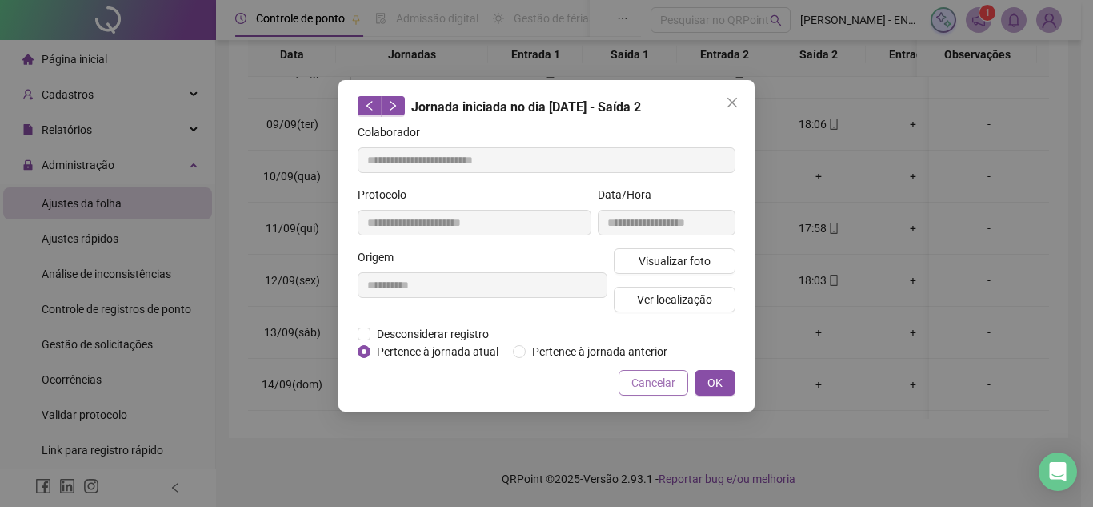
click at [631, 383] on button "Cancelar" at bounding box center [654, 383] width 70 height 26
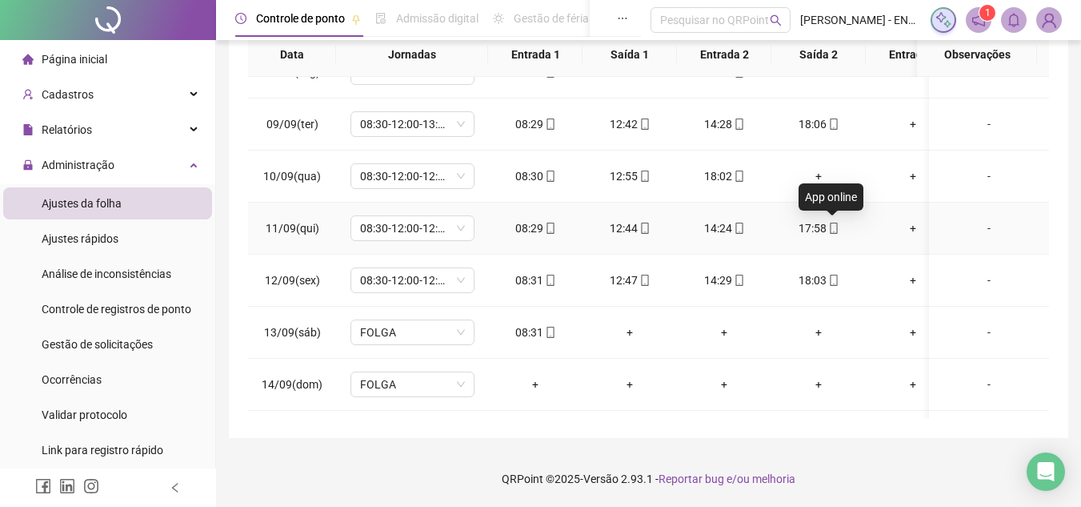
click at [831, 225] on icon "mobile" at bounding box center [833, 227] width 11 height 11
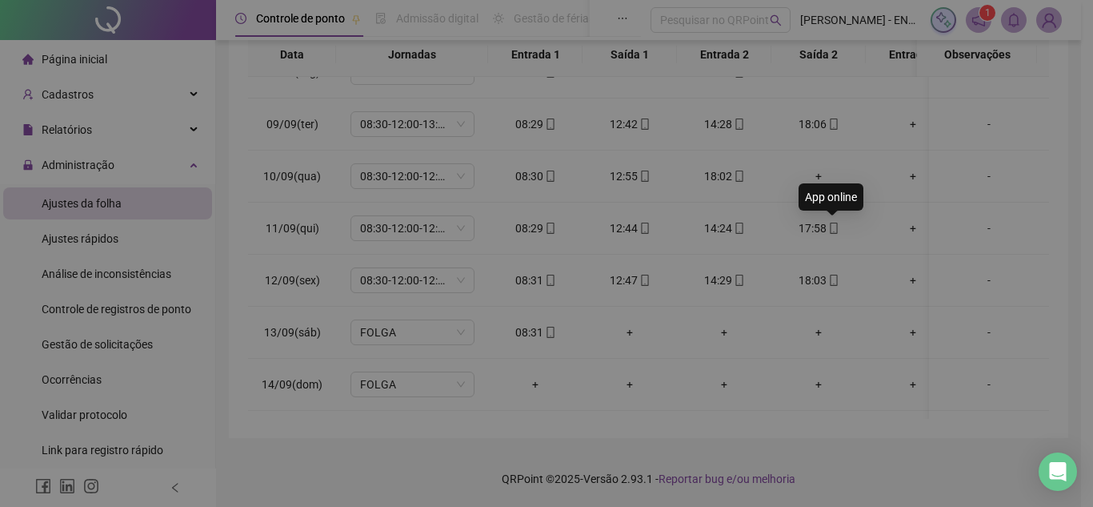
type input "**********"
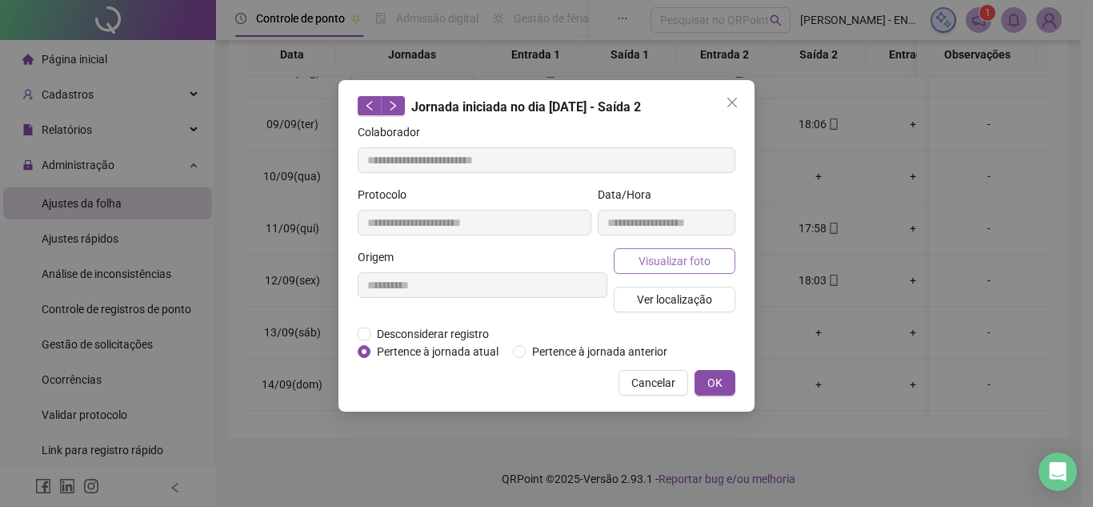
click at [679, 266] on span "Visualizar foto" at bounding box center [675, 261] width 72 height 18
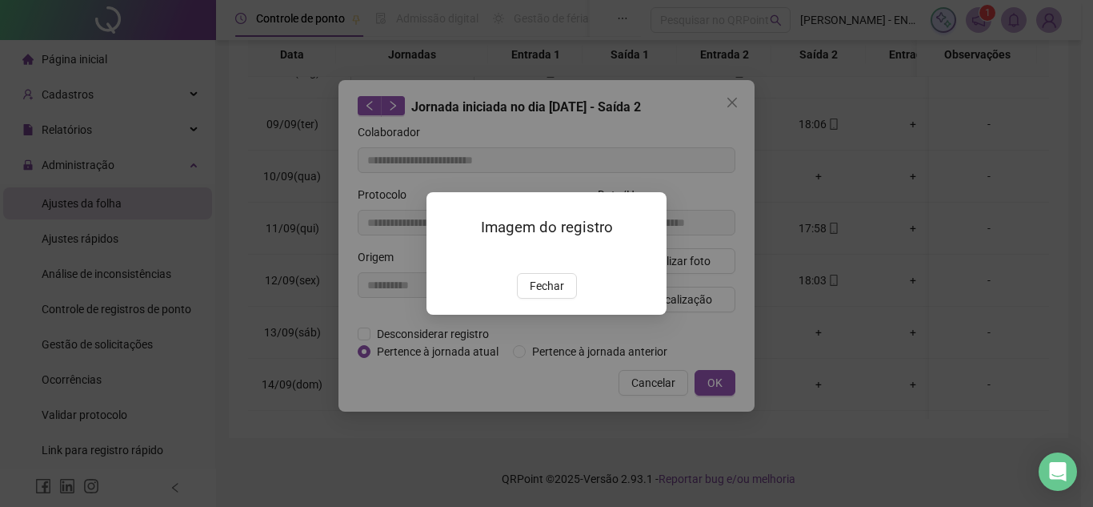
click at [446, 256] on img at bounding box center [446, 256] width 0 height 0
click at [568, 298] on button "Fechar" at bounding box center [547, 286] width 60 height 26
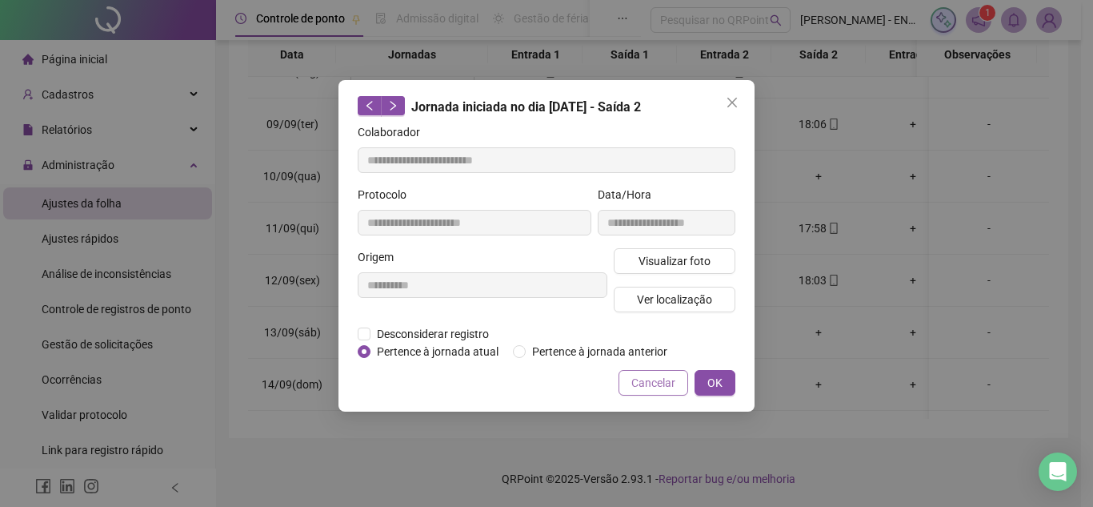
click at [659, 376] on span "Cancelar" at bounding box center [653, 383] width 44 height 18
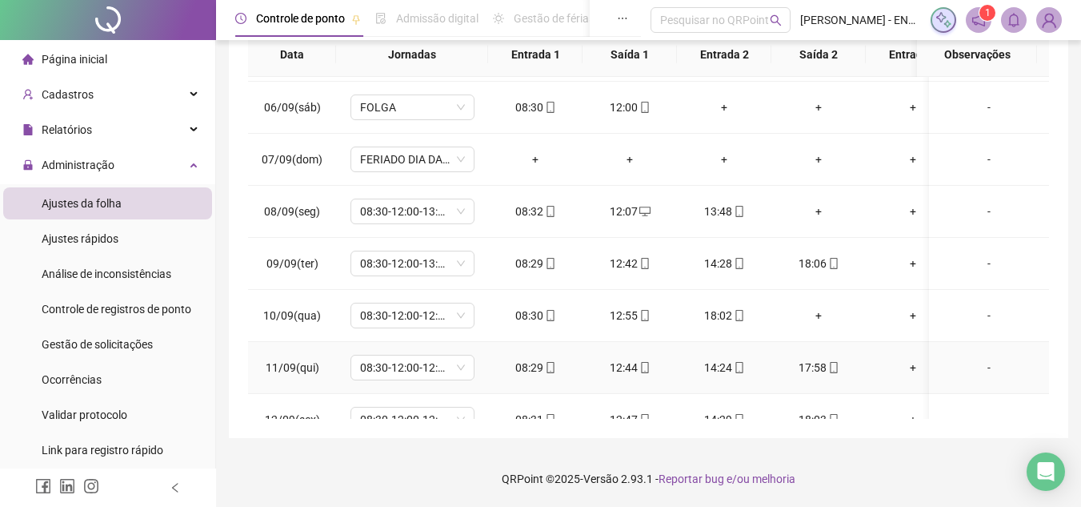
scroll to position [234, 0]
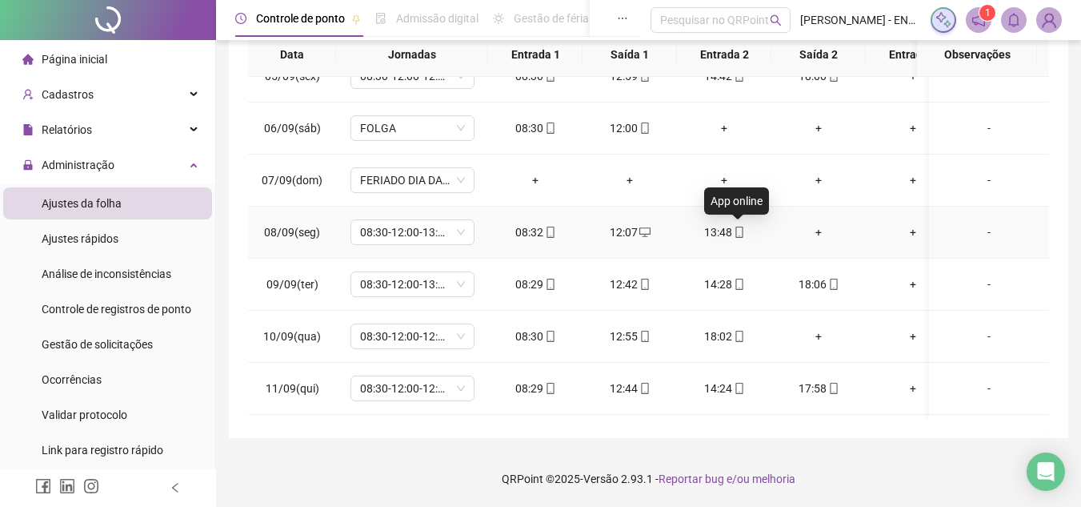
click at [742, 231] on icon "mobile" at bounding box center [738, 231] width 7 height 11
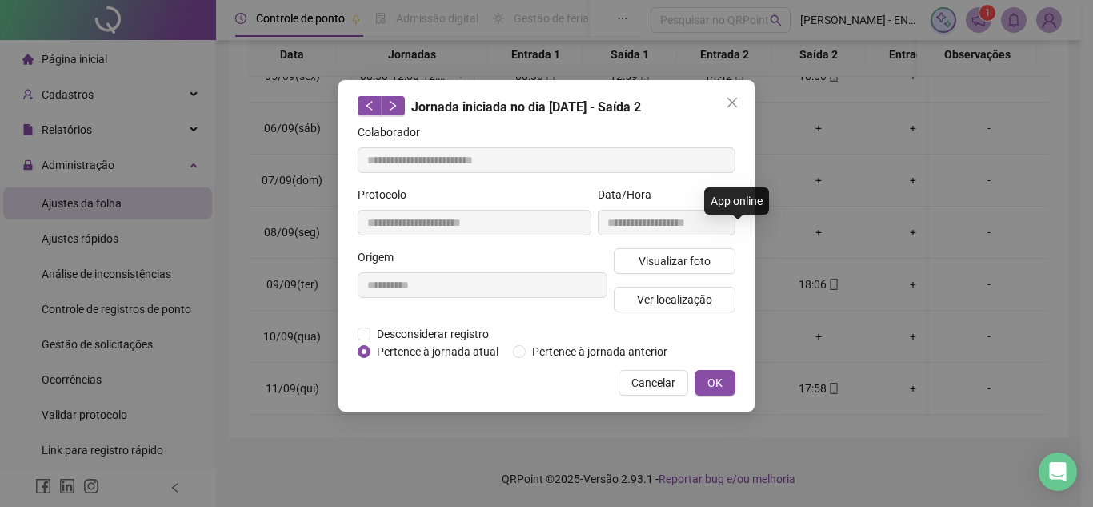
type input "**********"
click at [685, 266] on span "Visualizar foto" at bounding box center [675, 261] width 72 height 18
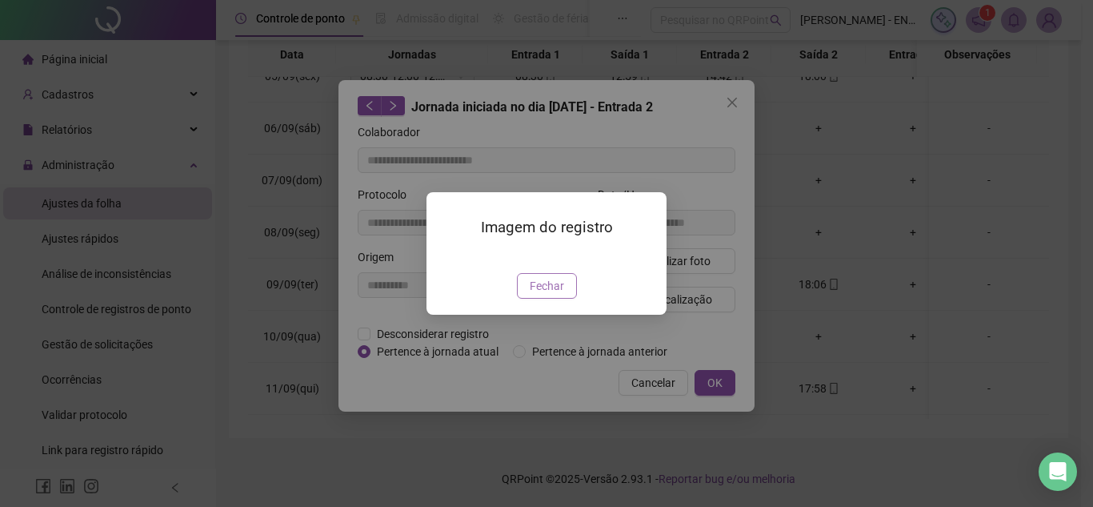
click at [537, 294] on span "Fechar" at bounding box center [547, 286] width 34 height 18
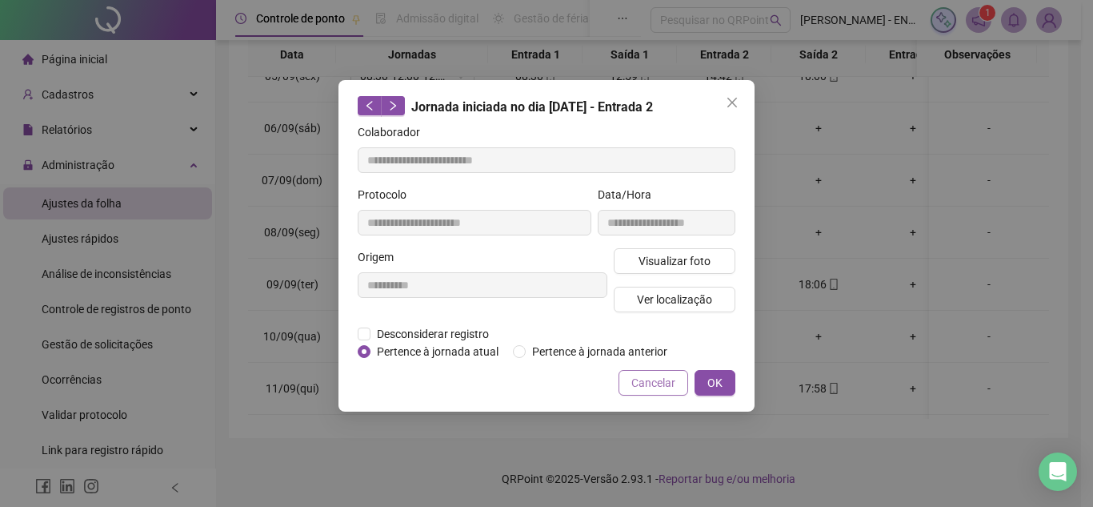
click at [642, 383] on span "Cancelar" at bounding box center [653, 383] width 44 height 18
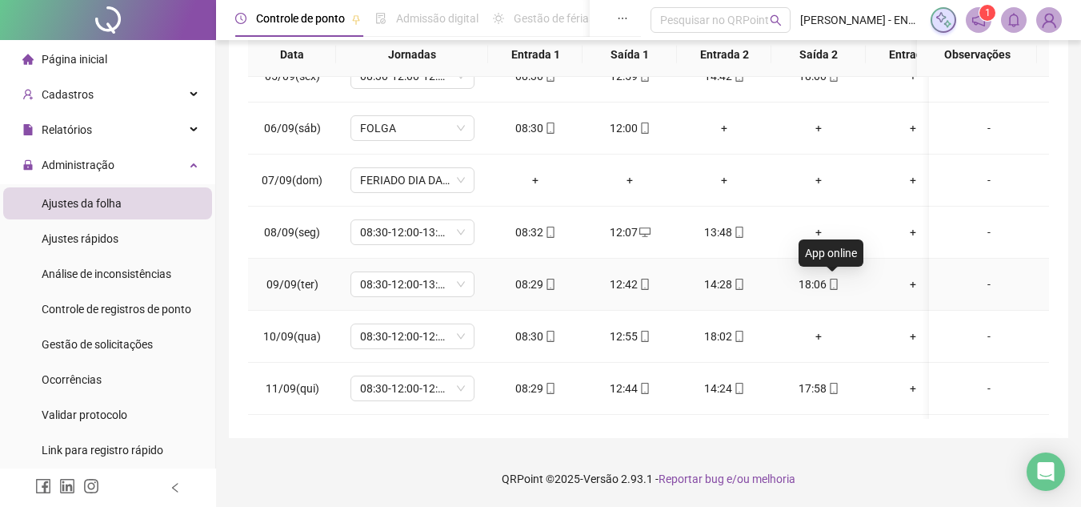
click at [838, 285] on icon "mobile" at bounding box center [833, 283] width 11 height 11
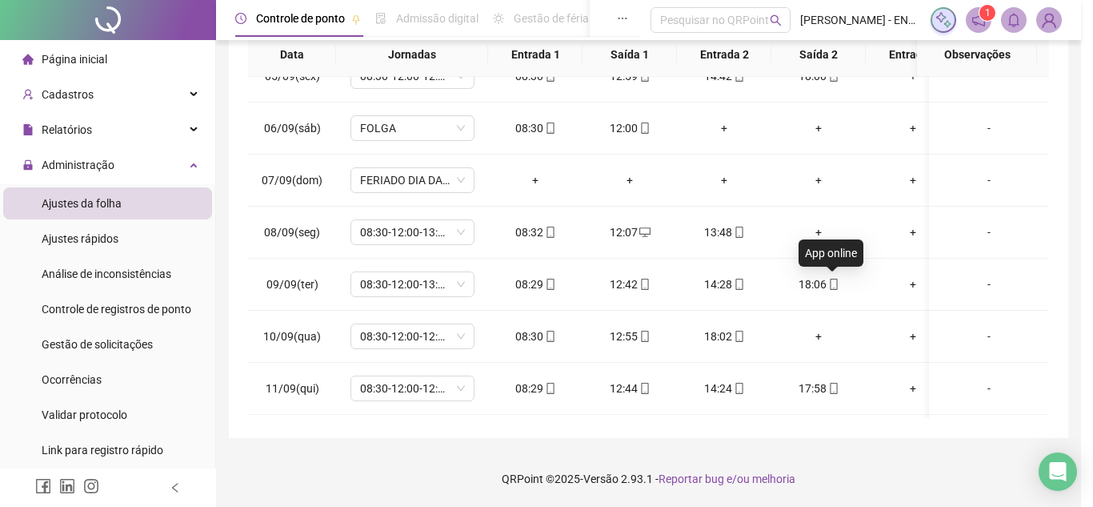
type input "**********"
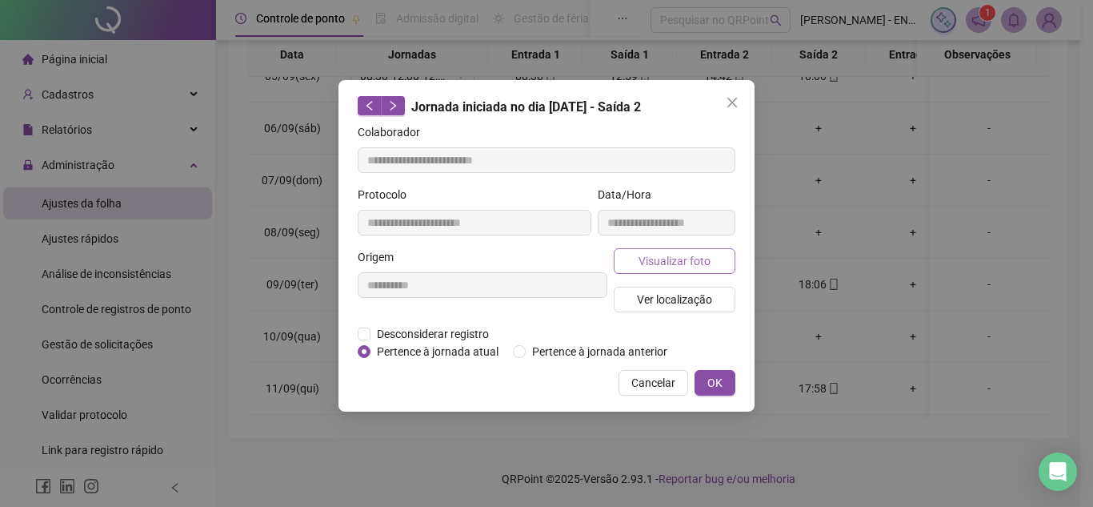
click at [658, 255] on span "Visualizar foto" at bounding box center [675, 261] width 72 height 18
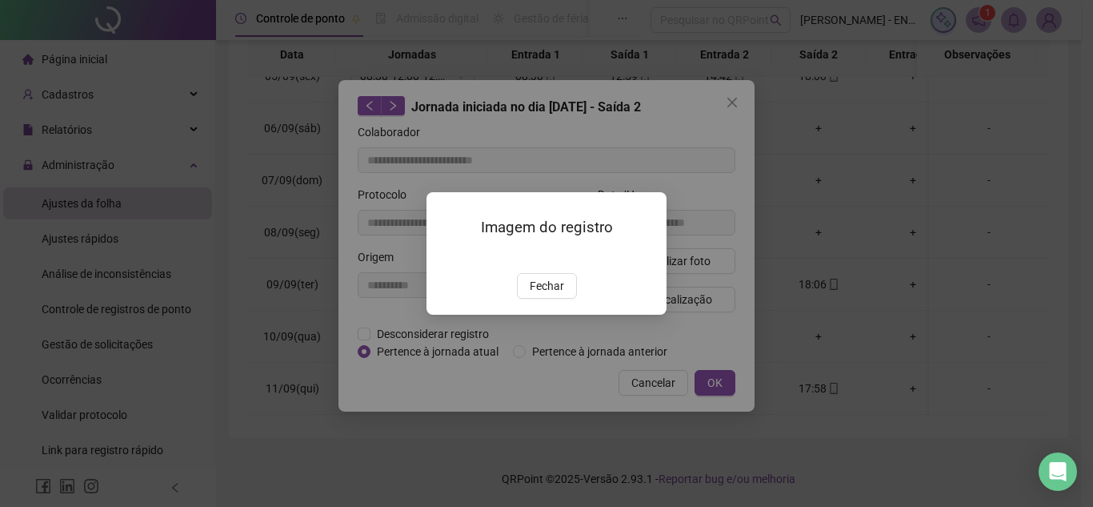
click at [446, 256] on img at bounding box center [446, 256] width 0 height 0
click at [563, 298] on button "Fechar" at bounding box center [547, 286] width 60 height 26
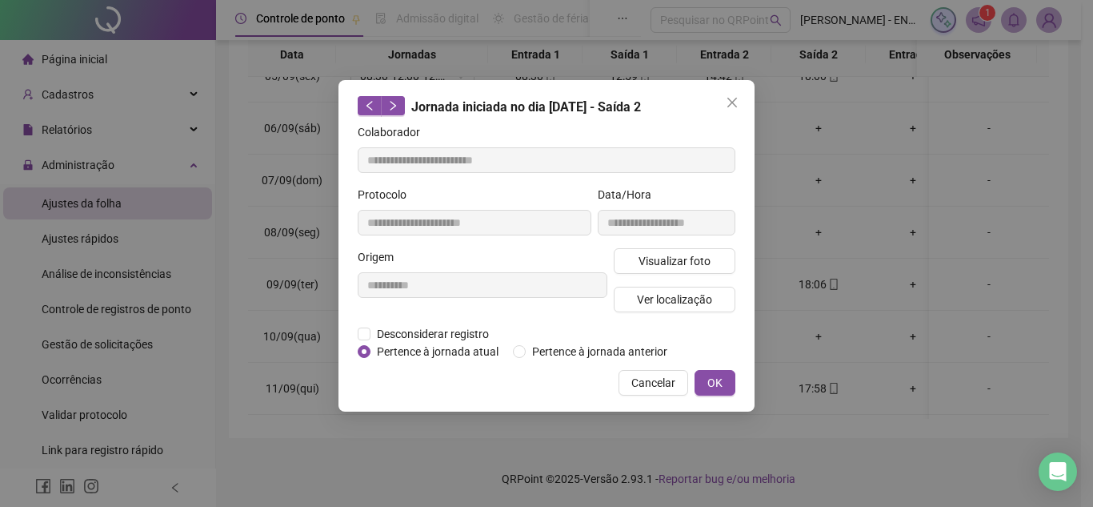
click at [627, 377] on button "Cancelar" at bounding box center [654, 383] width 70 height 26
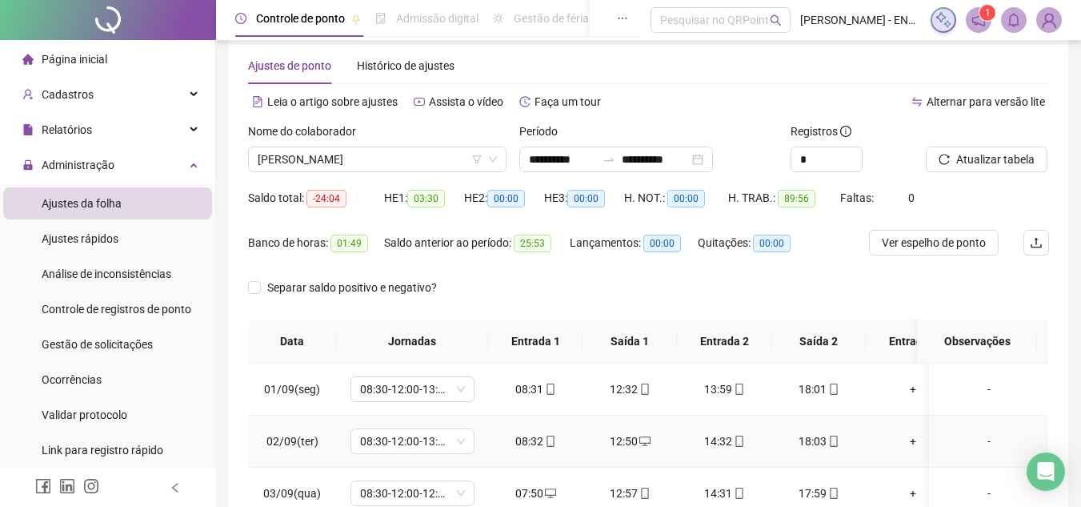
scroll to position [0, 0]
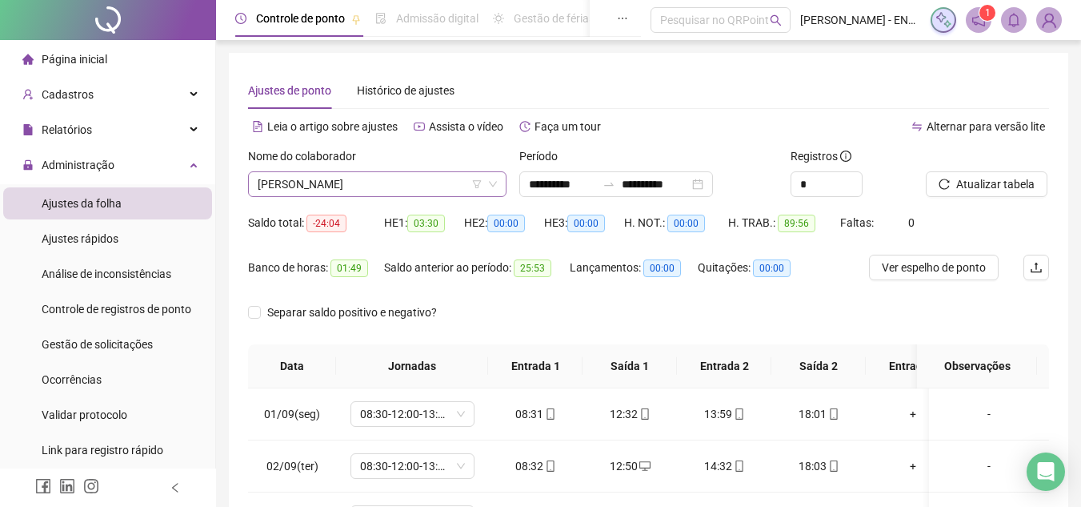
click at [418, 184] on span "[PERSON_NAME]" at bounding box center [377, 184] width 239 height 24
click at [109, 338] on span "Gestão de solicitações" at bounding box center [97, 344] width 111 height 13
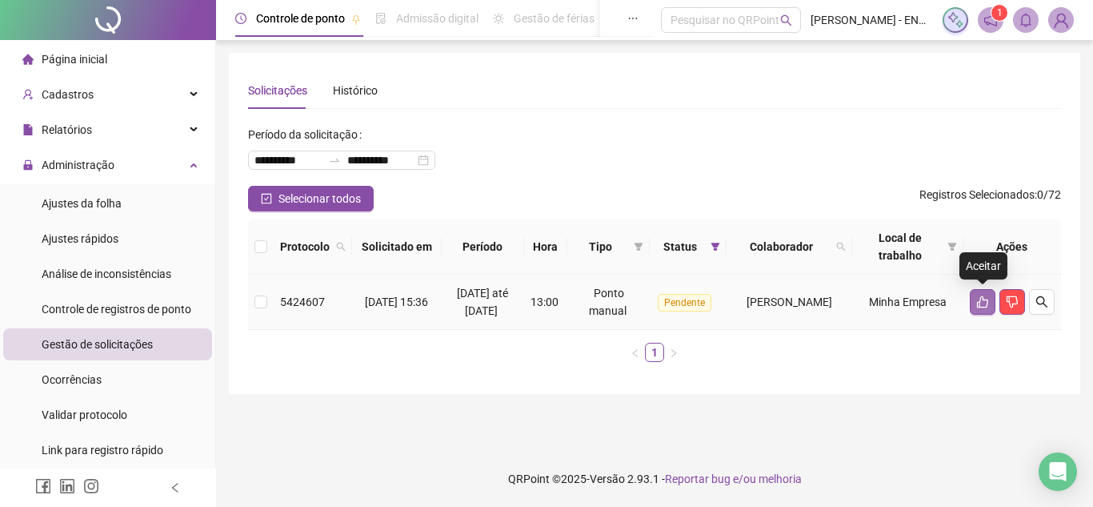
click at [976, 299] on icon "like" at bounding box center [982, 301] width 13 height 13
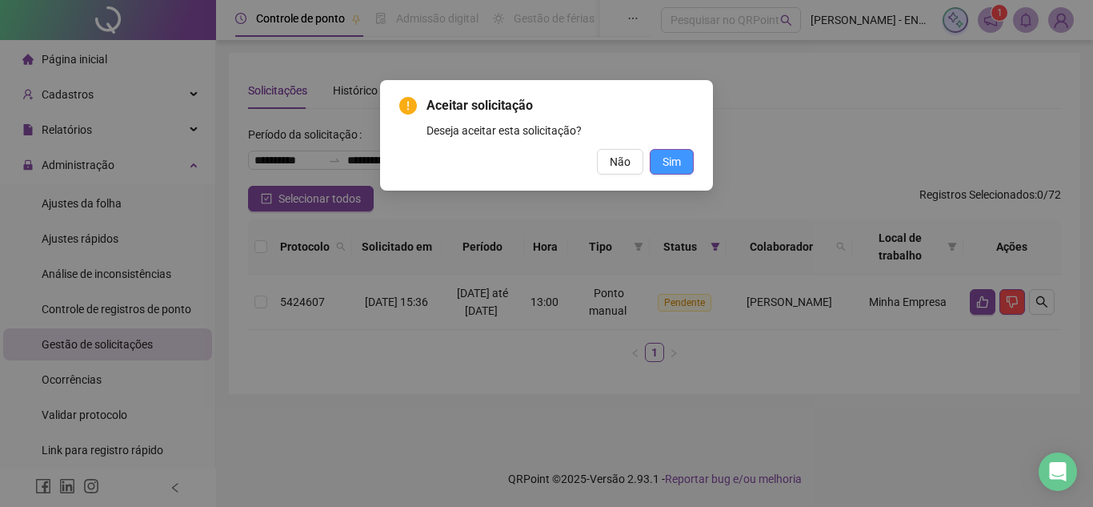
click at [686, 157] on button "Sim" at bounding box center [672, 162] width 44 height 26
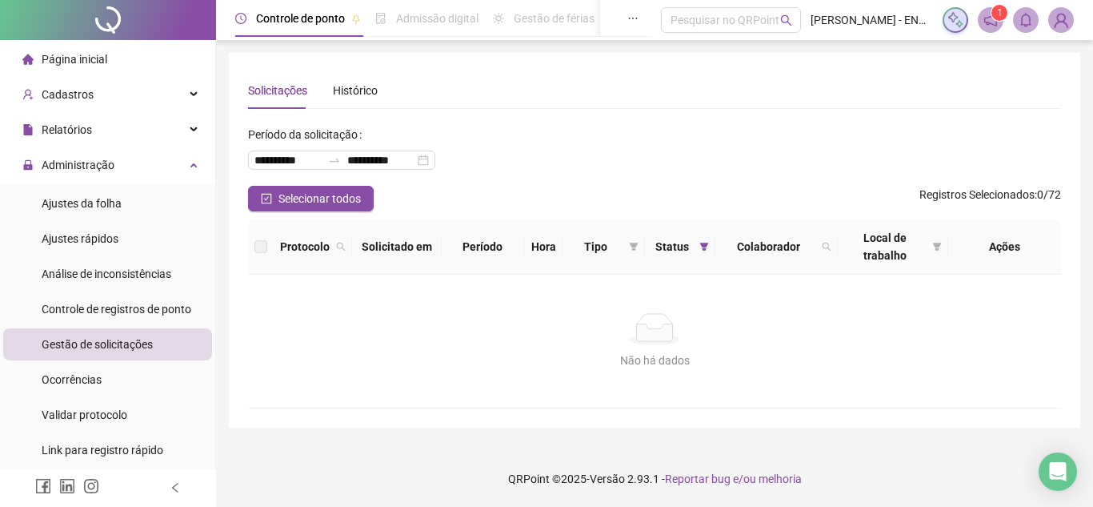
click at [106, 60] on li "Página inicial" at bounding box center [107, 59] width 209 height 32
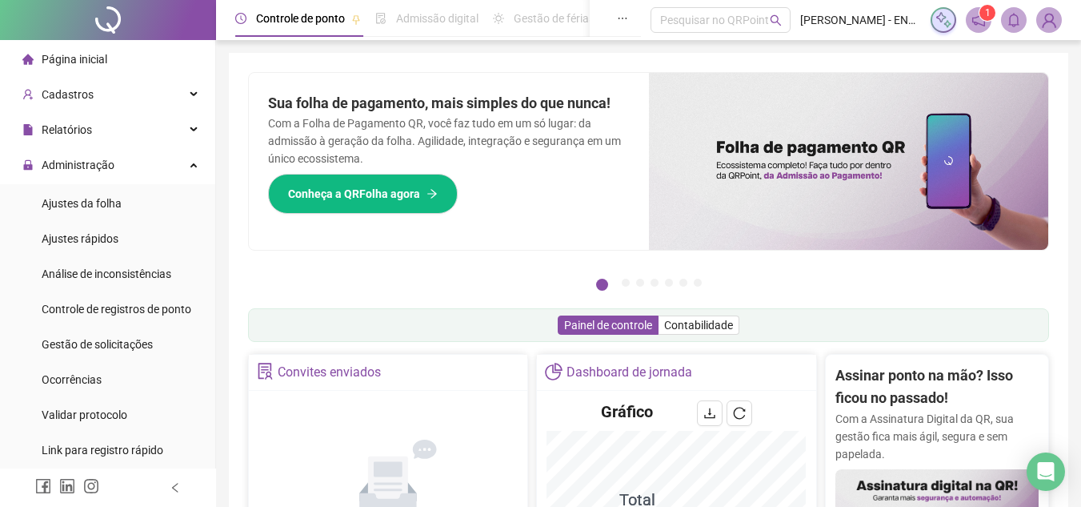
scroll to position [240, 0]
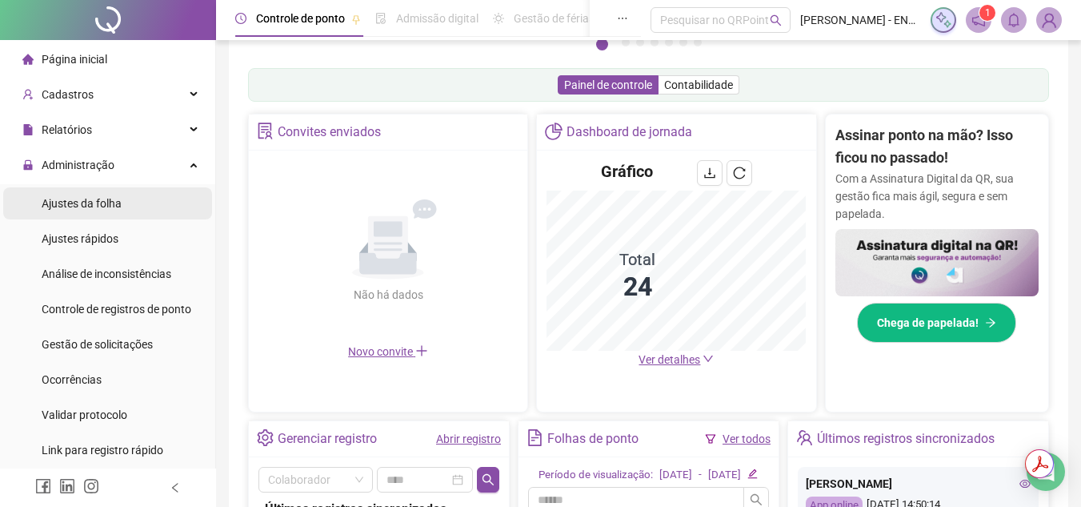
click at [103, 201] on span "Ajustes da folha" at bounding box center [82, 203] width 80 height 13
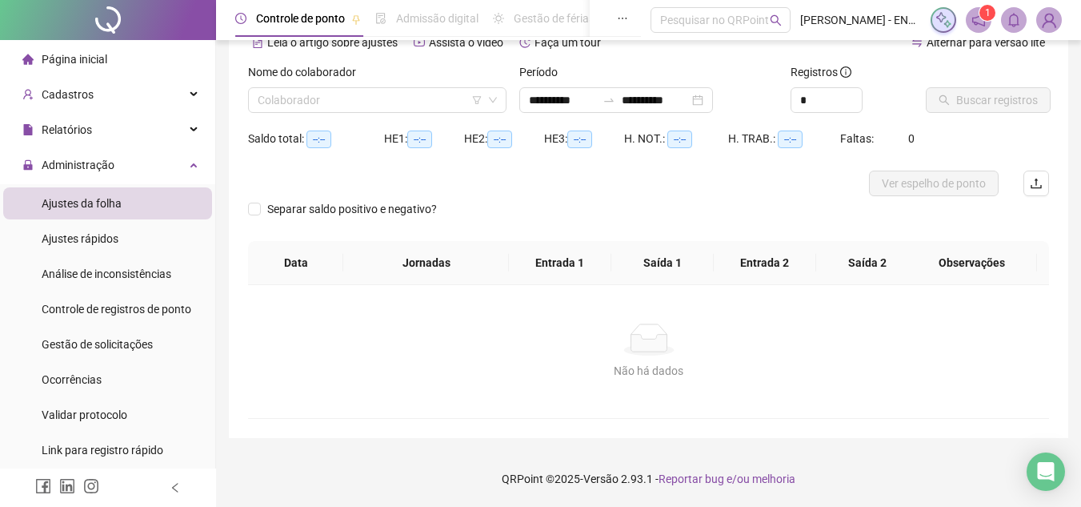
scroll to position [84, 0]
type input "**********"
click at [713, 105] on div "**********" at bounding box center [616, 100] width 194 height 26
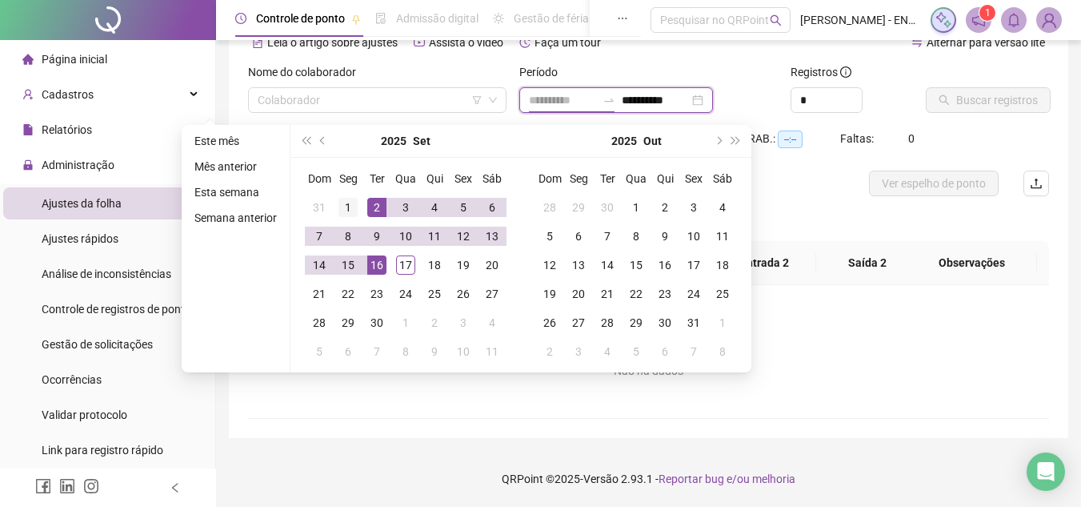
type input "**********"
click at [343, 194] on td "1" at bounding box center [348, 207] width 29 height 29
type input "**********"
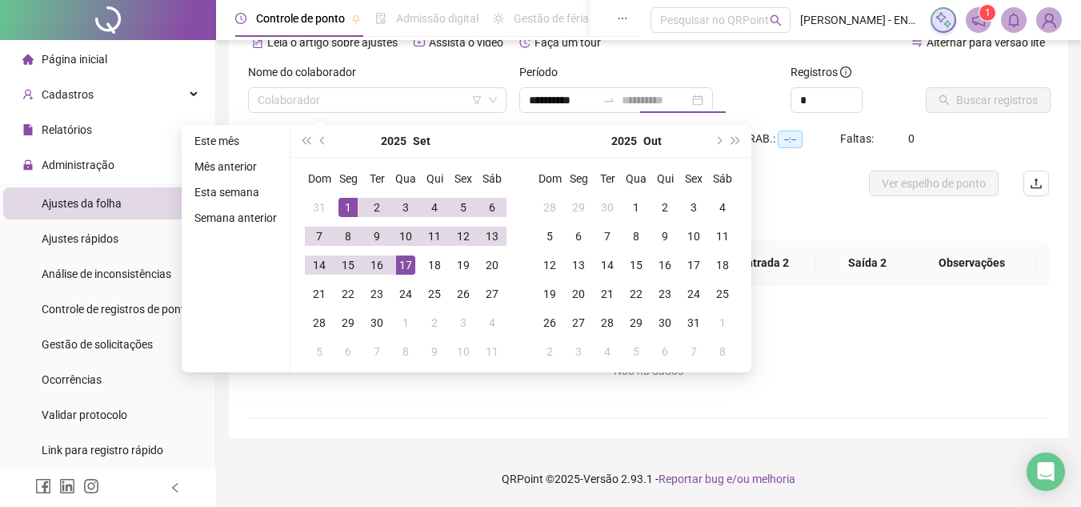
click at [403, 257] on div "17" at bounding box center [405, 264] width 19 height 19
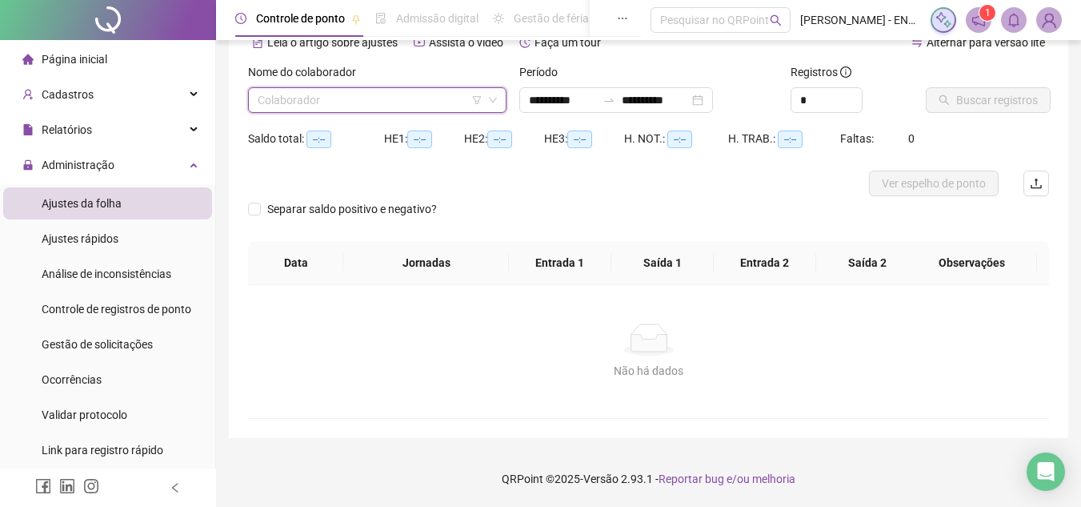
click at [399, 103] on input "search" at bounding box center [370, 100] width 225 height 24
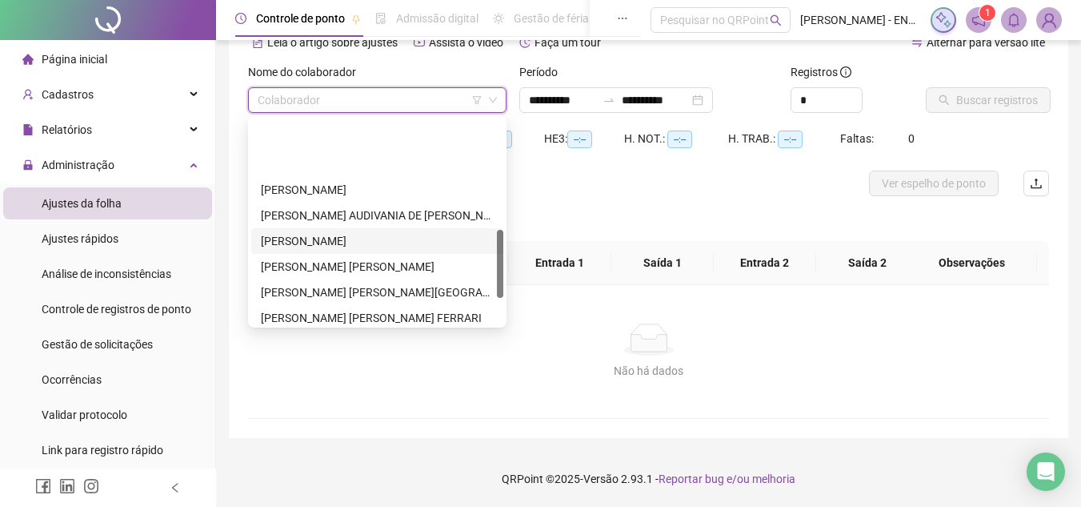
scroll to position [330, 0]
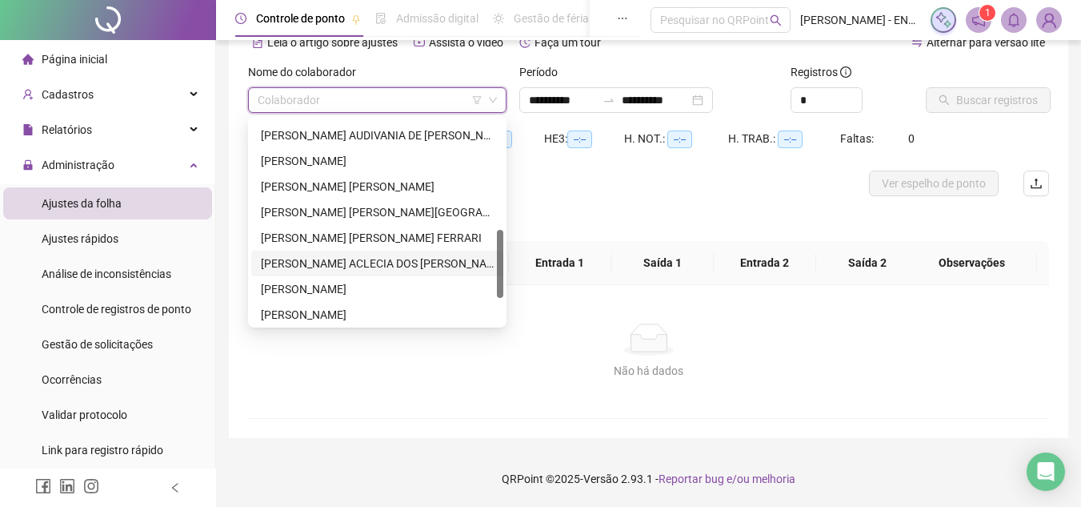
click at [345, 262] on div "[PERSON_NAME] ACLECIA DOS [PERSON_NAME]" at bounding box center [377, 263] width 233 height 18
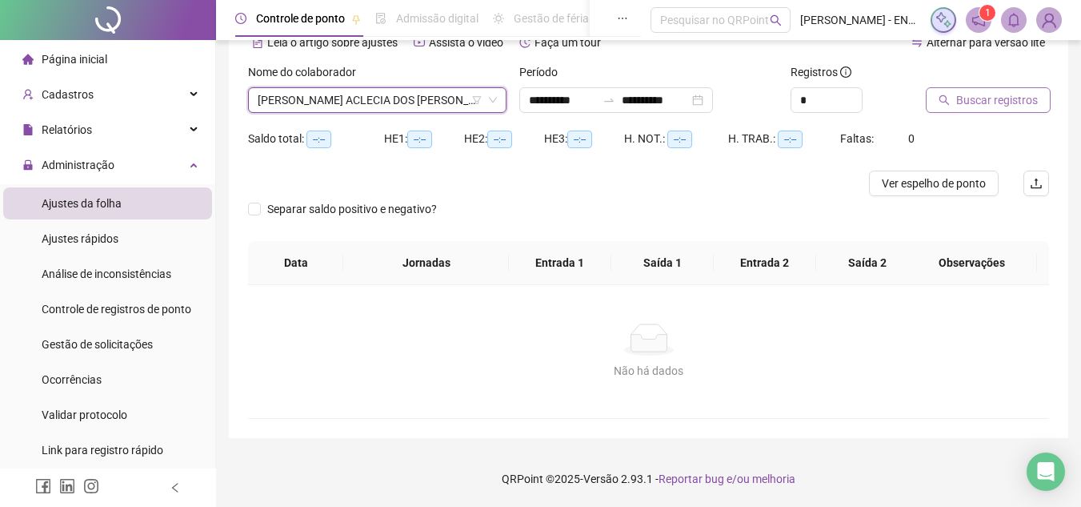
click at [991, 102] on span "Buscar registros" at bounding box center [997, 100] width 82 height 18
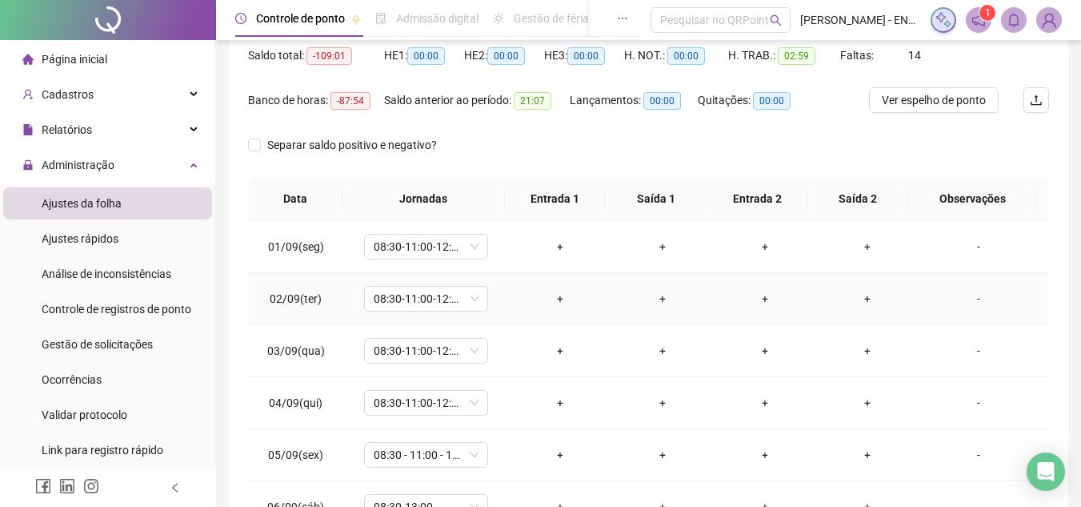
scroll to position [71, 0]
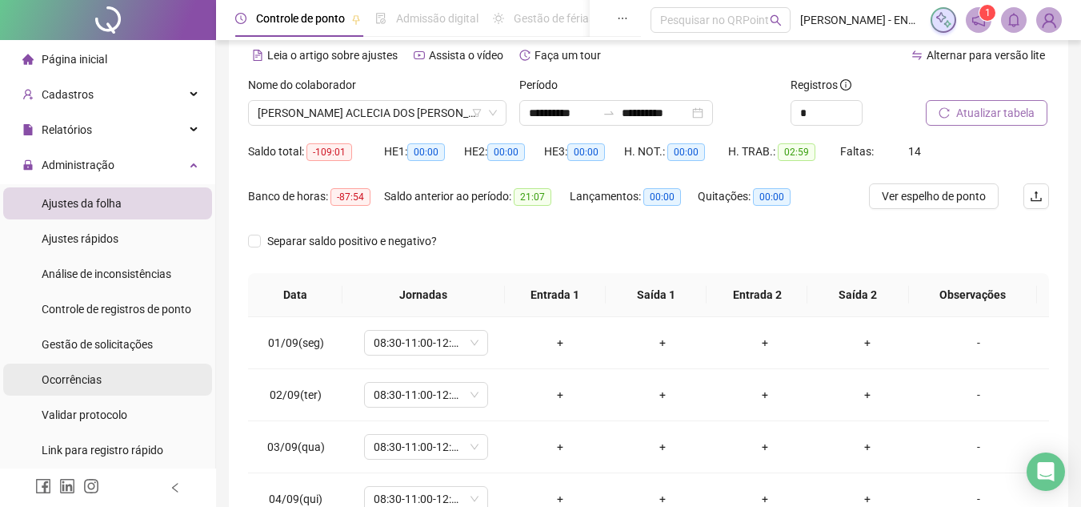
click at [91, 379] on span "Ocorrências" at bounding box center [72, 379] width 60 height 13
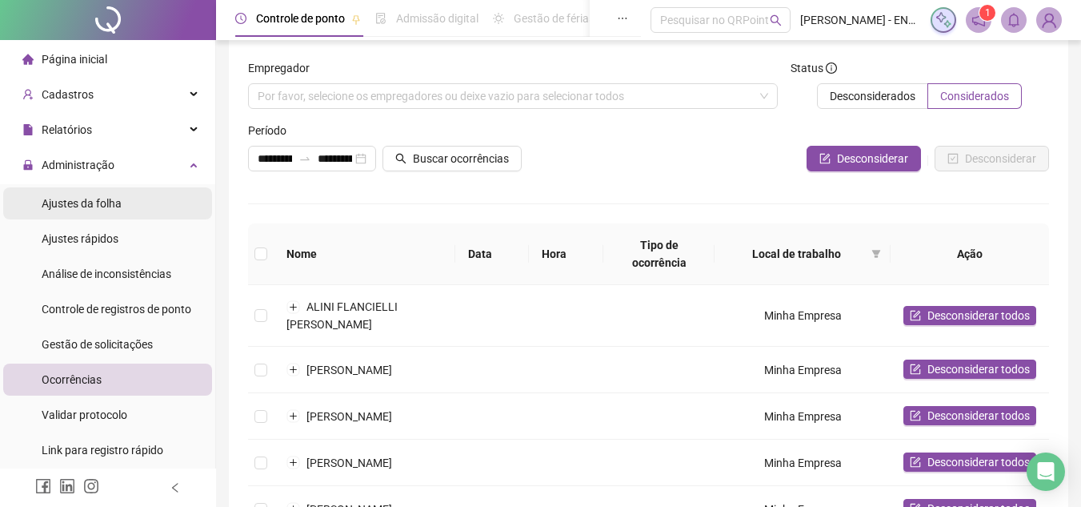
scroll to position [71, 0]
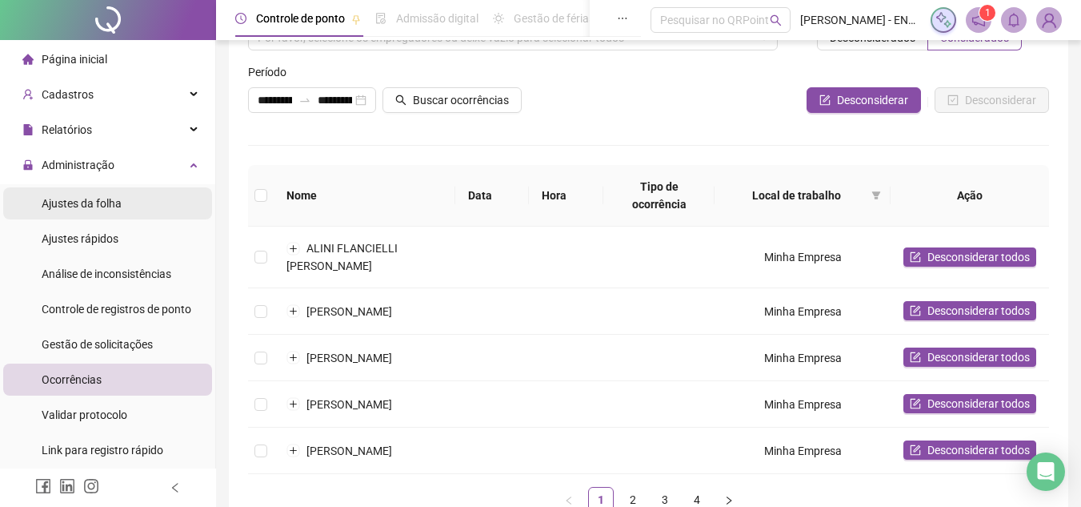
click at [124, 198] on li "Ajustes da folha" at bounding box center [107, 203] width 209 height 32
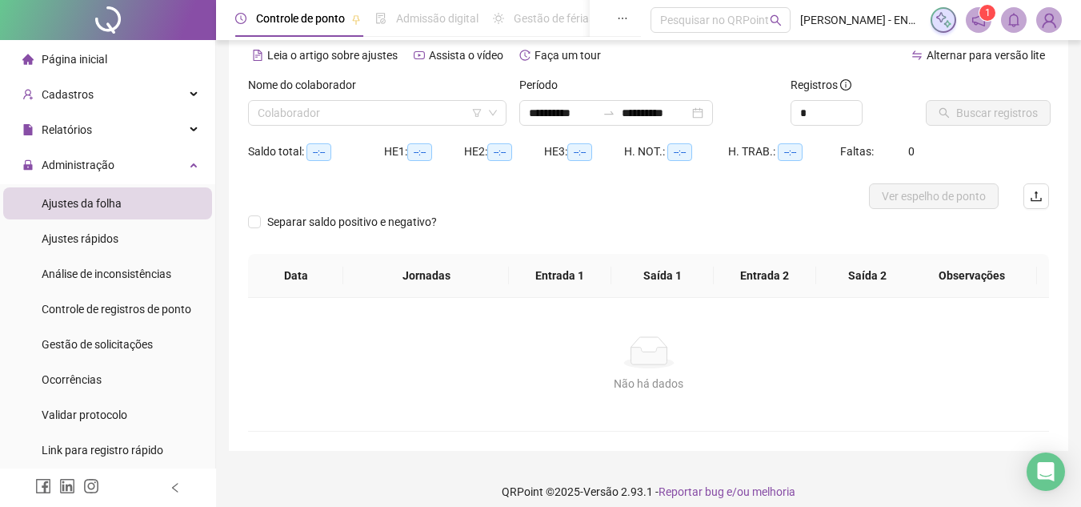
type input "**********"
drag, startPoint x: 731, startPoint y: 114, endPoint x: 728, endPoint y: 123, distance: 9.4
click at [713, 114] on div "**********" at bounding box center [616, 113] width 194 height 26
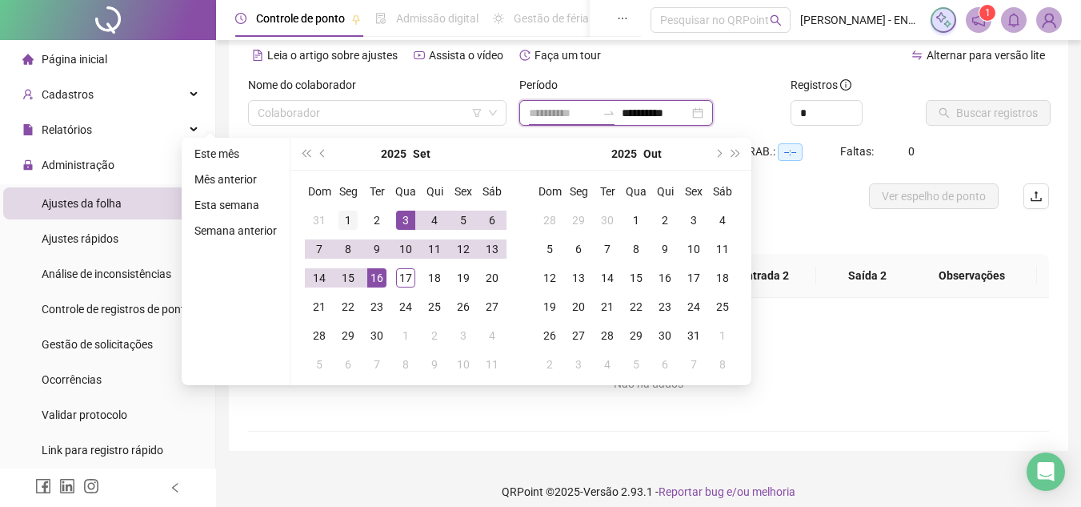
type input "**********"
click at [343, 212] on div "1" at bounding box center [348, 219] width 19 height 19
type input "**********"
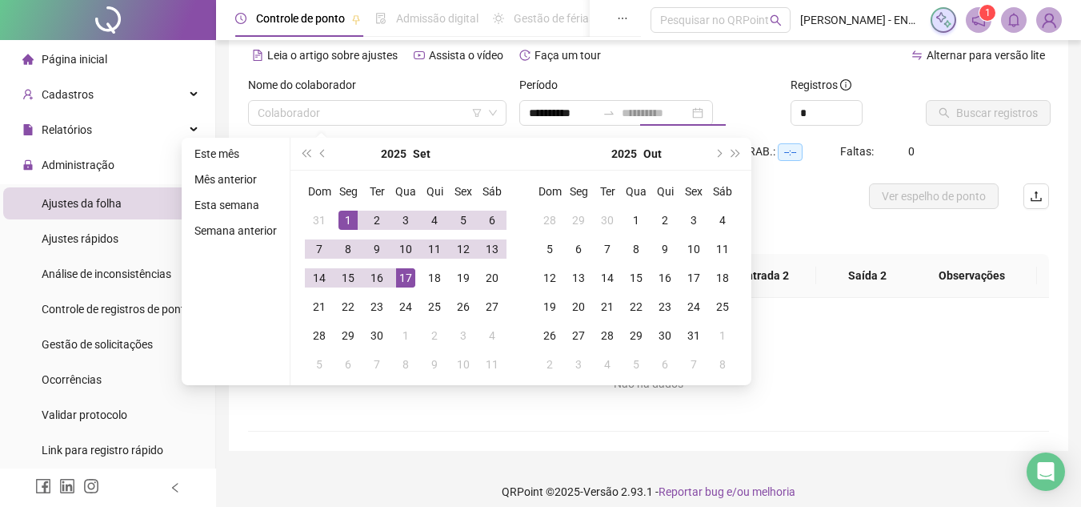
click at [399, 272] on div "17" at bounding box center [405, 277] width 19 height 19
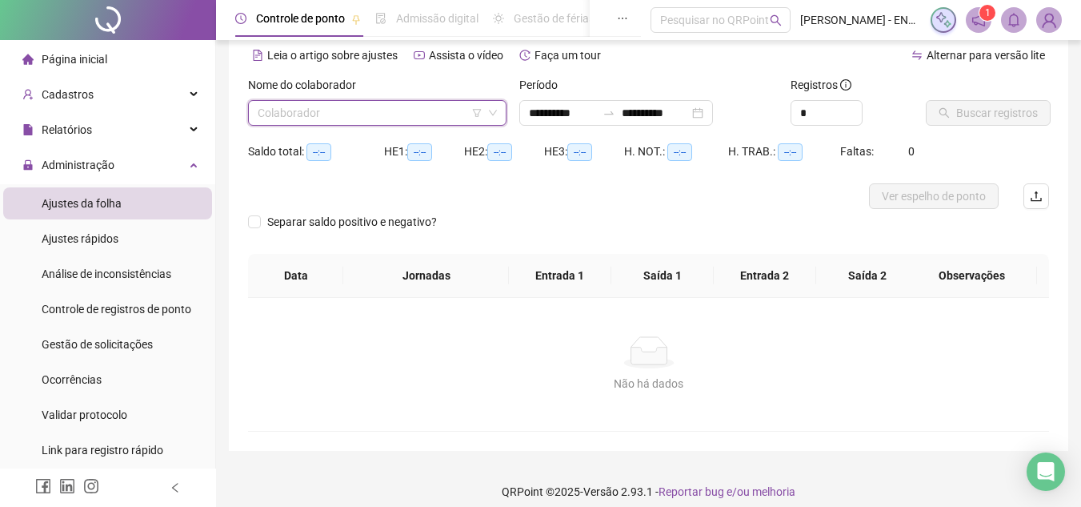
click at [404, 106] on input "search" at bounding box center [370, 113] width 225 height 24
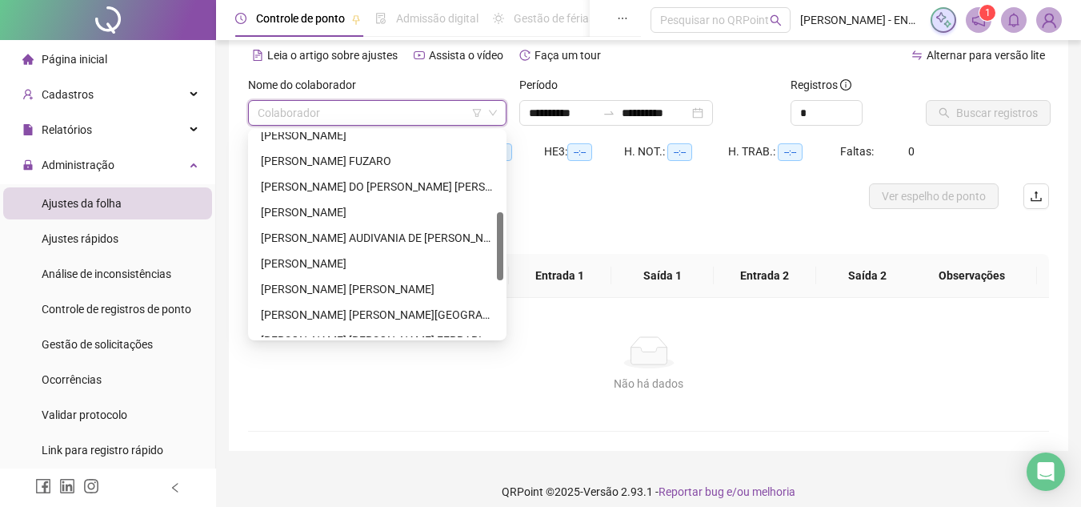
scroll to position [320, 0]
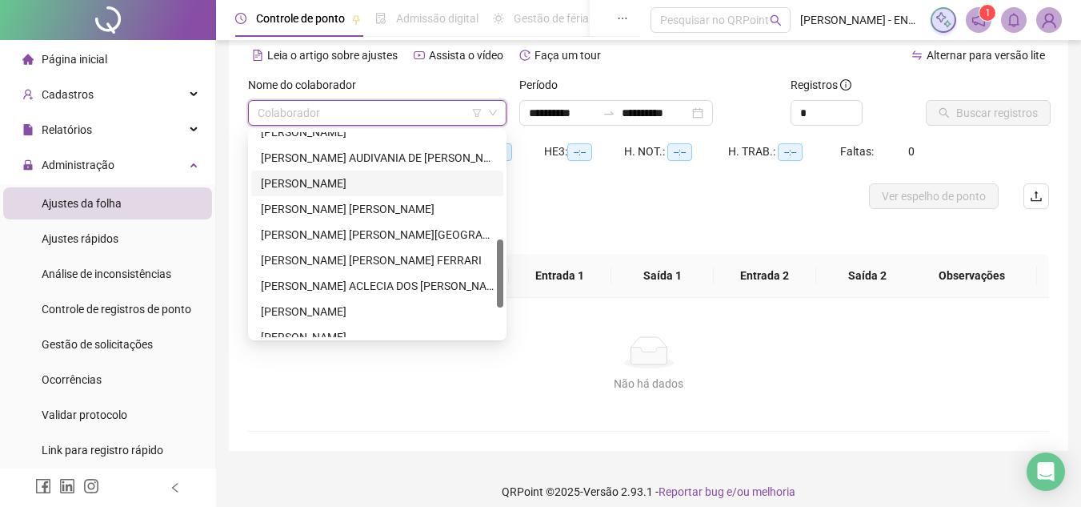
click at [337, 182] on div "[PERSON_NAME]" at bounding box center [377, 183] width 233 height 18
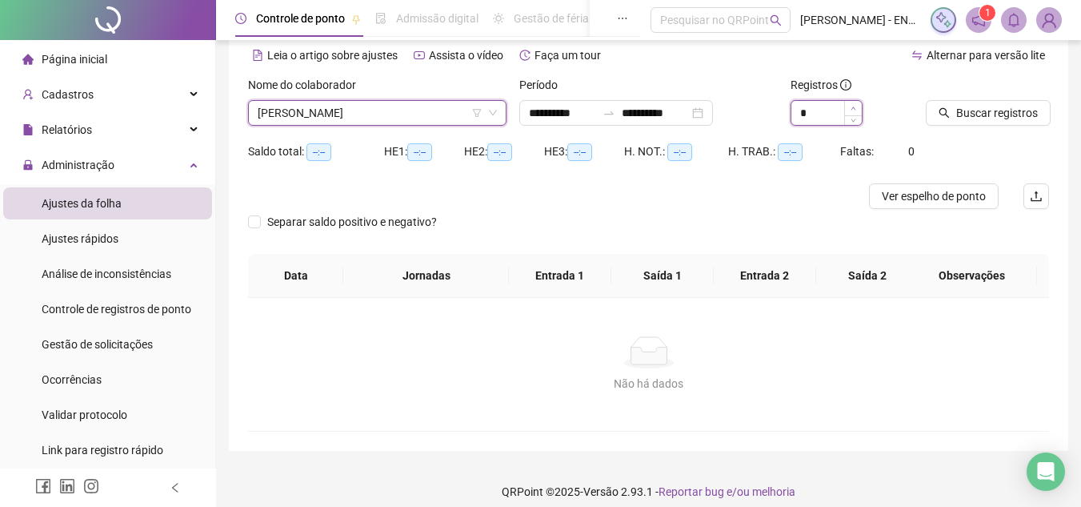
type input "*"
click at [852, 106] on icon "up" at bounding box center [854, 109] width 6 height 6
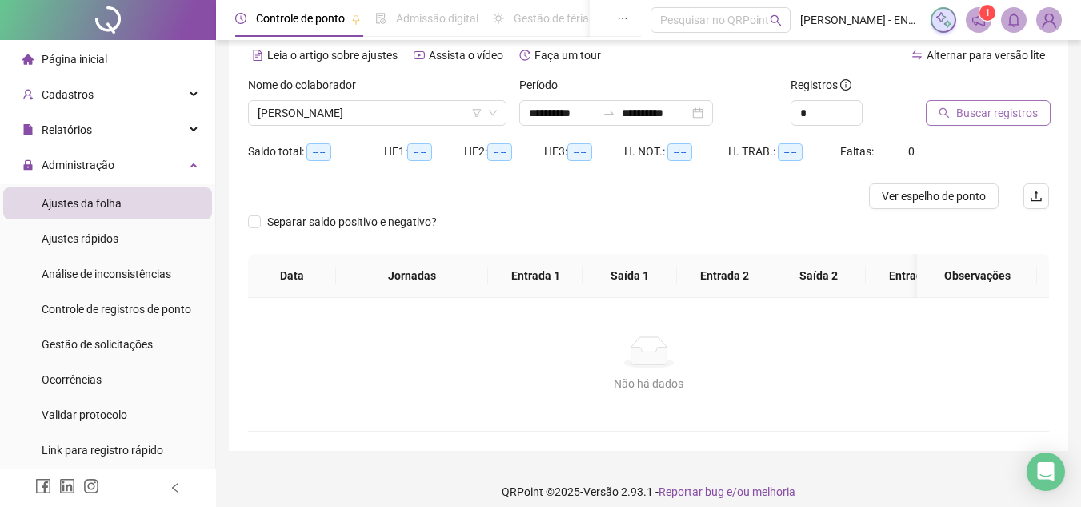
click at [972, 110] on span "Buscar registros" at bounding box center [997, 113] width 82 height 18
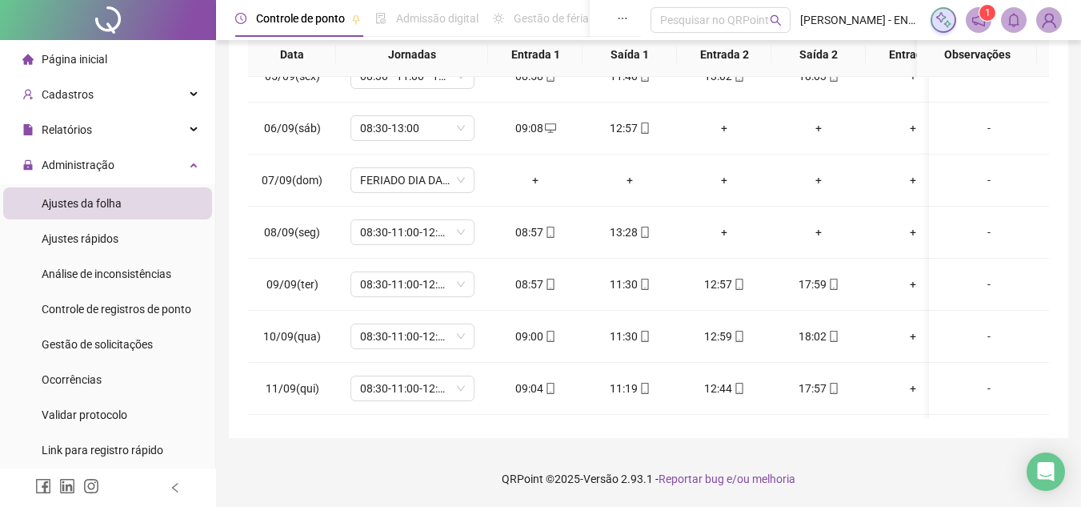
scroll to position [0, 0]
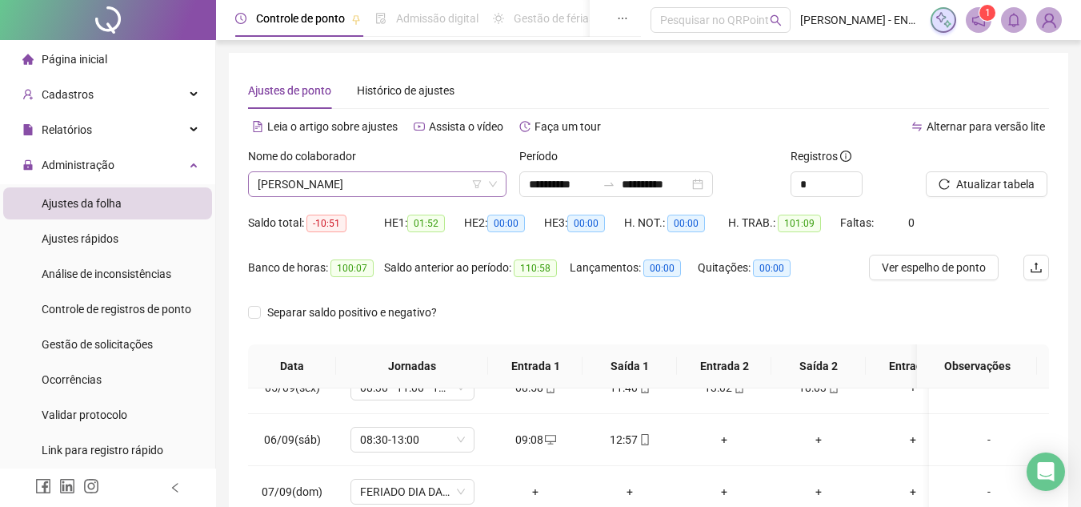
click at [395, 189] on span "[PERSON_NAME]" at bounding box center [377, 184] width 239 height 24
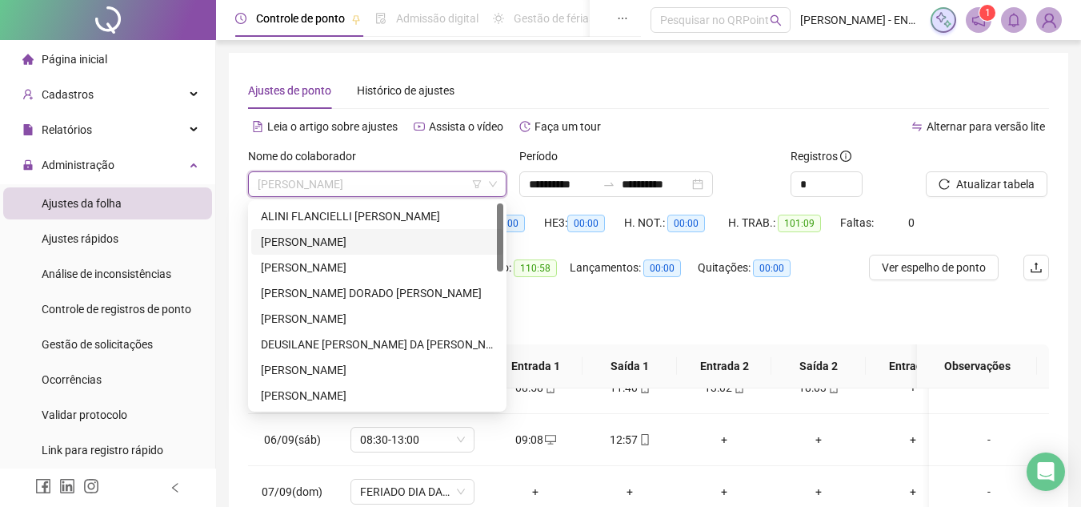
click at [371, 239] on div "[PERSON_NAME]" at bounding box center [377, 242] width 233 height 18
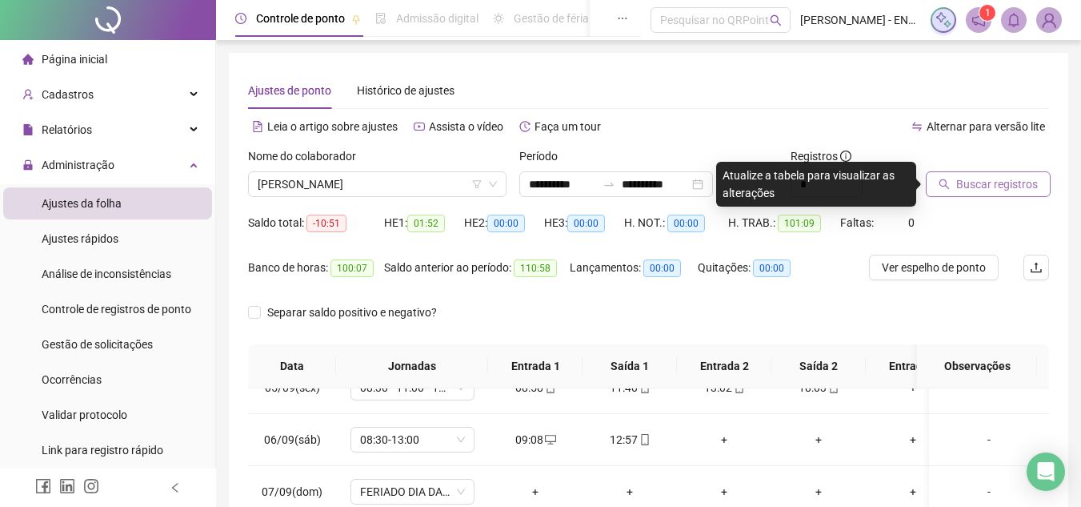
click at [976, 185] on span "Buscar registros" at bounding box center [997, 184] width 82 height 18
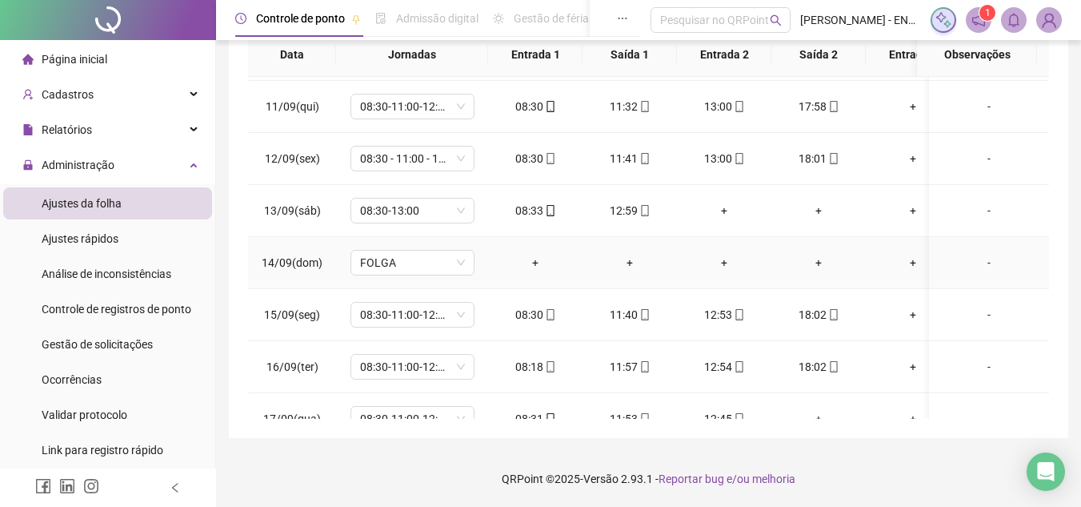
scroll to position [555, 0]
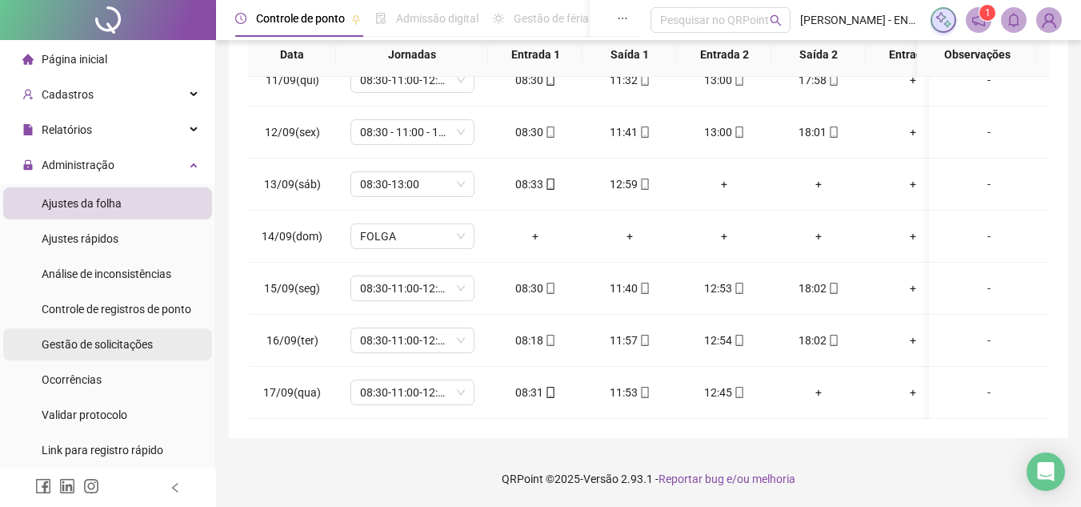
click at [119, 349] on span "Gestão de solicitações" at bounding box center [97, 344] width 111 height 13
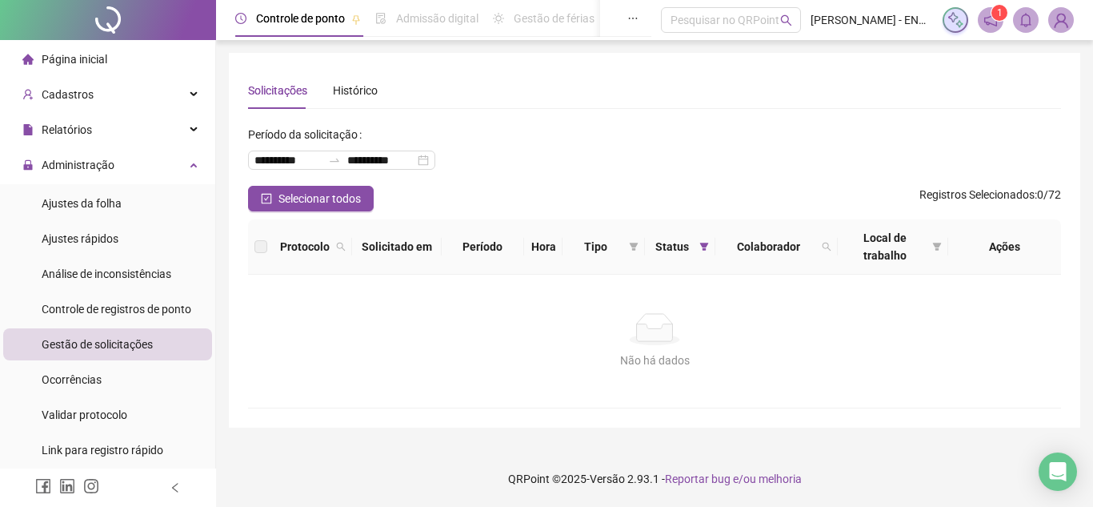
click at [77, 62] on span "Página inicial" at bounding box center [75, 59] width 66 height 13
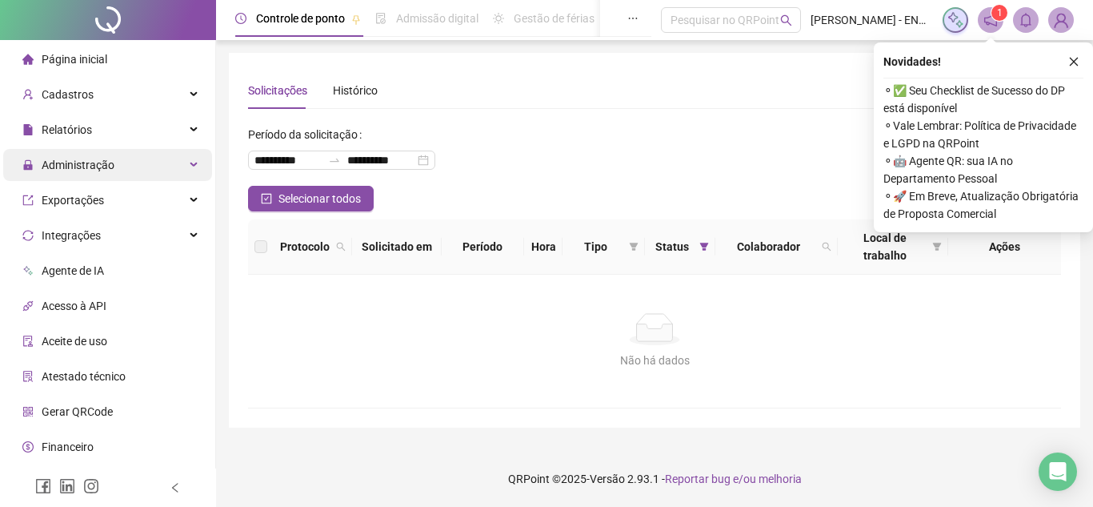
click at [92, 173] on span "Administração" at bounding box center [68, 165] width 92 height 32
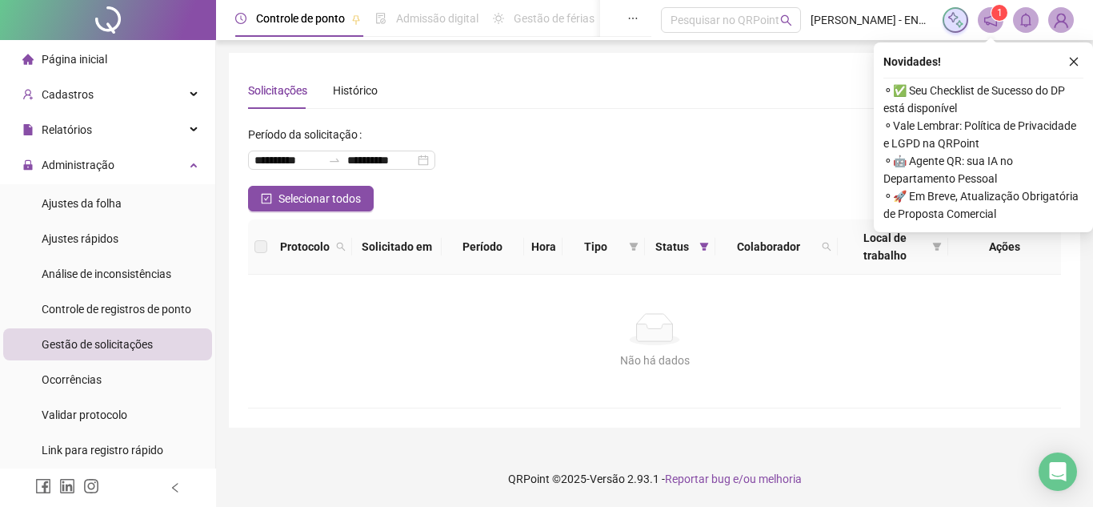
click at [102, 342] on span "Gestão de solicitações" at bounding box center [97, 344] width 111 height 13
click at [1073, 61] on icon "close" at bounding box center [1074, 62] width 9 height 9
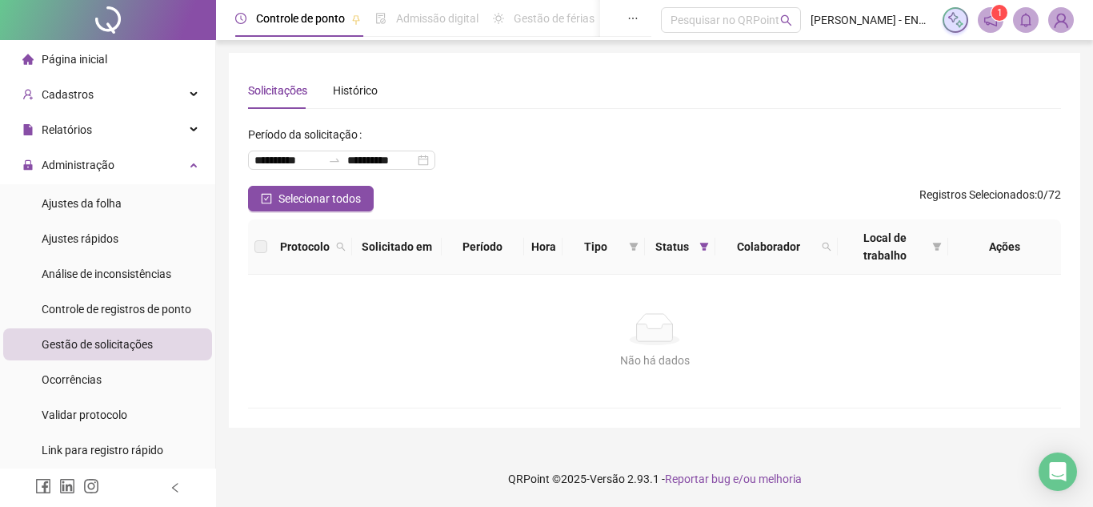
click at [86, 346] on span "Gestão de solicitações" at bounding box center [97, 344] width 111 height 13
click at [94, 207] on span "Ajustes da folha" at bounding box center [82, 203] width 80 height 13
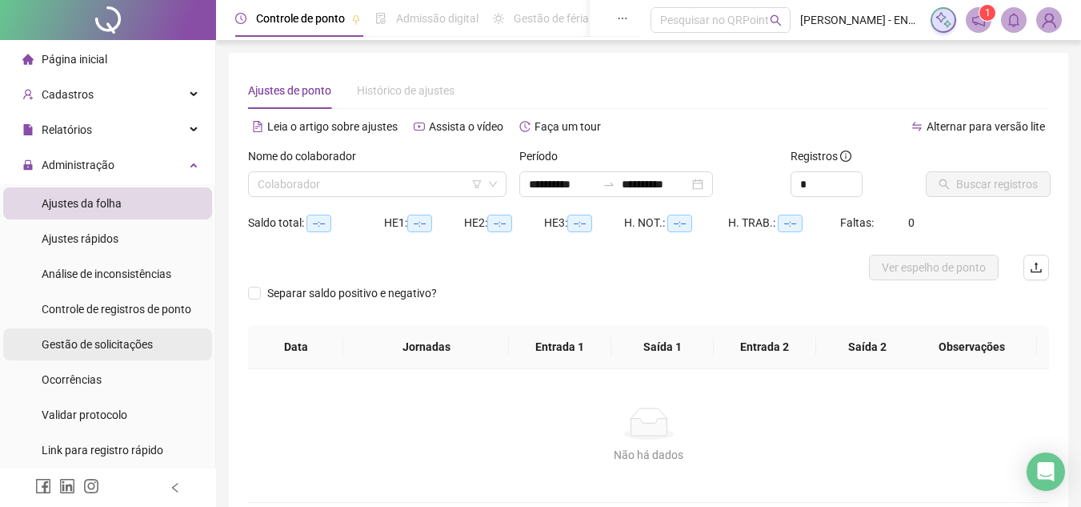
click at [103, 343] on span "Gestão de solicitações" at bounding box center [97, 344] width 111 height 13
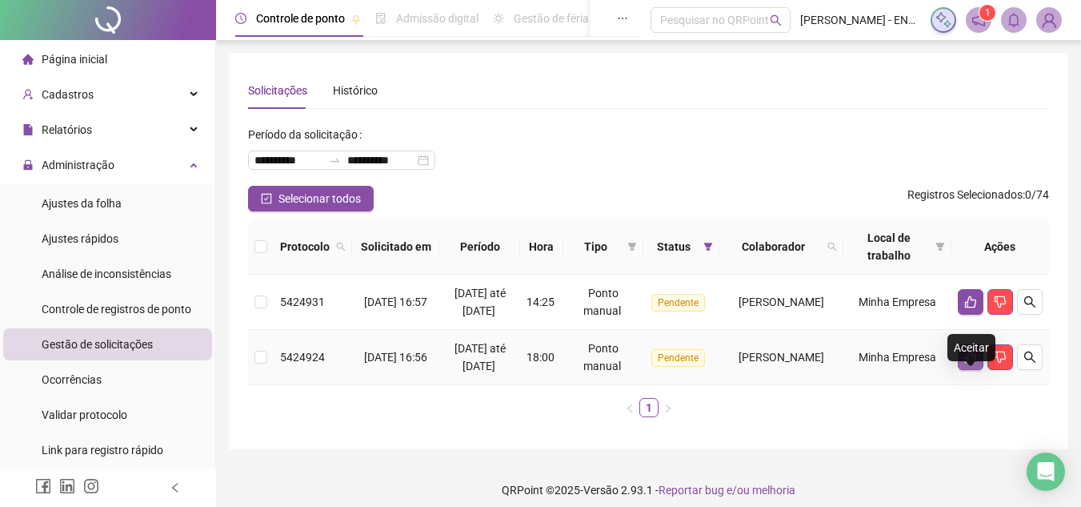
click at [965, 363] on icon "like" at bounding box center [970, 357] width 11 height 12
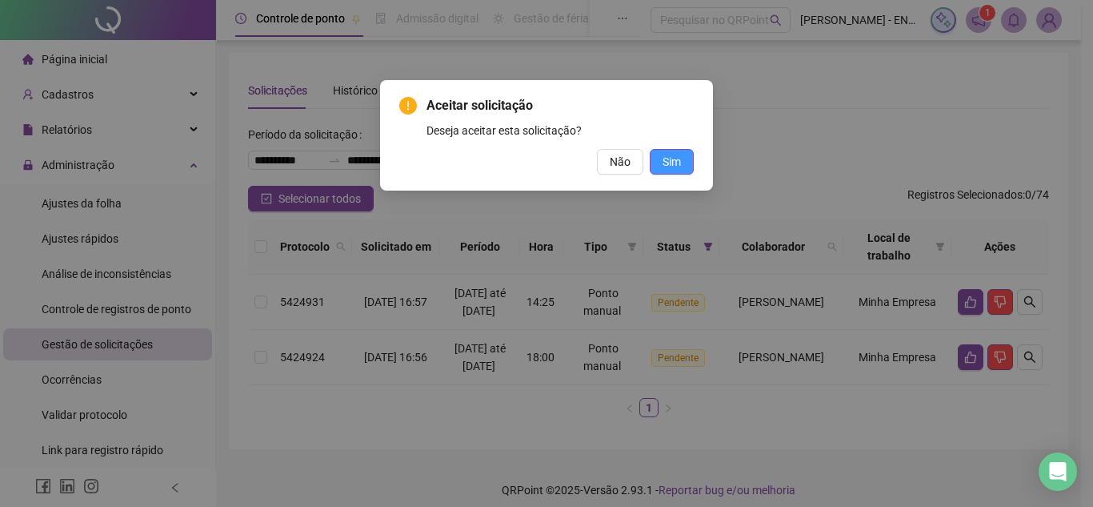
click at [668, 162] on span "Sim" at bounding box center [672, 162] width 18 height 18
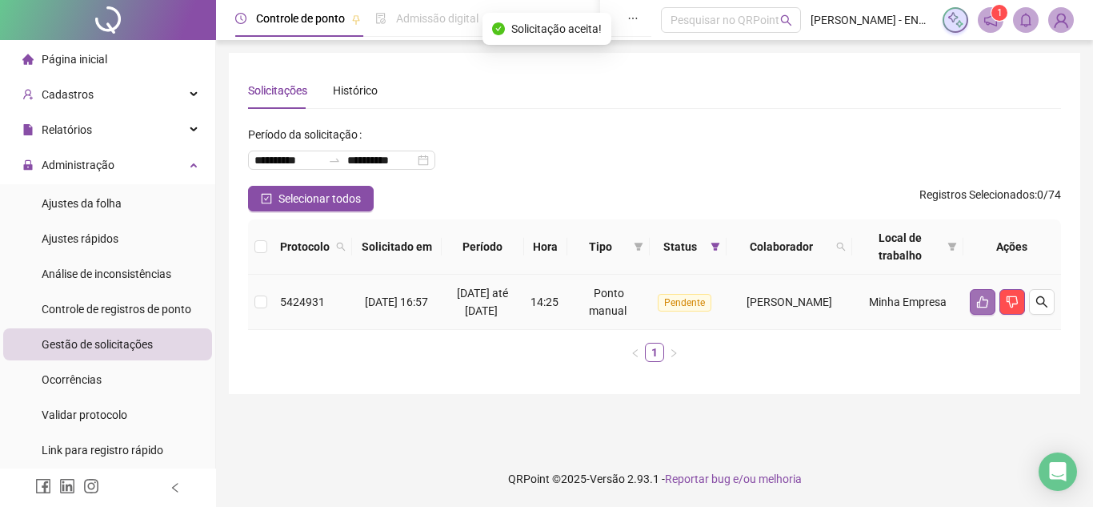
click at [977, 308] on icon "like" at bounding box center [982, 301] width 13 height 13
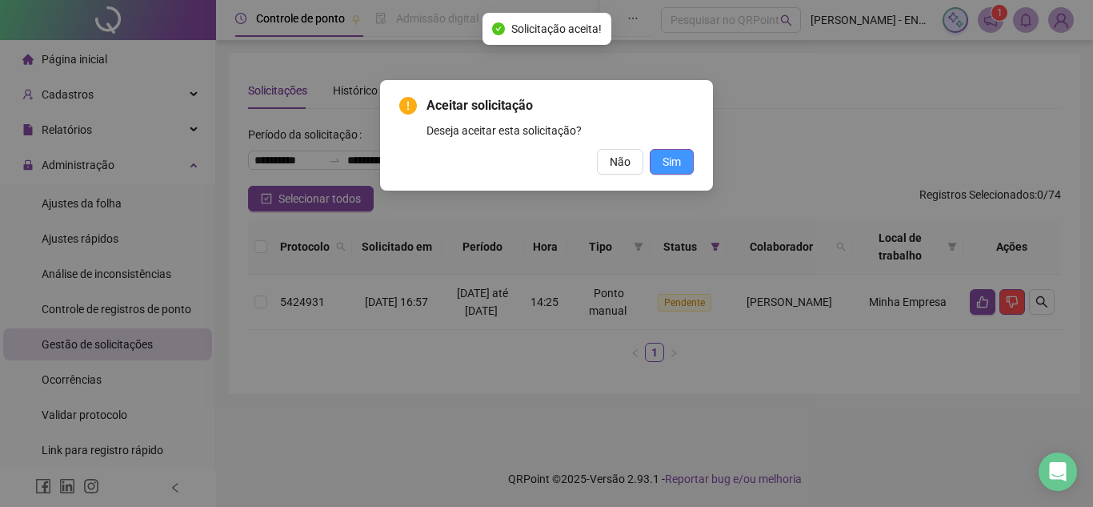
click at [679, 169] on span "Sim" at bounding box center [672, 162] width 18 height 18
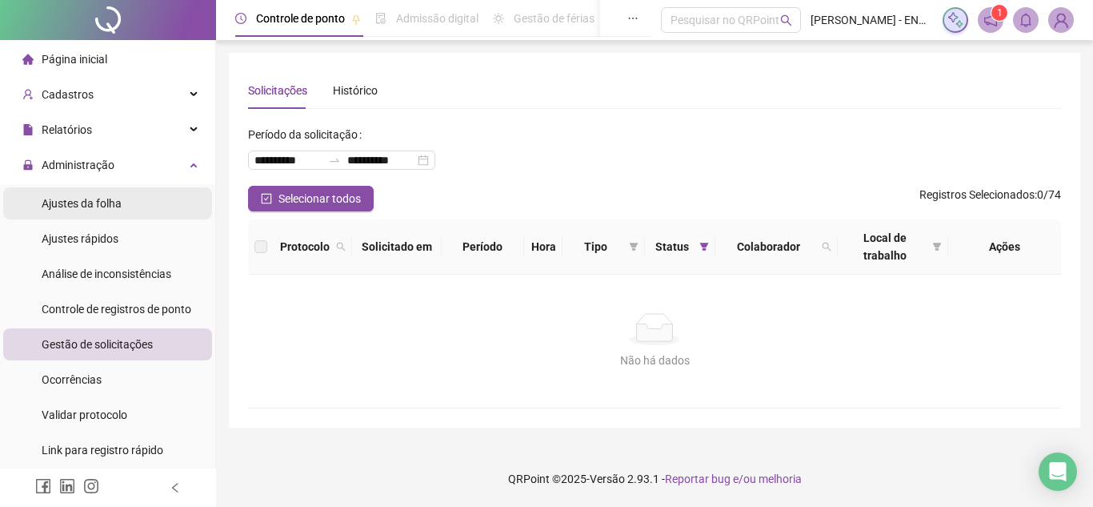
click at [170, 205] on li "Ajustes da folha" at bounding box center [107, 203] width 209 height 32
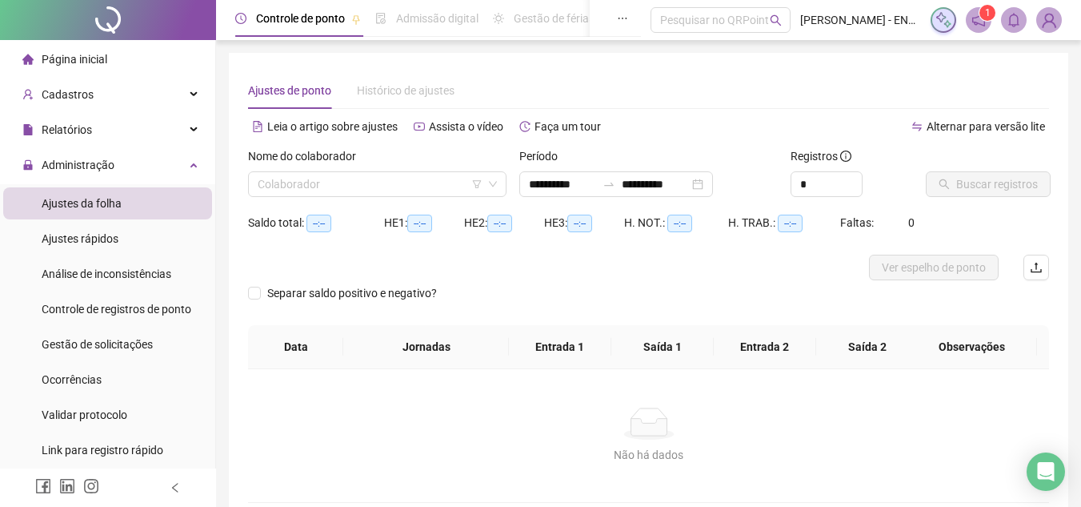
type input "**********"
click at [713, 187] on div "**********" at bounding box center [616, 184] width 194 height 26
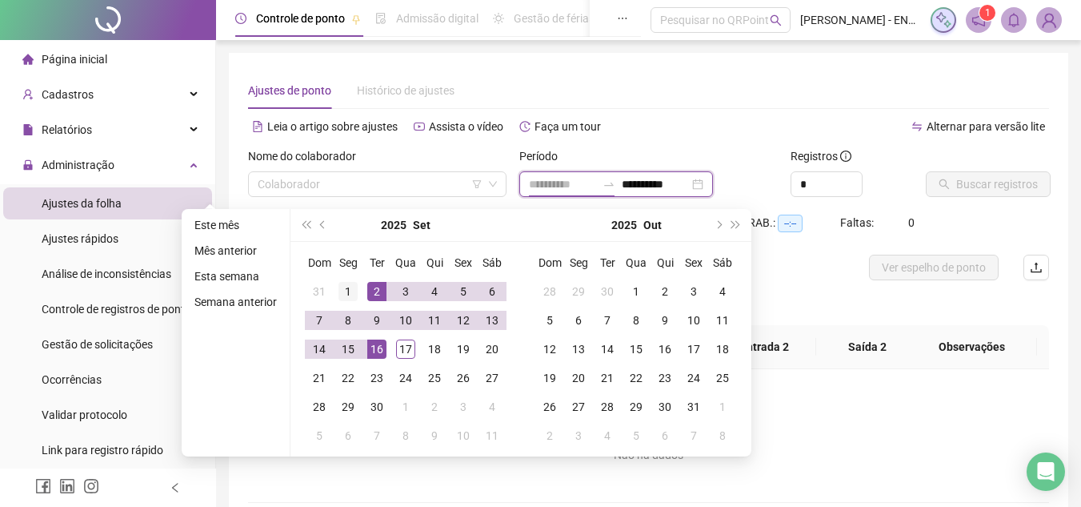
type input "**********"
click at [346, 286] on div "1" at bounding box center [348, 291] width 19 height 19
type input "**********"
click at [403, 354] on div "17" at bounding box center [405, 348] width 19 height 19
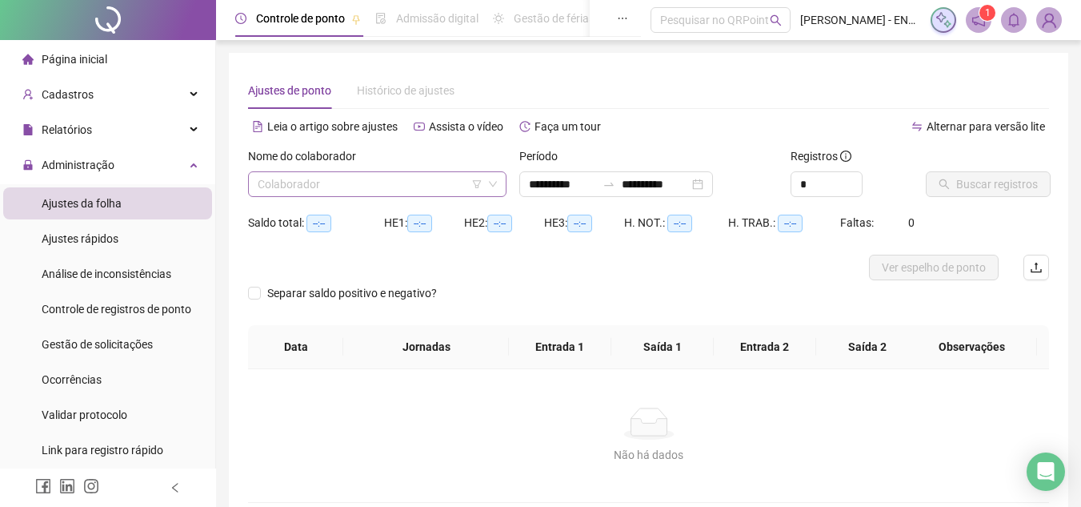
click at [423, 191] on input "search" at bounding box center [370, 184] width 225 height 24
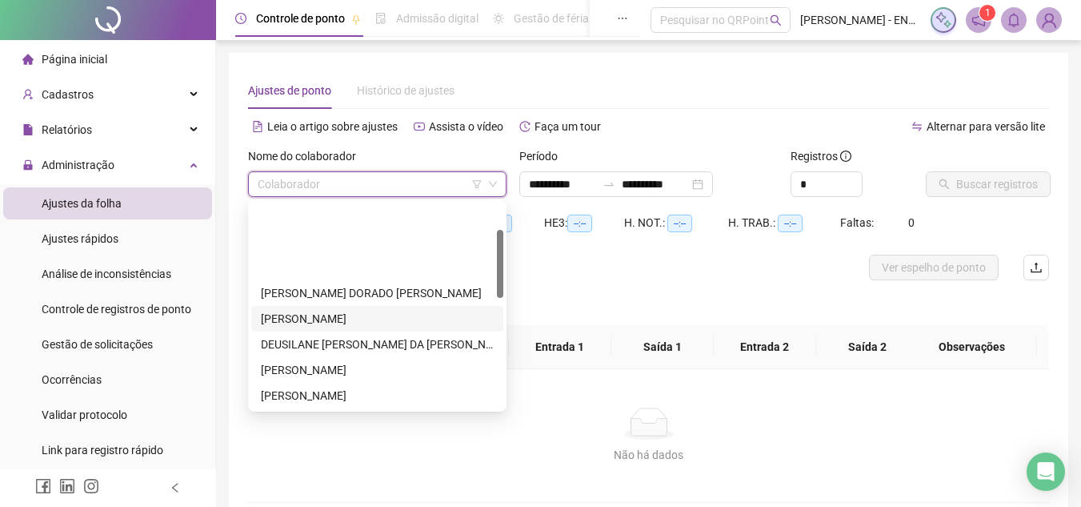
scroll to position [160, 0]
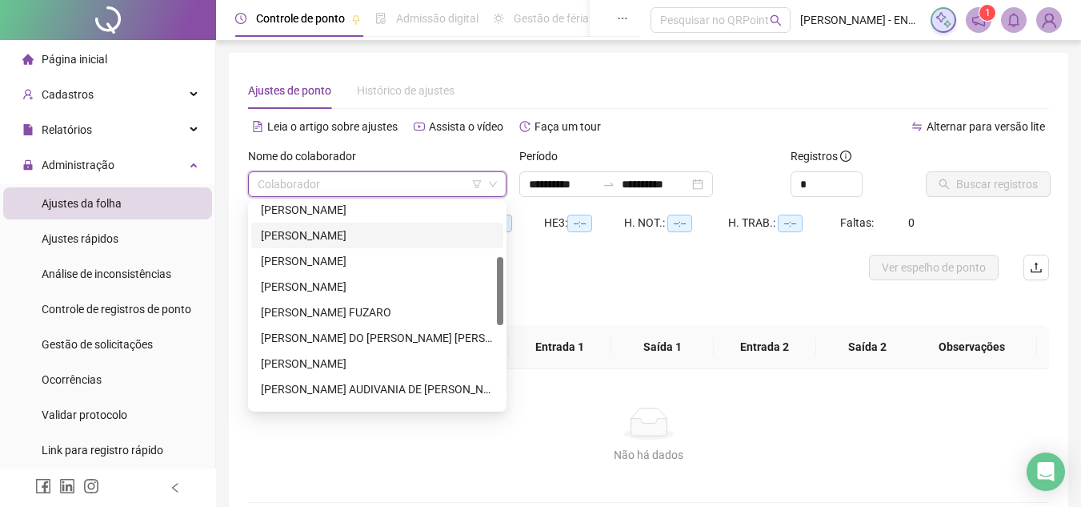
drag, startPoint x: 377, startPoint y: 231, endPoint x: 386, endPoint y: 231, distance: 8.8
click at [378, 230] on div "[PERSON_NAME]" at bounding box center [377, 235] width 233 height 18
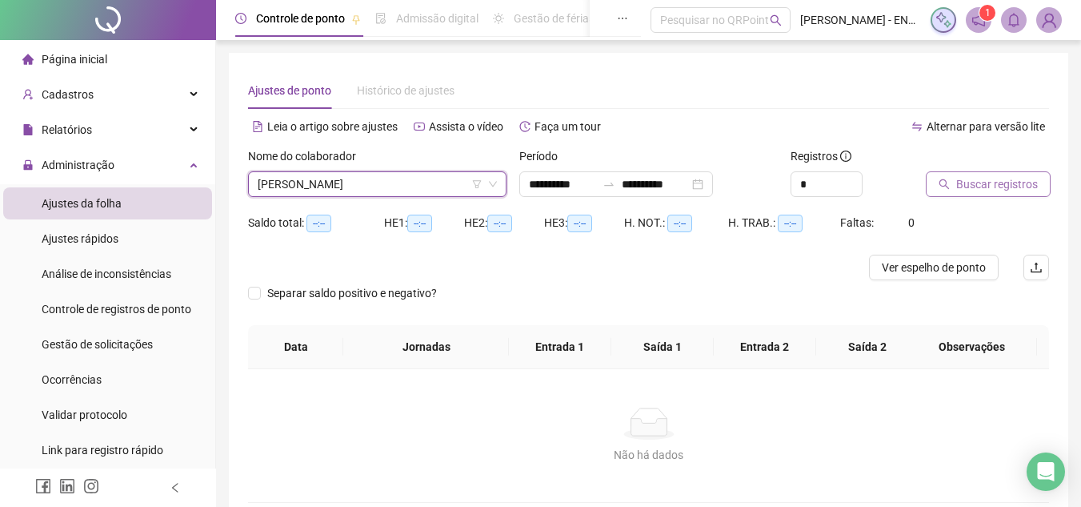
click at [964, 182] on span "Buscar registros" at bounding box center [997, 184] width 82 height 18
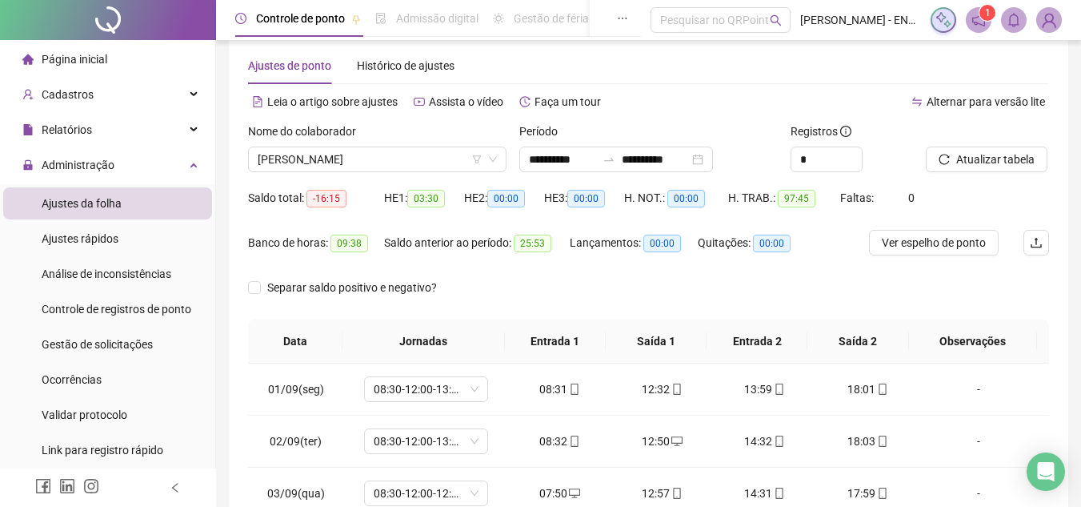
scroll to position [0, 0]
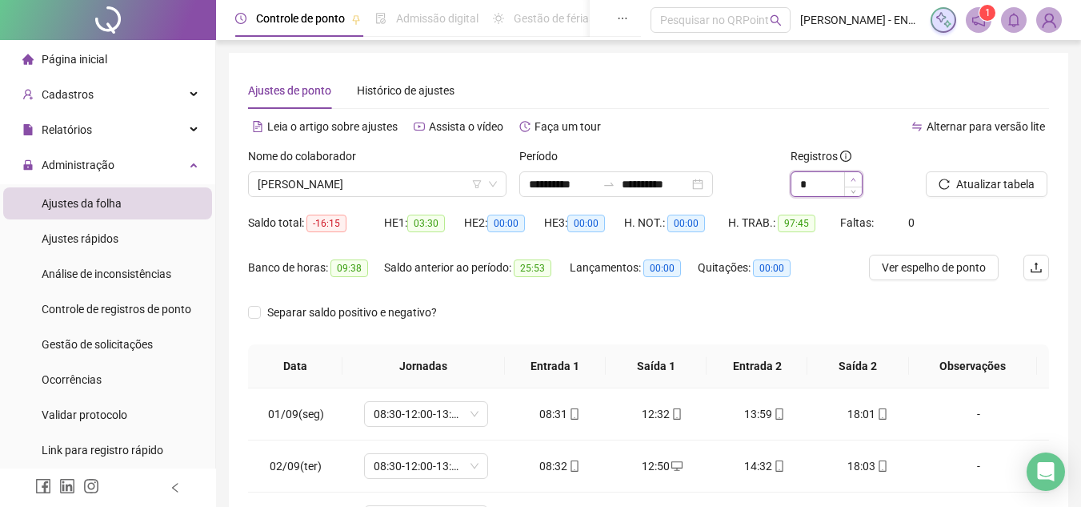
click at [859, 179] on span "Increase Value" at bounding box center [853, 179] width 18 height 14
type input "*"
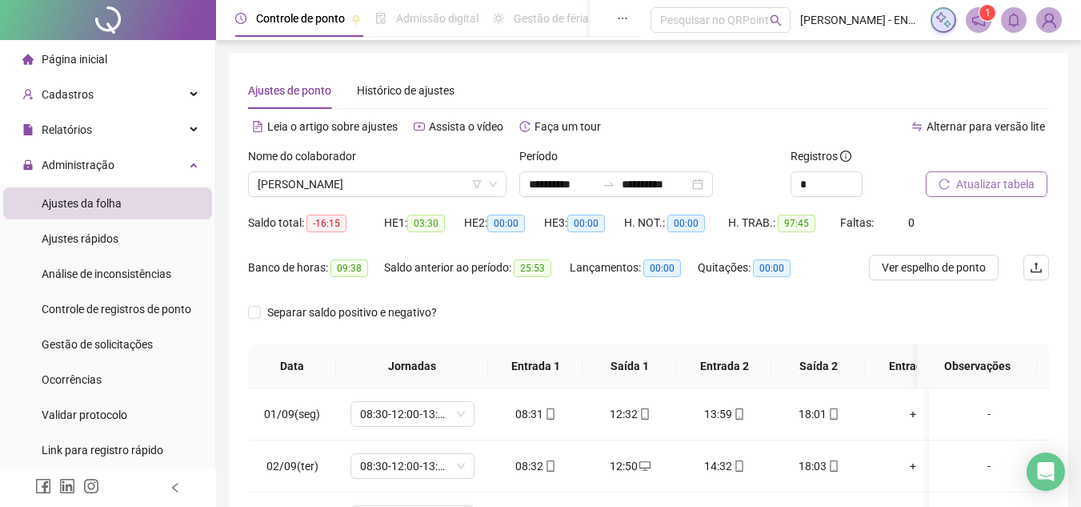
click at [964, 178] on span "Atualizar tabela" at bounding box center [995, 184] width 78 height 18
click at [996, 174] on button "Atualizar tabela" at bounding box center [987, 184] width 122 height 26
click at [985, 188] on span "Atualizar tabela" at bounding box center [995, 184] width 78 height 18
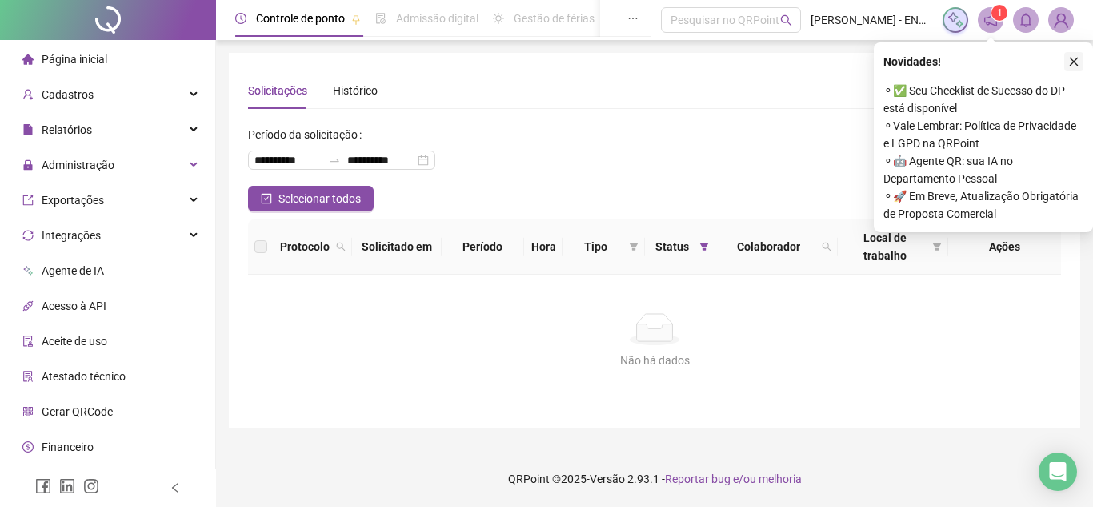
click at [1070, 60] on icon "close" at bounding box center [1073, 61] width 11 height 11
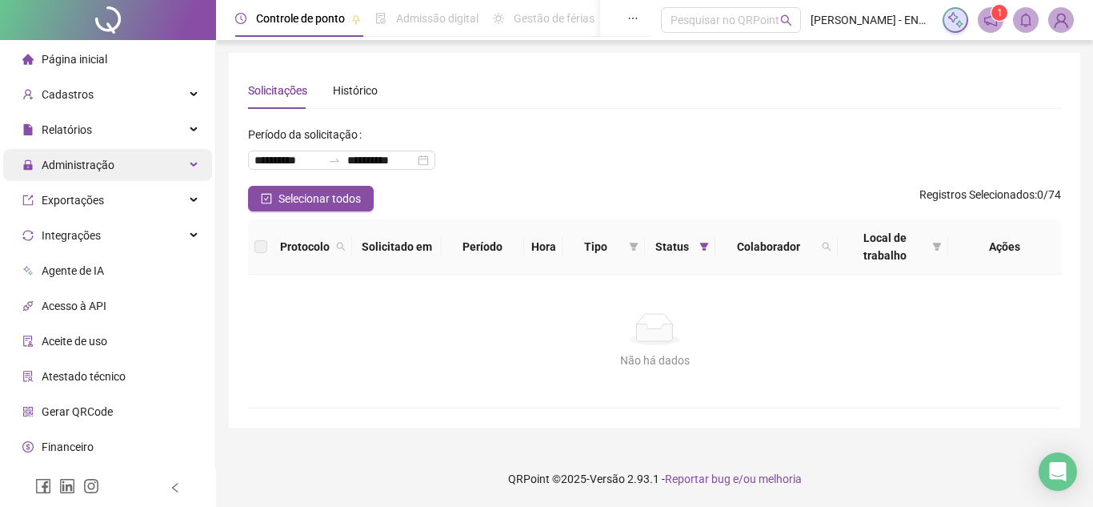
click at [102, 173] on span "Administração" at bounding box center [68, 165] width 92 height 32
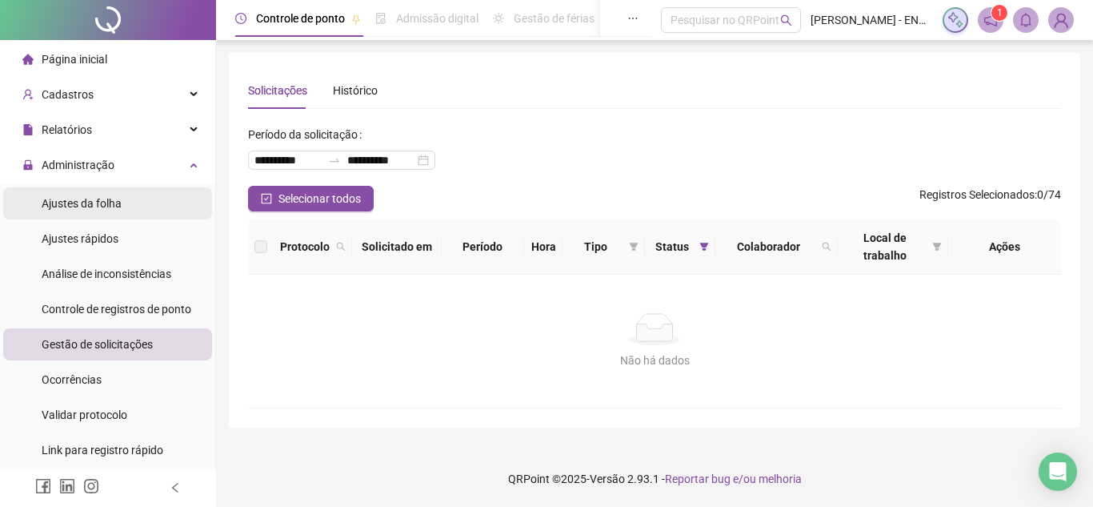
click at [118, 217] on div "Ajustes da folha" at bounding box center [82, 203] width 80 height 32
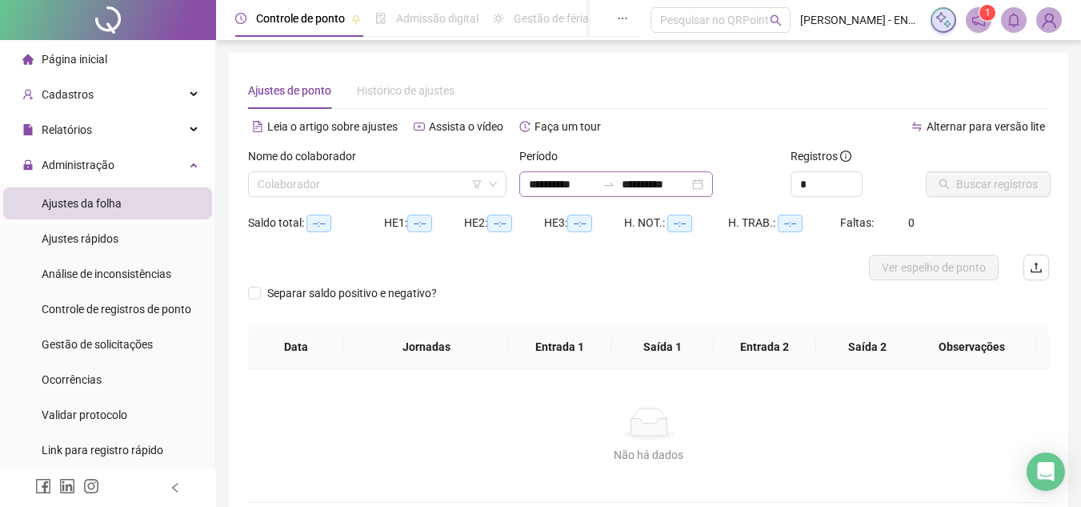
type input "**********"
click at [713, 190] on div "**********" at bounding box center [616, 184] width 194 height 26
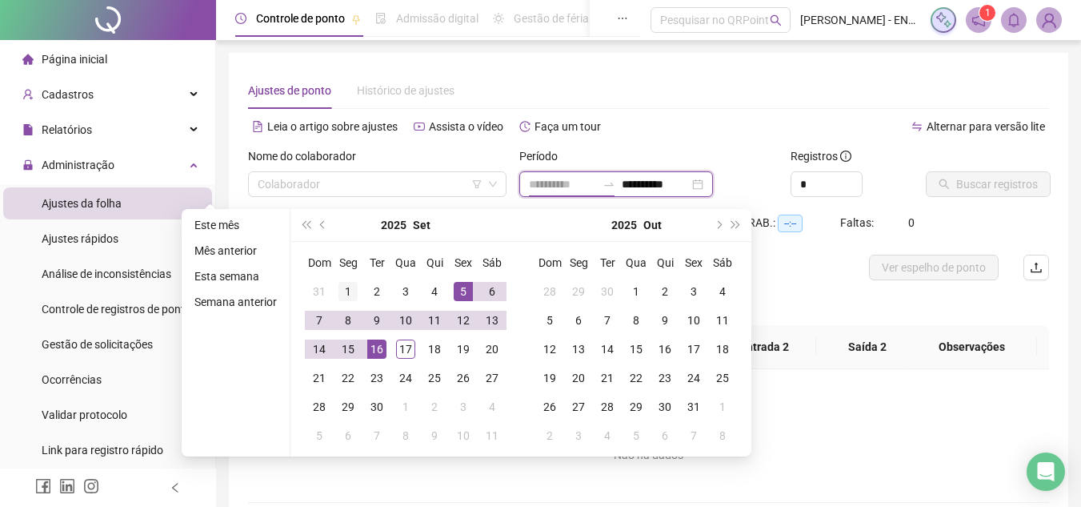
type input "**********"
click at [342, 280] on td "1" at bounding box center [348, 291] width 29 height 29
type input "**********"
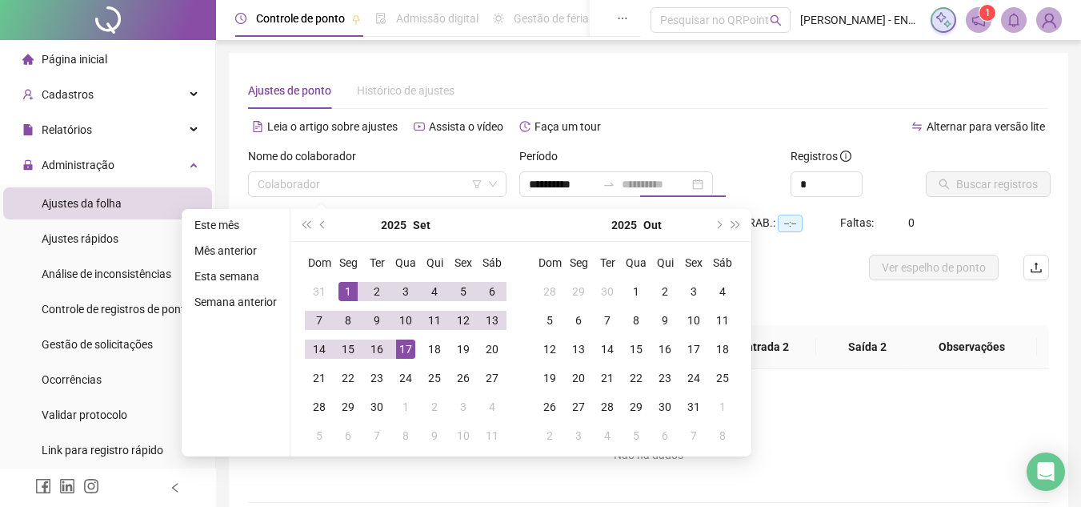
click at [403, 354] on div "17" at bounding box center [405, 348] width 19 height 19
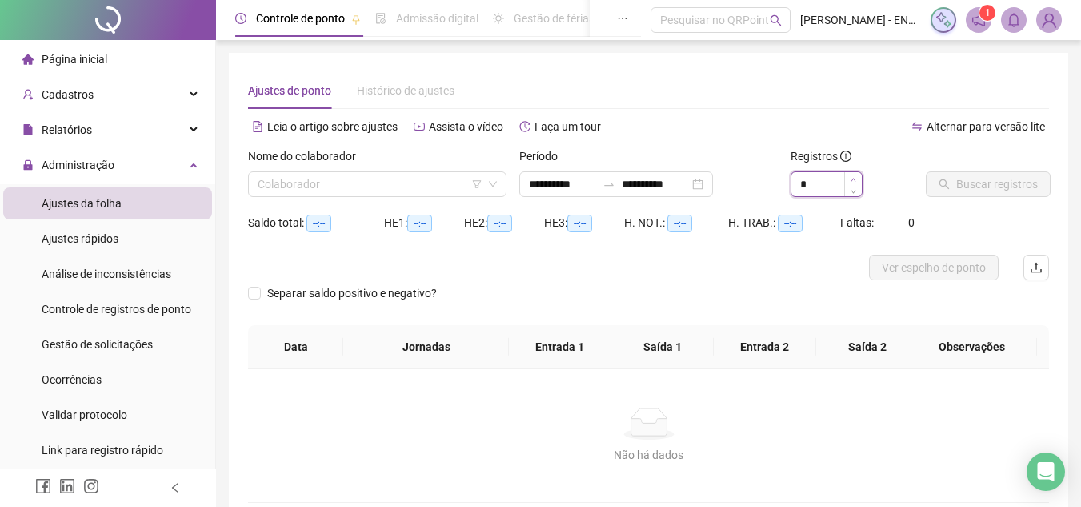
type input "*"
click at [854, 180] on icon "up" at bounding box center [854, 180] width 6 height 6
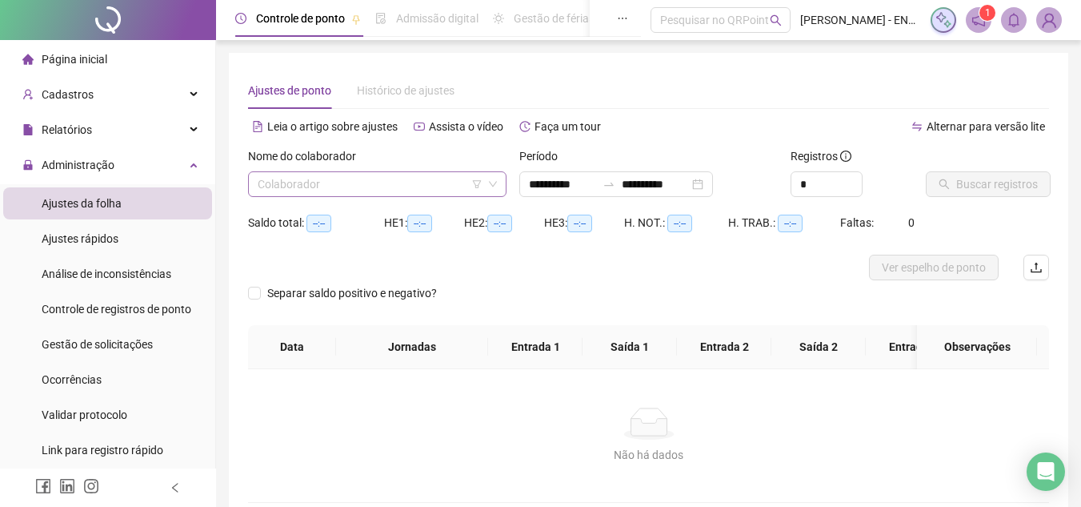
click at [419, 185] on input "search" at bounding box center [370, 184] width 225 height 24
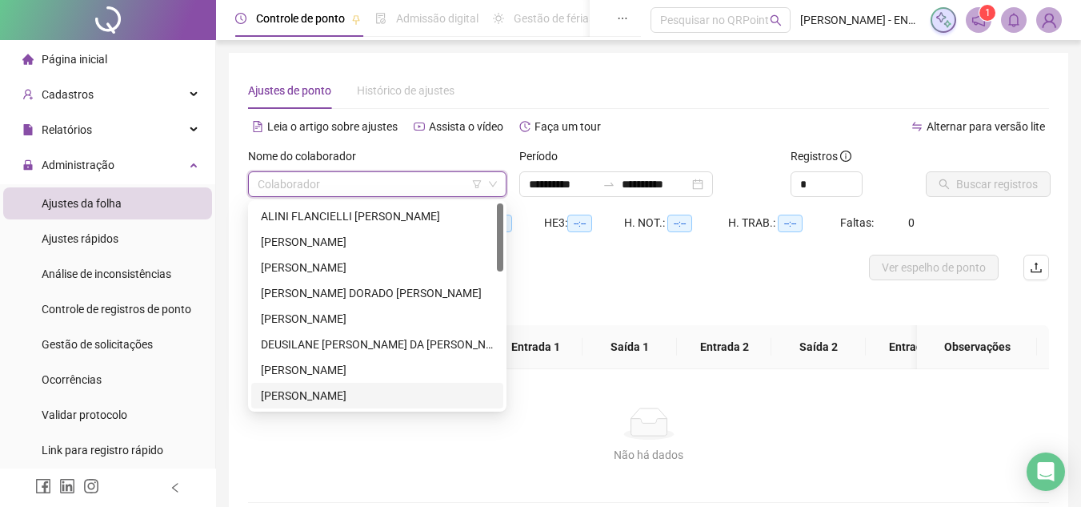
click at [342, 387] on div "[PERSON_NAME]" at bounding box center [377, 396] width 233 height 18
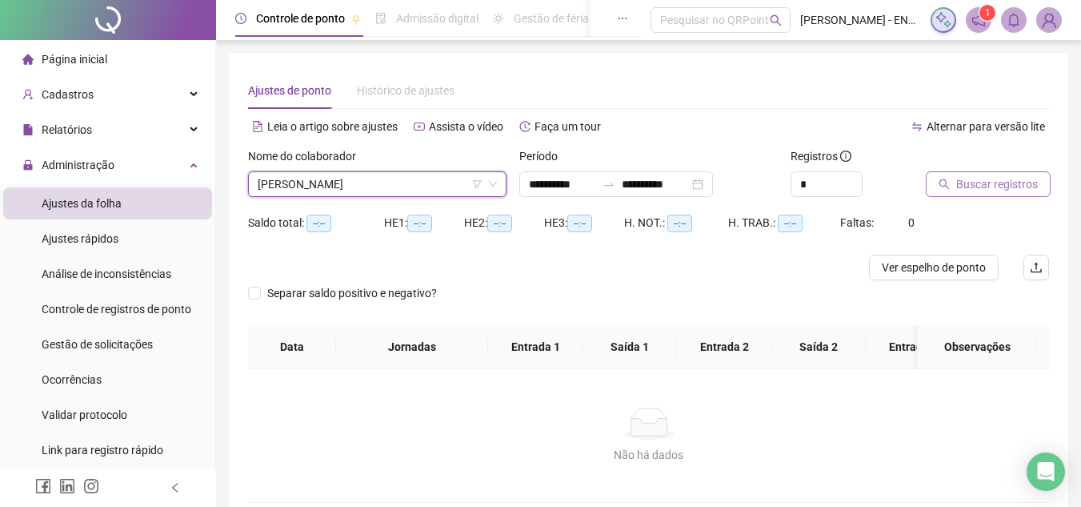
click at [952, 185] on button "Buscar registros" at bounding box center [988, 184] width 125 height 26
